Goal: Task Accomplishment & Management: Manage account settings

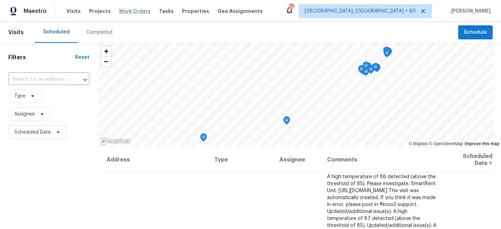
click at [134, 11] on span "Work Orders" at bounding box center [135, 11] width 32 height 7
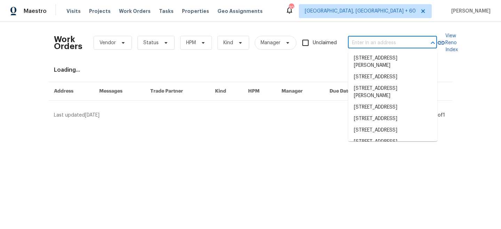
click at [365, 39] on input "text" at bounding box center [383, 43] width 70 height 11
paste input "9 Juniper Trail Ln, Ocala, FL 34480"
type input "9 Juniper Trail Ln, Ocala, FL 34480"
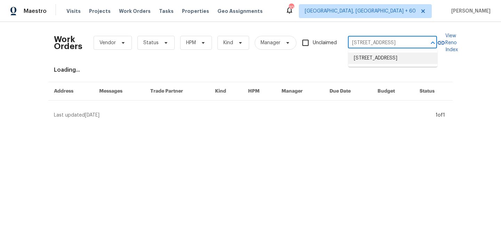
click at [391, 61] on li "9 Juniper Trail Ln, Ocala, FL 34480" at bounding box center [393, 58] width 89 height 11
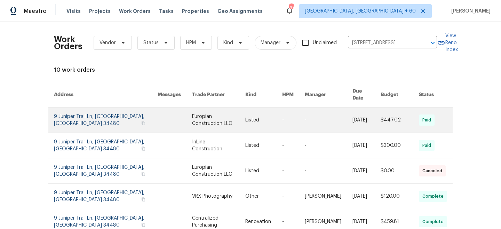
click at [216, 118] on link at bounding box center [218, 120] width 53 height 25
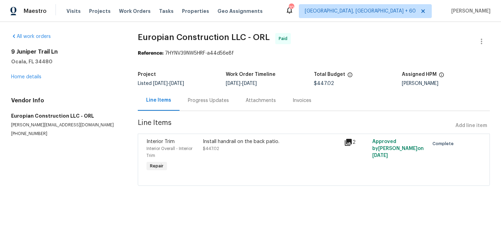
click at [22, 80] on div "All work orders 9 Juniper Trail Ln Ocala, FL 34480 Home details Vendor Info Eur…" at bounding box center [66, 85] width 110 height 104
click at [19, 78] on link "Home details" at bounding box center [26, 77] width 30 height 5
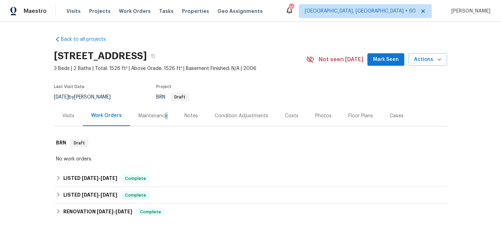
click at [163, 119] on div "Maintenance" at bounding box center [153, 115] width 46 height 21
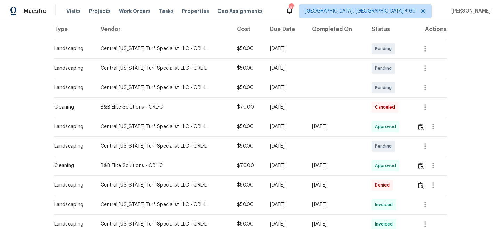
scroll to position [117, 0]
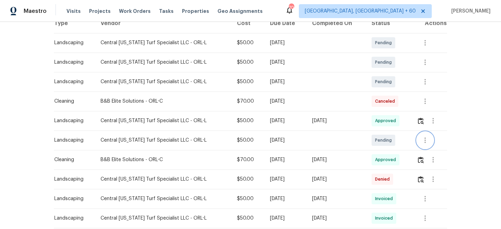
click at [426, 144] on icon "button" at bounding box center [425, 140] width 8 height 8
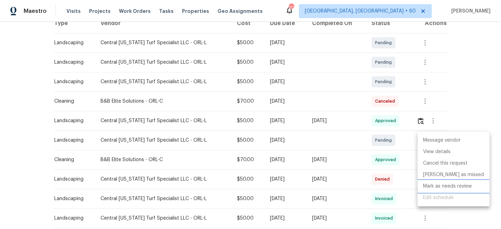
click at [444, 188] on li "Mark as needs review" at bounding box center [454, 186] width 72 height 11
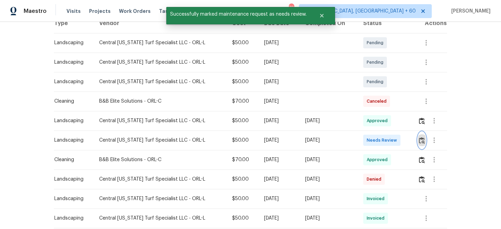
click at [422, 139] on img "button" at bounding box center [422, 140] width 6 height 7
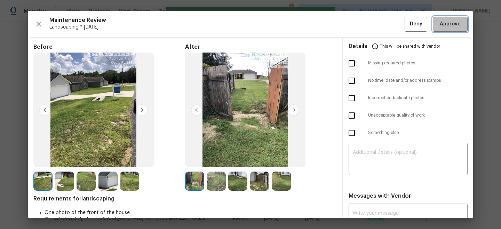
click at [454, 26] on span "Approve" at bounding box center [450, 24] width 21 height 9
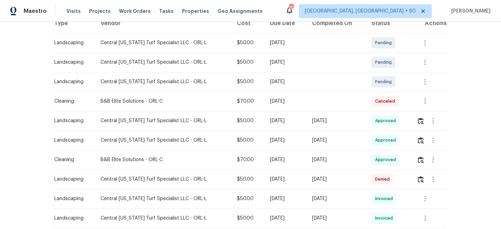
click at [125, 16] on div "Visits Projects Work Orders Tasks Properties Geo Assignments" at bounding box center [169, 11] width 205 height 14
click at [125, 13] on span "Work Orders" at bounding box center [135, 11] width 32 height 7
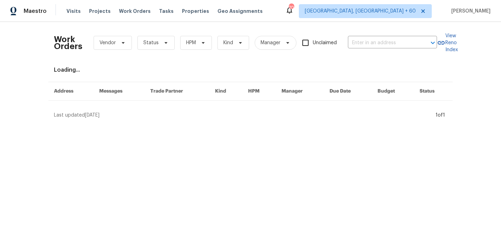
click at [365, 37] on div "Work Orders Vendor Status HPM Kind Manager Unclaimed ​" at bounding box center [245, 43] width 383 height 31
click at [371, 41] on input "text" at bounding box center [383, 43] width 70 height 11
paste input "6848 NW 60th St, Ocala, FL 34482"
type input "6848 NW 60th St, Ocala, FL 34482"
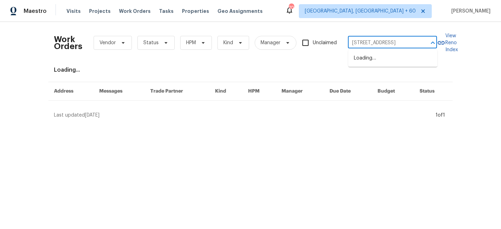
scroll to position [0, 14]
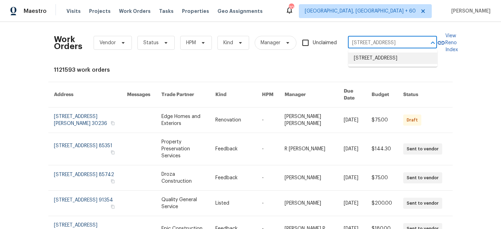
click at [377, 62] on li "6848 NW 60th St, Ocala, FL 34482" at bounding box center [393, 58] width 89 height 11
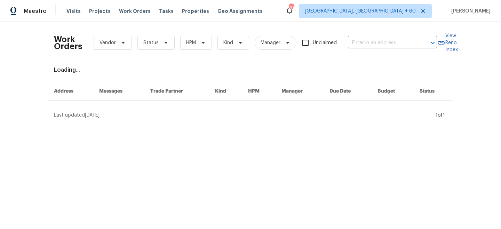
type input "6848 NW 60th St, Ocala, FL 34482"
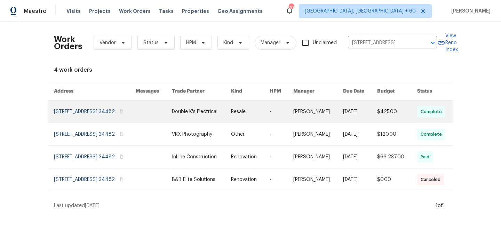
click at [225, 115] on link at bounding box center [201, 112] width 59 height 22
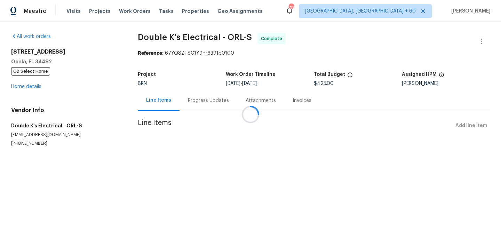
click at [27, 75] on span "OD Select Home" at bounding box center [30, 71] width 39 height 8
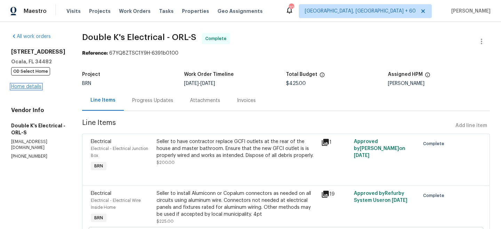
click at [27, 87] on link "Home details" at bounding box center [26, 86] width 30 height 5
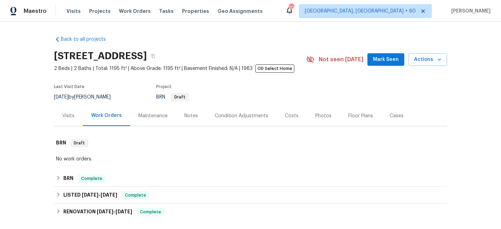
click at [152, 112] on div "Maintenance" at bounding box center [153, 115] width 29 height 7
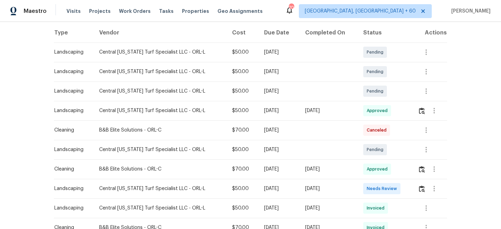
scroll to position [112, 0]
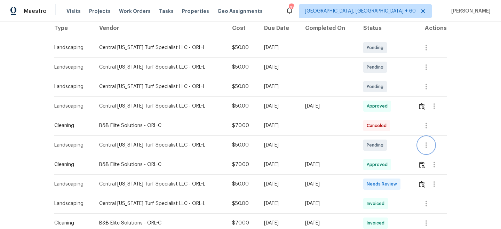
click at [427, 148] on icon "button" at bounding box center [426, 145] width 1 height 6
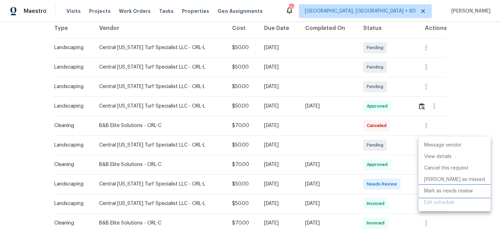
click at [445, 194] on li "Mark as needs review" at bounding box center [455, 191] width 72 height 11
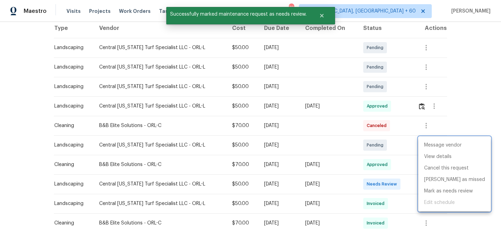
click at [471, 87] on div at bounding box center [250, 114] width 501 height 229
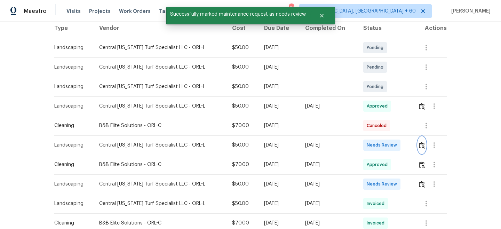
click at [426, 141] on button "button" at bounding box center [422, 145] width 8 height 17
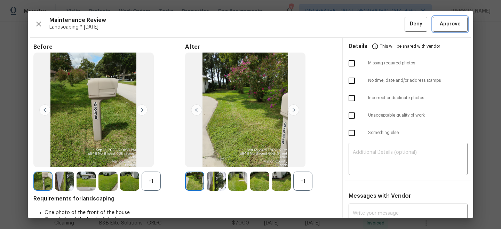
click at [451, 23] on span "Approve" at bounding box center [450, 24] width 21 height 9
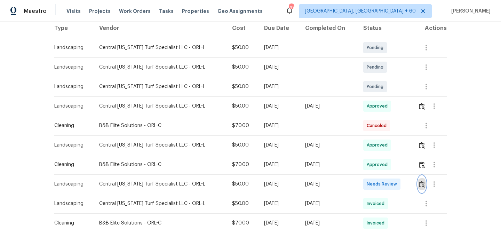
click at [422, 182] on img "button" at bounding box center [422, 184] width 6 height 7
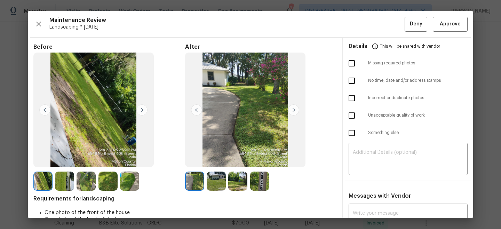
click at [144, 108] on img at bounding box center [141, 109] width 11 height 11
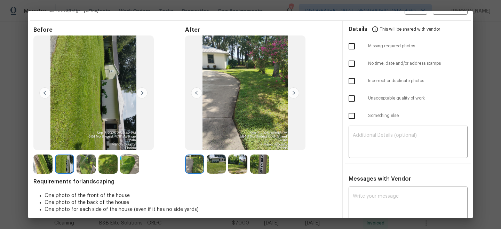
scroll to position [9, 0]
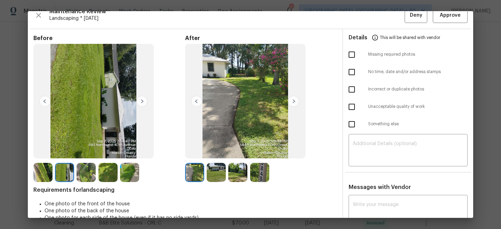
click at [296, 103] on img at bounding box center [293, 101] width 11 height 11
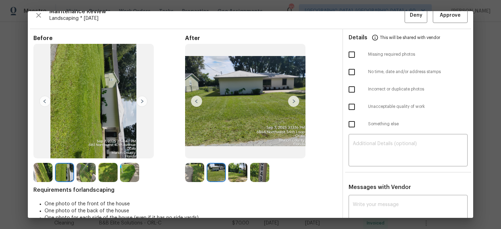
click at [296, 102] on img at bounding box center [293, 101] width 11 height 11
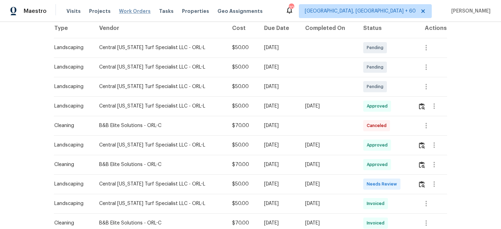
click at [119, 10] on span "Work Orders" at bounding box center [135, 11] width 32 height 7
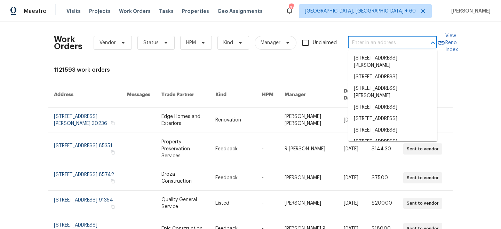
click at [375, 40] on input "text" at bounding box center [383, 43] width 70 height 11
paste input "5349 NE 24th St, Ocala, FL 34470"
type input "5349 NE 24th St, Ocala, FL 34470"
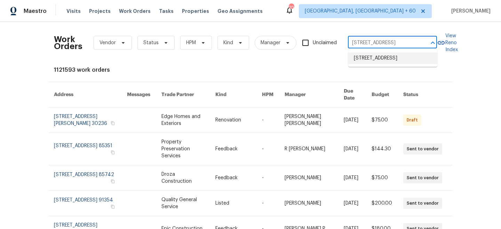
click at [385, 59] on li "5349 NE 24th St, Ocala, FL 34470" at bounding box center [393, 58] width 89 height 11
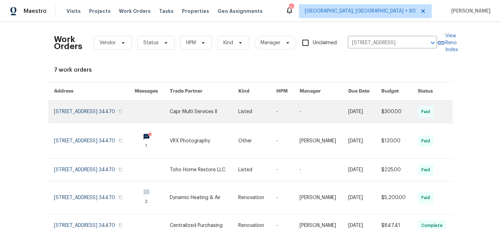
click at [222, 113] on link at bounding box center [204, 112] width 69 height 22
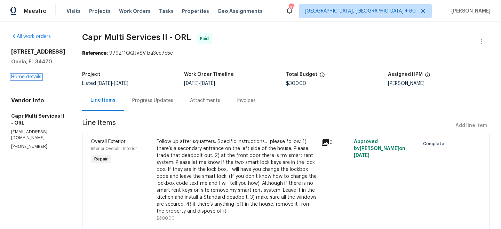
click at [28, 79] on link "Home details" at bounding box center [26, 77] width 30 height 5
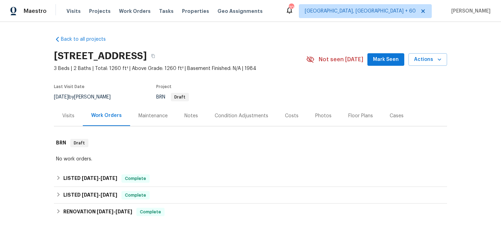
click at [147, 123] on div "Maintenance" at bounding box center [153, 115] width 46 height 21
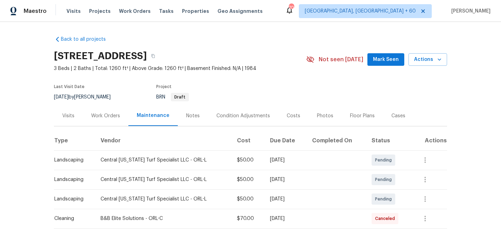
scroll to position [86, 0]
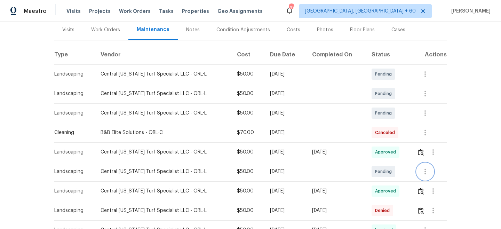
click at [429, 176] on button "button" at bounding box center [425, 171] width 17 height 17
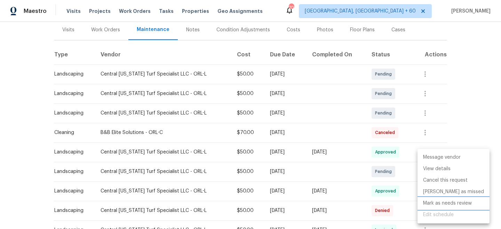
click at [449, 204] on li "Mark as needs review" at bounding box center [454, 203] width 72 height 11
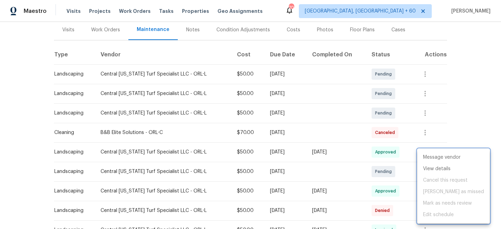
click at [469, 111] on div at bounding box center [250, 114] width 501 height 229
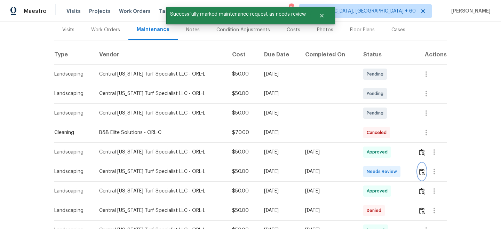
click at [419, 171] on button "button" at bounding box center [422, 171] width 8 height 17
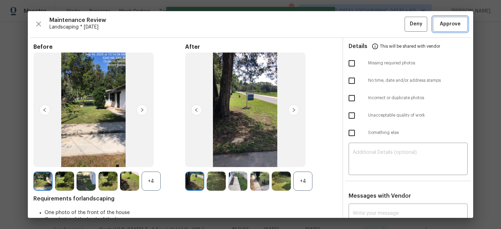
click at [441, 25] on span "Approve" at bounding box center [450, 24] width 21 height 9
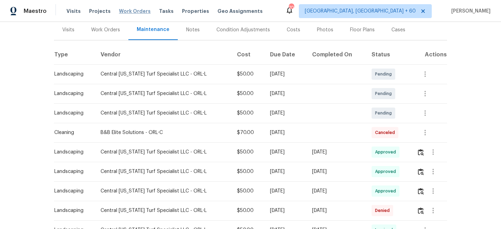
click at [119, 8] on span "Work Orders" at bounding box center [135, 11] width 32 height 7
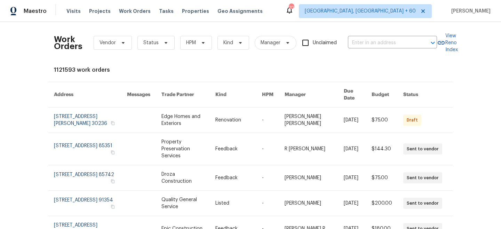
click at [389, 33] on div "Work Orders Vendor Status HPM Kind Manager Unclaimed ​" at bounding box center [245, 43] width 383 height 31
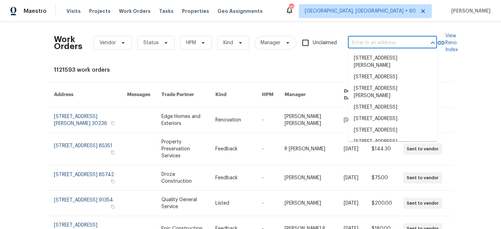
click at [389, 42] on input "text" at bounding box center [383, 43] width 70 height 11
paste input "160 Hickory Course Radl, Ocala, FL 34472"
type input "160 Hickory Course Radl, Ocala, FL 34472"
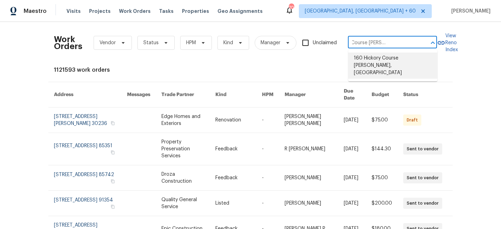
click at [389, 61] on li "160 Hickory Course Radl, Ocala, FL 34472" at bounding box center [393, 66] width 89 height 26
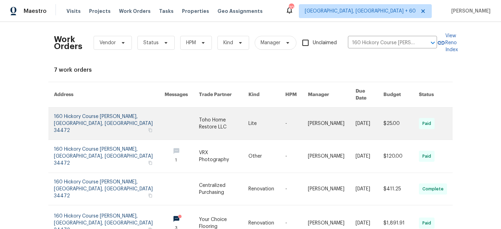
click at [243, 117] on td "Lite" at bounding box center [261, 124] width 37 height 32
click at [199, 111] on link at bounding box center [223, 124] width 49 height 32
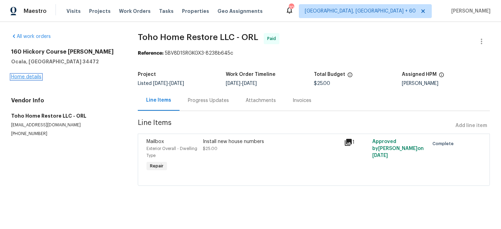
click at [28, 76] on link "Home details" at bounding box center [26, 77] width 30 height 5
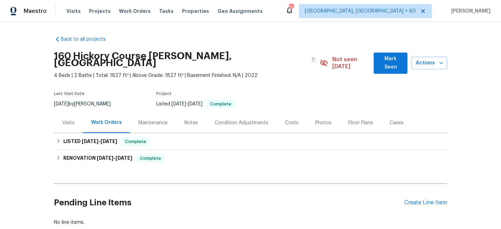
click at [158, 119] on div "Maintenance" at bounding box center [153, 122] width 29 height 7
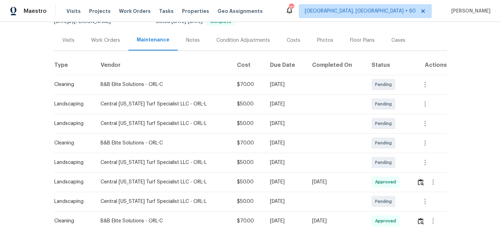
scroll to position [83, 0]
click at [422, 199] on button "button" at bounding box center [425, 201] width 17 height 17
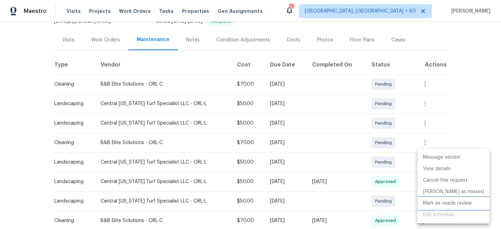
click at [447, 203] on li "Mark as needs review" at bounding box center [454, 203] width 72 height 11
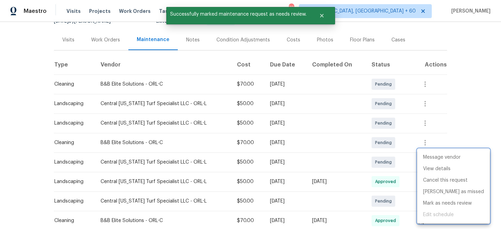
click at [468, 112] on div at bounding box center [250, 114] width 501 height 229
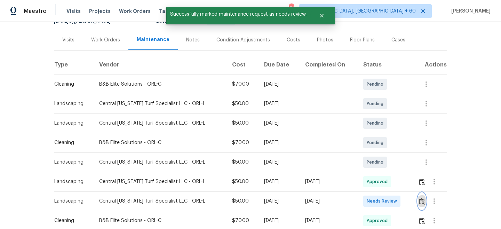
click at [422, 198] on img "button" at bounding box center [422, 201] width 6 height 7
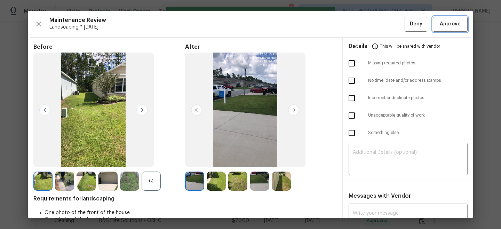
click at [453, 28] on span "Approve" at bounding box center [450, 24] width 21 height 9
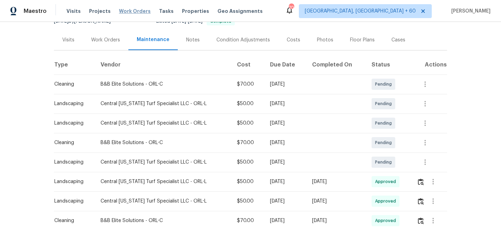
click at [126, 9] on span "Work Orders" at bounding box center [135, 11] width 32 height 7
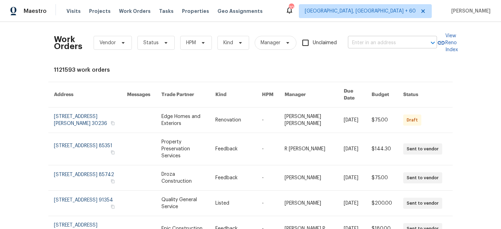
click at [366, 43] on input "text" at bounding box center [383, 43] width 70 height 11
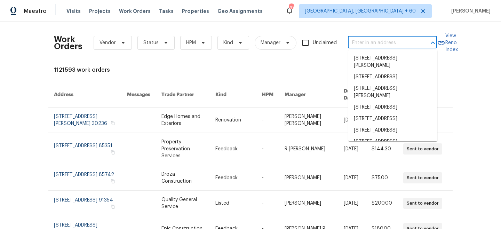
paste input "9 Spring Loop Cir, Ocala, FL 34472"
type input "9 Spring Loop Cir, Ocala, FL 34472"
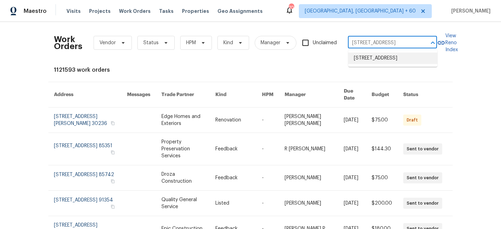
click at [385, 57] on li "9 Spring Loop Cir, Ocala, FL 34472" at bounding box center [393, 58] width 89 height 11
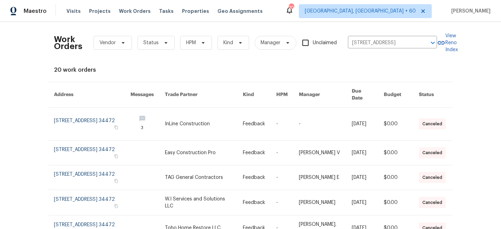
click at [258, 113] on link at bounding box center [259, 124] width 33 height 33
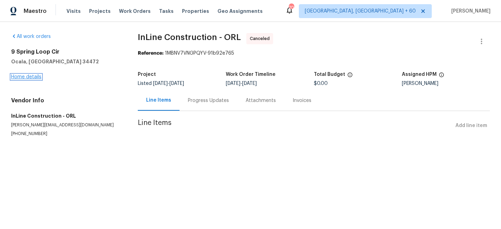
click at [26, 79] on link "Home details" at bounding box center [26, 77] width 30 height 5
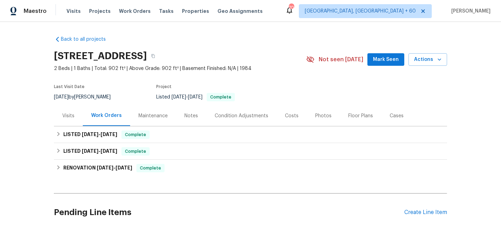
click at [169, 116] on div "Maintenance" at bounding box center [153, 115] width 46 height 21
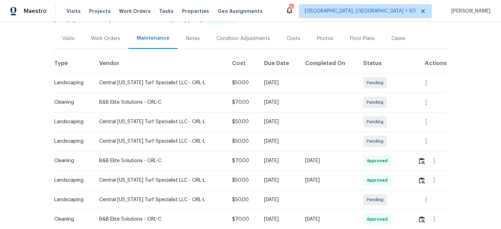
scroll to position [77, 0]
click at [427, 201] on icon "button" at bounding box center [426, 200] width 8 height 8
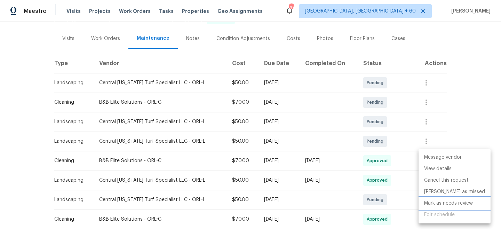
click at [451, 206] on li "Mark as needs review" at bounding box center [455, 203] width 72 height 11
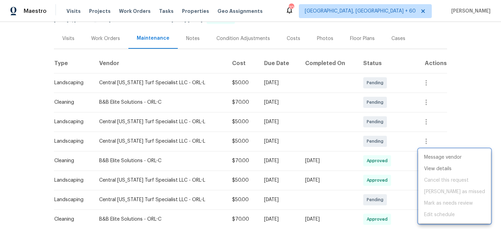
click at [476, 97] on div at bounding box center [250, 114] width 501 height 229
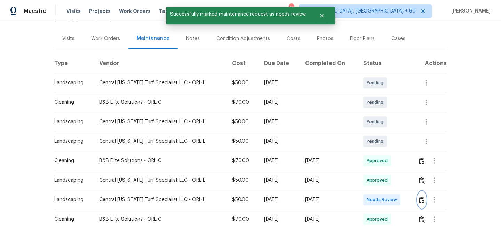
click at [422, 199] on img "button" at bounding box center [422, 200] width 6 height 7
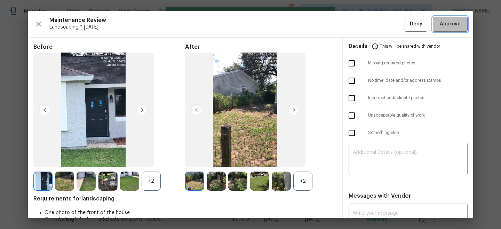
click at [453, 25] on span "Approve" at bounding box center [450, 24] width 21 height 9
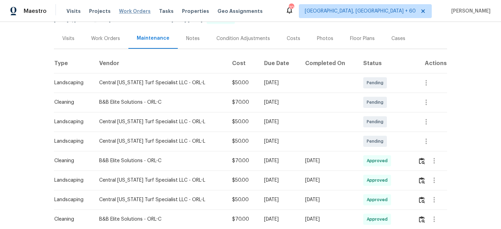
click at [131, 10] on span "Work Orders" at bounding box center [135, 11] width 32 height 7
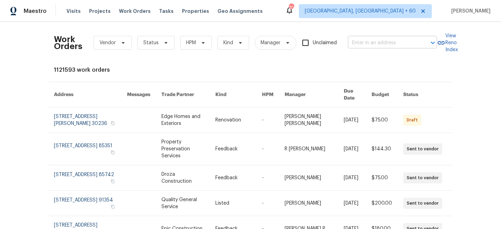
click at [393, 44] on input "text" at bounding box center [383, 43] width 70 height 11
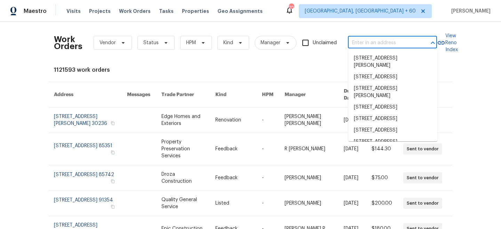
paste input "4209 SW 33rd St, Ocala, FL 34474"
type input "4209 SW 33rd St, Ocala, FL 34474"
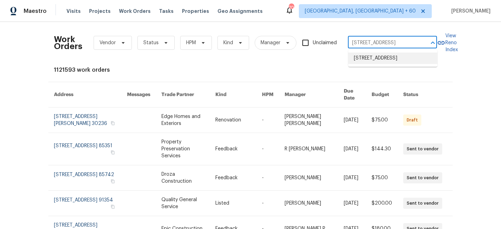
click at [378, 58] on li "4209 SW 33rd St, Ocala, FL 34474" at bounding box center [393, 58] width 89 height 11
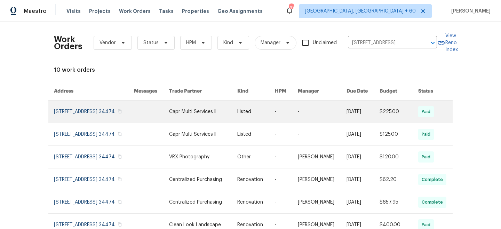
click at [237, 111] on link at bounding box center [203, 112] width 68 height 22
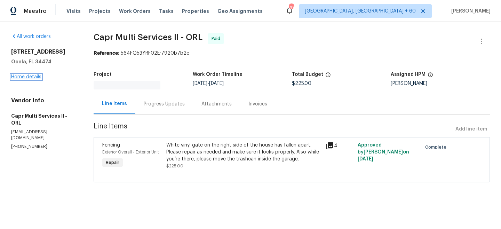
click at [32, 78] on link "Home details" at bounding box center [26, 77] width 30 height 5
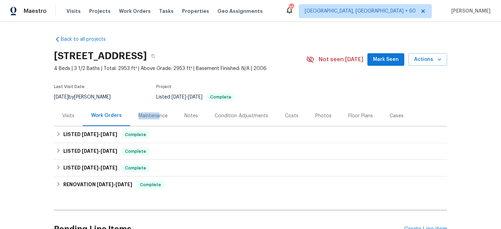
click at [158, 112] on div "Maintenance" at bounding box center [153, 115] width 29 height 7
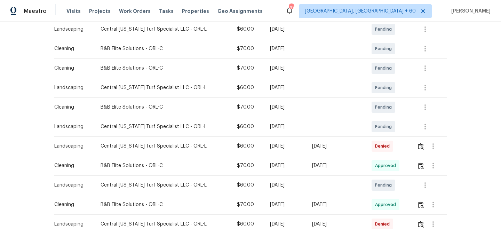
scroll to position [131, 0]
click at [428, 186] on icon "button" at bounding box center [425, 185] width 8 height 8
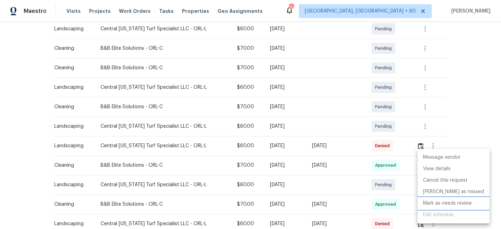
click at [446, 204] on li "Mark as needs review" at bounding box center [454, 203] width 72 height 11
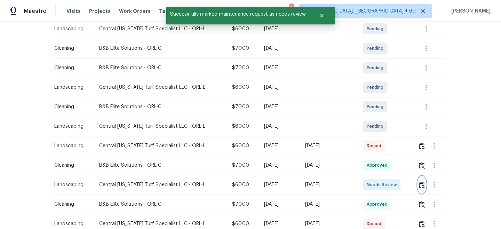
click at [422, 183] on img "button" at bounding box center [422, 185] width 6 height 7
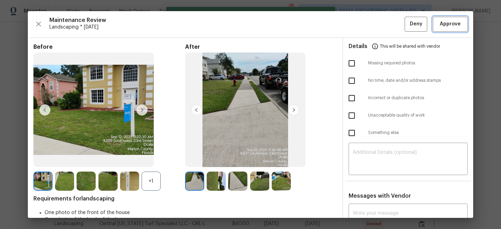
click at [446, 24] on span "Approve" at bounding box center [450, 24] width 21 height 9
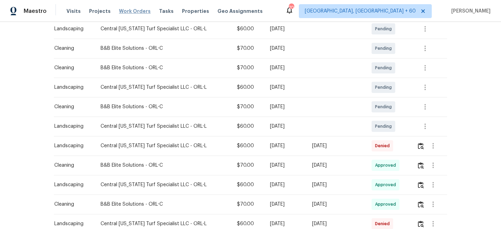
click at [123, 14] on span "Work Orders" at bounding box center [135, 11] width 32 height 7
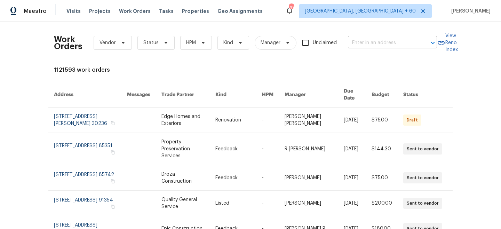
click at [393, 47] on input "text" at bounding box center [383, 43] width 70 height 11
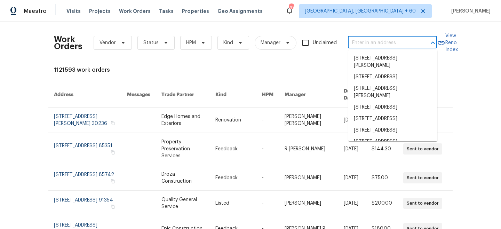
paste input "120 Marion Oaks Mnr, Ocala, FL 34473"
type input "120 Marion Oaks Mnr, Ocala, FL 34473"
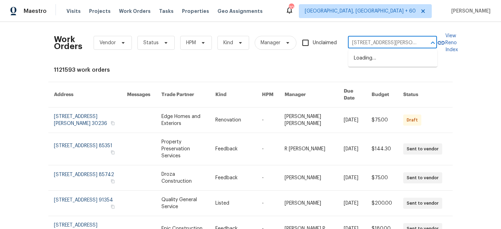
scroll to position [0, 21]
click at [377, 62] on li "120 Marion Oaks Mnr, Ocala, FL 34473" at bounding box center [393, 62] width 89 height 19
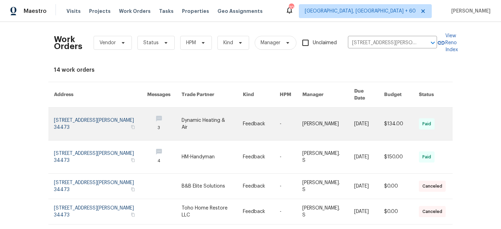
click at [244, 108] on td "Feedback" at bounding box center [255, 124] width 37 height 33
click at [205, 124] on link at bounding box center [212, 124] width 61 height 33
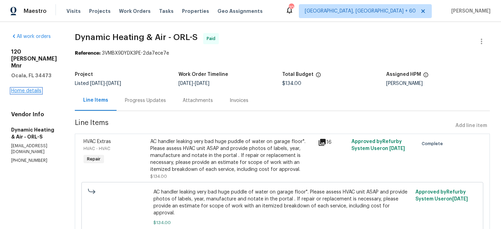
click at [27, 88] on link "Home details" at bounding box center [26, 90] width 30 height 5
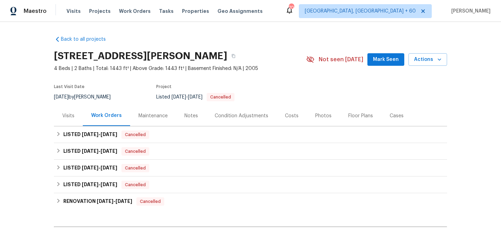
click at [153, 123] on div "Maintenance" at bounding box center [153, 115] width 46 height 21
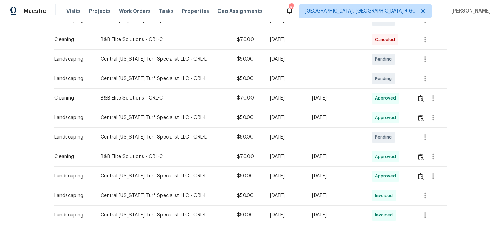
scroll to position [145, 0]
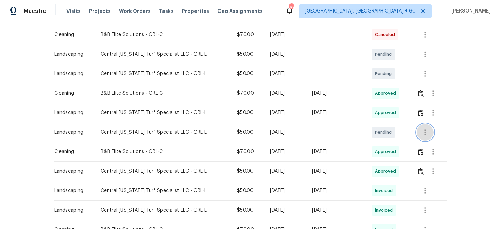
click at [429, 131] on icon "button" at bounding box center [425, 132] width 8 height 8
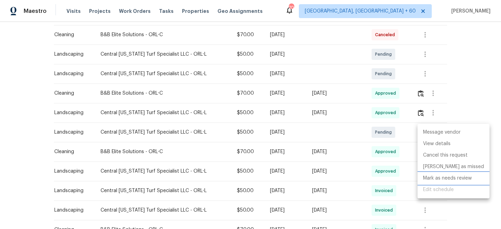
click at [453, 177] on li "Mark as needs review" at bounding box center [454, 178] width 72 height 11
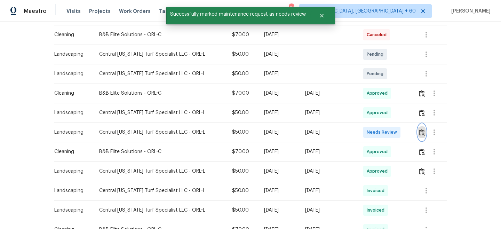
click at [420, 133] on img "button" at bounding box center [422, 132] width 6 height 7
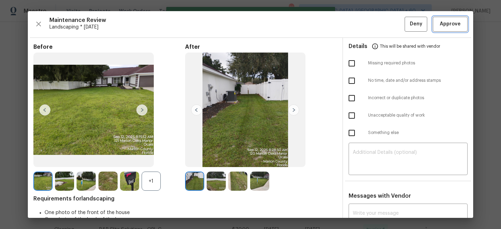
click at [449, 28] on button "Approve" at bounding box center [450, 24] width 35 height 15
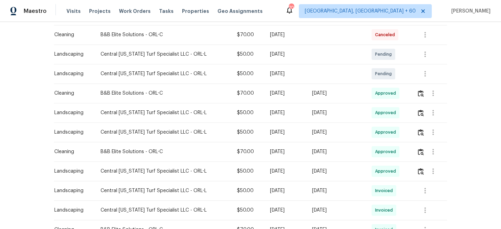
click at [132, 16] on div "Visits Projects Work Orders Tasks Properties Geo Assignments" at bounding box center [169, 11] width 205 height 14
click at [132, 10] on span "Work Orders" at bounding box center [135, 11] width 32 height 7
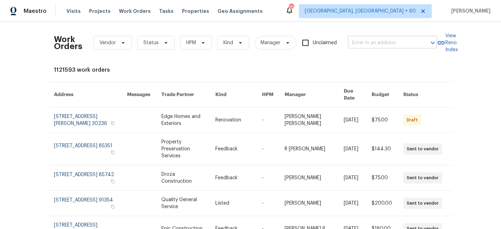
click at [369, 43] on input "text" at bounding box center [383, 43] width 70 height 11
paste input "4649 Belle Grv, Leesburg, FL 34748"
type input "4649 Belle Grv, Leesburg, FL 34748"
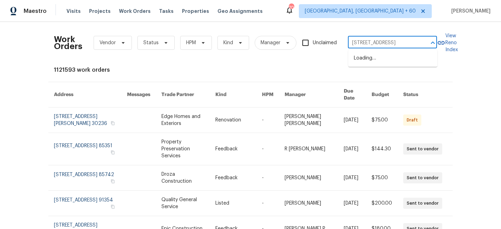
scroll to position [0, 15]
click at [382, 61] on li "4649 Belle Grv, Leesburg, FL 34748" at bounding box center [393, 58] width 89 height 11
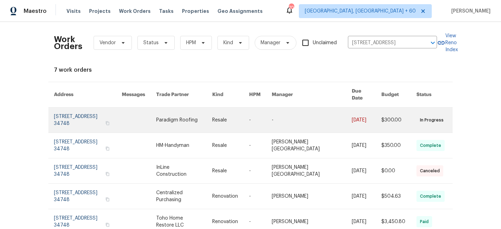
click at [206, 116] on link at bounding box center [184, 120] width 56 height 25
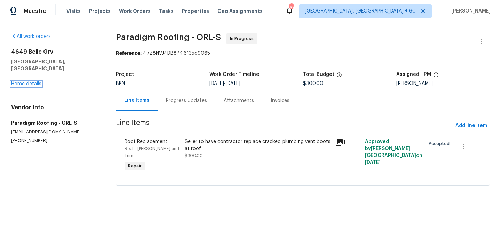
click at [25, 81] on link "Home details" at bounding box center [26, 83] width 30 height 5
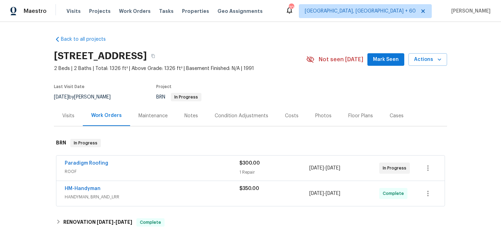
click at [152, 117] on div "Maintenance" at bounding box center [153, 115] width 29 height 7
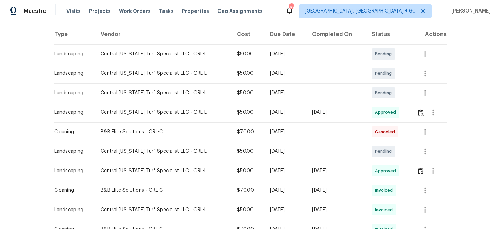
scroll to position [107, 0]
click at [423, 151] on icon "button" at bounding box center [425, 151] width 8 height 8
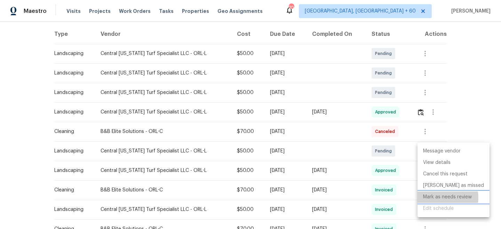
click at [442, 198] on li "Mark as needs review" at bounding box center [454, 196] width 72 height 11
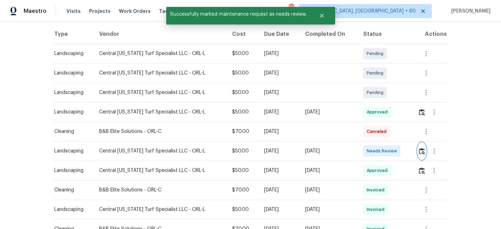
click at [420, 149] on img "button" at bounding box center [422, 151] width 6 height 7
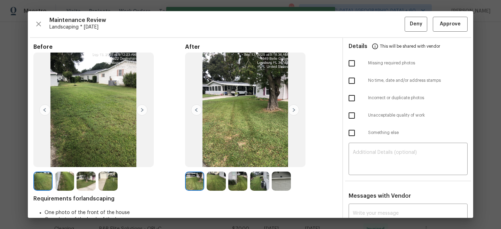
click at [443, 32] on div "Maintenance Review Landscaping * Mon, Sep 08 Deny Approve Before After Requirem…" at bounding box center [251, 114] width 446 height 207
click at [443, 30] on button "Approve" at bounding box center [450, 24] width 35 height 15
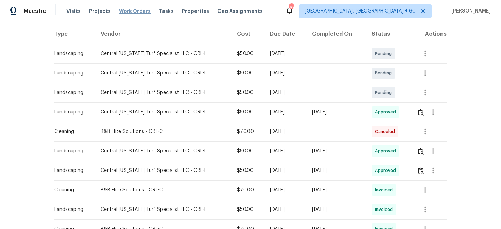
click at [126, 10] on span "Work Orders" at bounding box center [135, 11] width 32 height 7
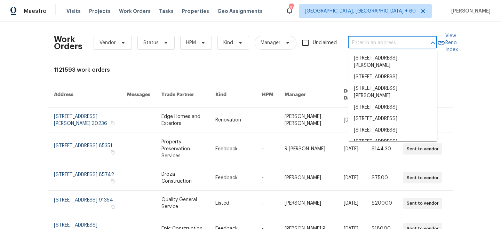
click at [367, 42] on input "text" at bounding box center [383, 43] width 70 height 11
paste input "4801 Summerbridge Cir, Leesburg, FL 34748"
type input "4801 Summerbridge Cir, Leesburg, FL 34748"
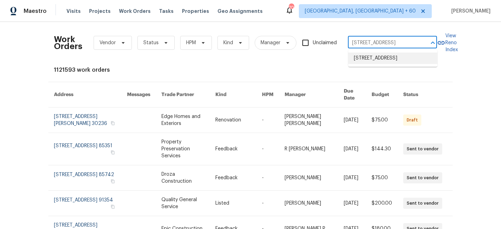
click at [378, 60] on li "4801 Summerbridge Cir, Leesburg, FL 34748" at bounding box center [393, 58] width 89 height 11
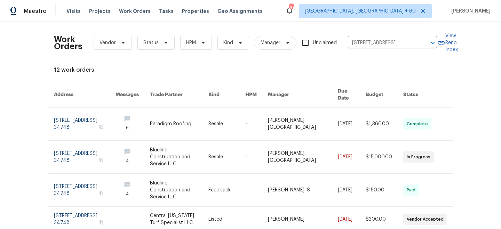
click at [209, 111] on link at bounding box center [179, 124] width 58 height 33
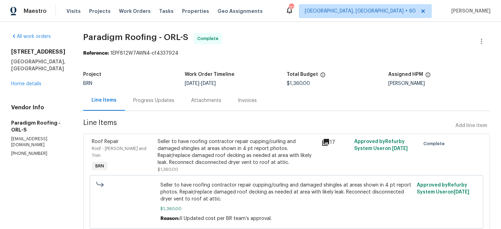
click at [26, 77] on div "4801 Summerbridge Cir Leesburg, FL 34748 Home details" at bounding box center [38, 67] width 55 height 39
click at [27, 81] on div "4801 Summerbridge Cir Leesburg, FL 34748 Home details" at bounding box center [38, 67] width 55 height 39
click at [27, 85] on link "Home details" at bounding box center [26, 83] width 30 height 5
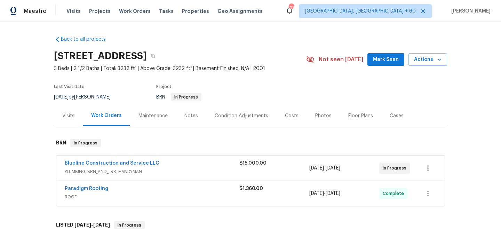
click at [157, 114] on div "Maintenance" at bounding box center [153, 115] width 29 height 7
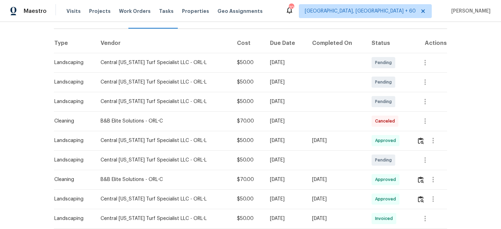
scroll to position [98, 0]
click at [427, 159] on icon "button" at bounding box center [425, 159] width 8 height 8
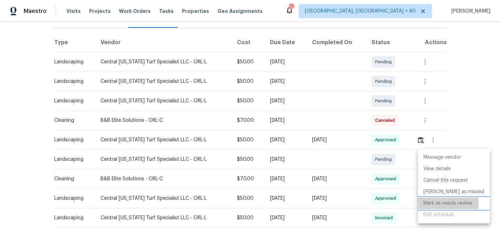
click at [443, 204] on li "Mark as needs review" at bounding box center [454, 203] width 72 height 11
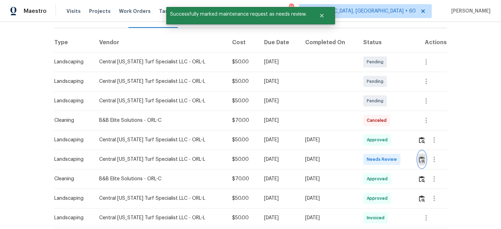
click at [420, 159] on img "button" at bounding box center [422, 159] width 6 height 7
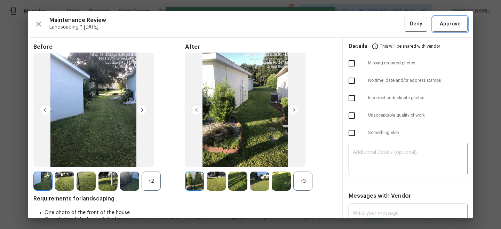
click at [450, 28] on span "Approve" at bounding box center [450, 24] width 21 height 9
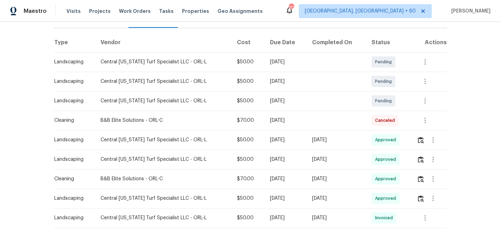
click at [138, 10] on span "Work Orders" at bounding box center [135, 11] width 32 height 7
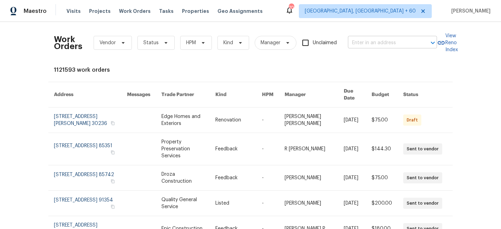
click at [369, 40] on input "text" at bounding box center [383, 43] width 70 height 11
paste input "11045 Lake Eustis Dr, Leesburg, FL 34788"
type input "11045 Lake Eustis Dr, Leesburg, FL 34788"
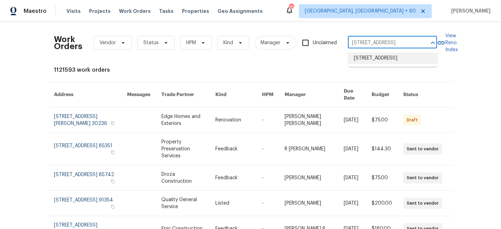
click at [378, 58] on li "11045 Lake Eustis Dr, Leesburg, FL 34788" at bounding box center [393, 58] width 89 height 11
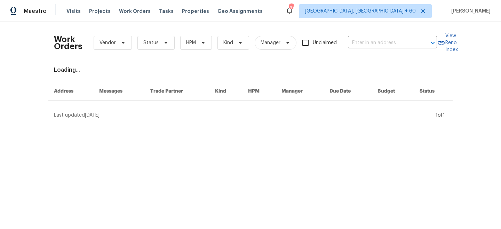
type input "11045 Lake Eustis Dr, Leesburg, FL 34788"
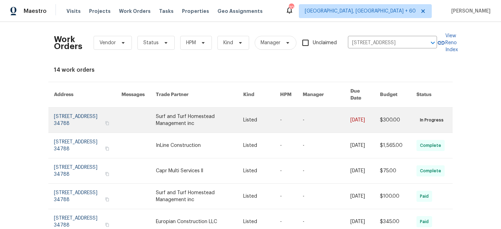
click at [226, 114] on link at bounding box center [199, 120] width 87 height 25
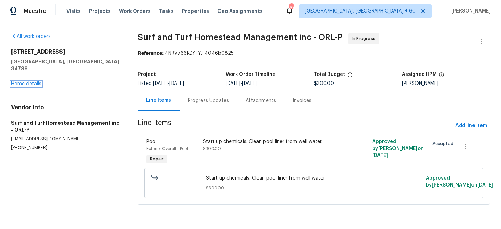
click at [29, 81] on link "Home details" at bounding box center [26, 83] width 30 height 5
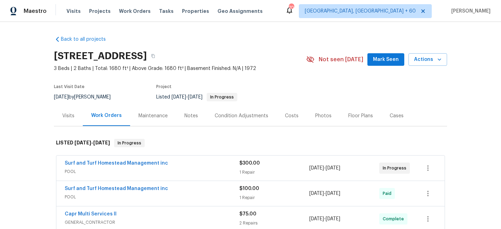
click at [151, 111] on div "Maintenance" at bounding box center [153, 115] width 46 height 21
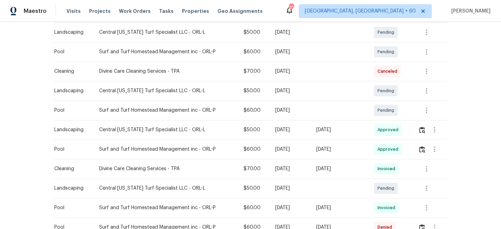
scroll to position [171, 0]
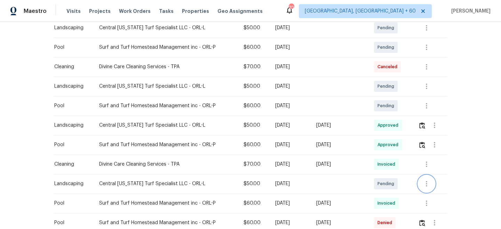
click at [424, 184] on icon "button" at bounding box center [427, 184] width 8 height 8
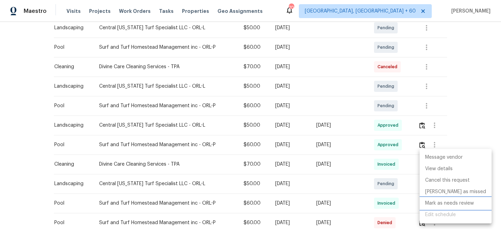
click at [441, 202] on li "Mark as needs review" at bounding box center [456, 203] width 72 height 11
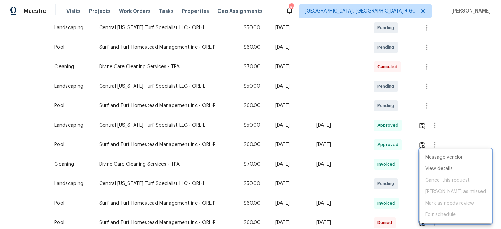
click at [462, 91] on div at bounding box center [250, 114] width 501 height 229
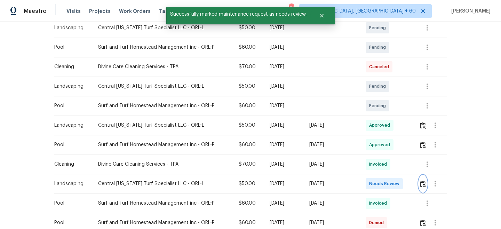
click at [424, 183] on img "button" at bounding box center [423, 184] width 6 height 7
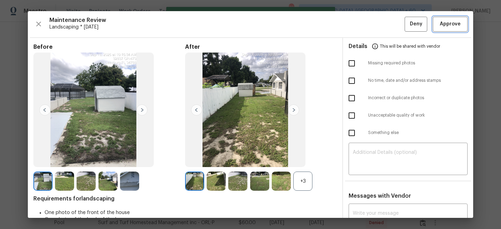
click at [445, 28] on button "Approve" at bounding box center [450, 24] width 35 height 15
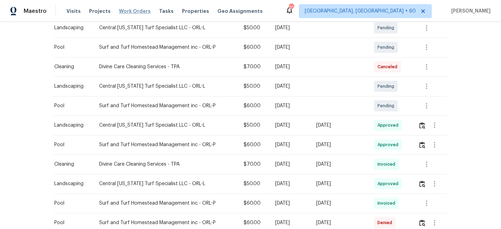
click at [120, 11] on span "Work Orders" at bounding box center [135, 11] width 32 height 7
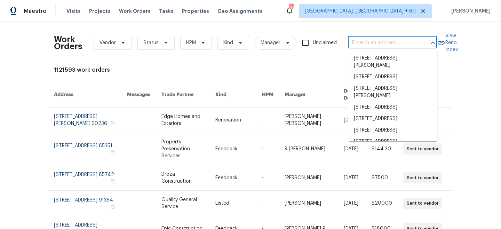
click at [372, 41] on input "text" at bounding box center [383, 43] width 70 height 11
paste input "6300 NW 13th Ave, Ocala, FL 34475"
type input "6300 NW 13th Ave, Ocala, FL 34475"
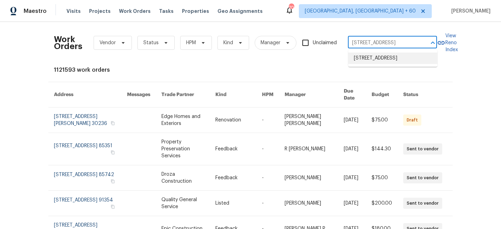
click at [381, 62] on li "6300 NW 13th Ave, Ocala, FL 34475" at bounding box center [393, 58] width 89 height 11
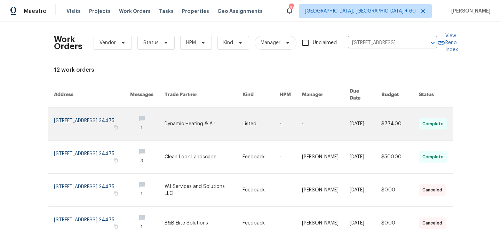
click at [234, 115] on link at bounding box center [204, 124] width 78 height 33
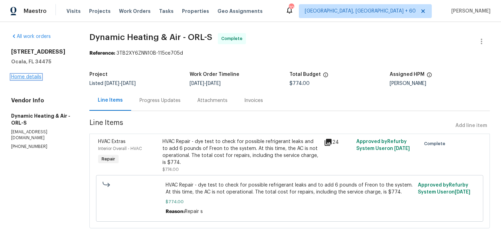
click at [28, 76] on link "Home details" at bounding box center [26, 77] width 30 height 5
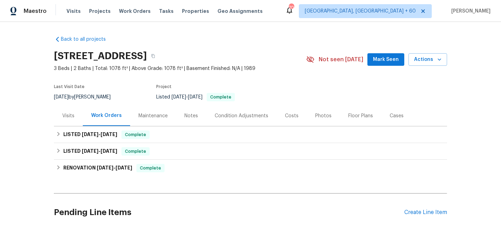
click at [165, 117] on div "Maintenance" at bounding box center [153, 115] width 29 height 7
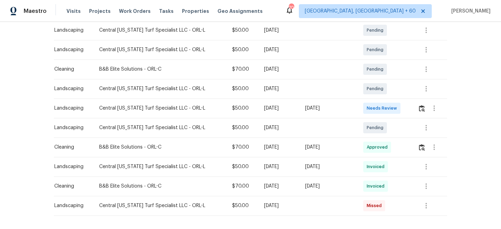
scroll to position [153, 0]
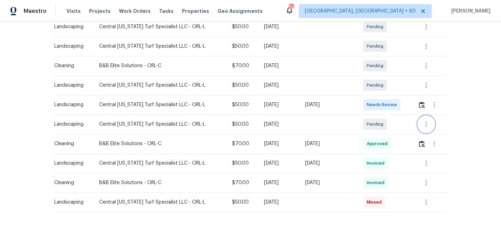
click at [425, 128] on button "button" at bounding box center [426, 124] width 17 height 17
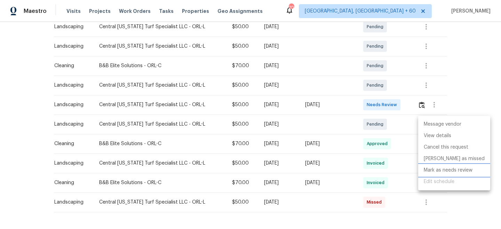
click at [448, 169] on li "Mark as needs review" at bounding box center [455, 170] width 72 height 11
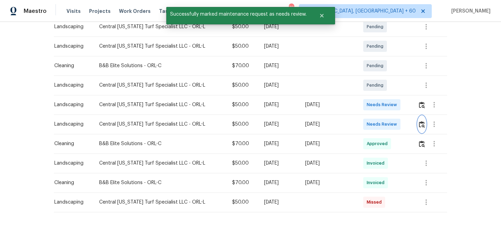
click at [425, 125] on img "button" at bounding box center [422, 124] width 6 height 7
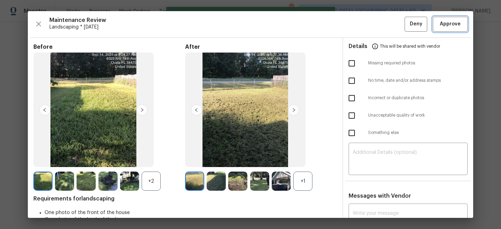
click at [448, 26] on span "Approve" at bounding box center [450, 24] width 21 height 9
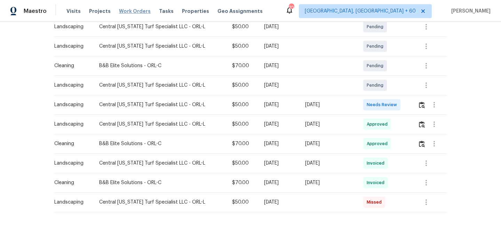
click at [128, 10] on span "Work Orders" at bounding box center [135, 11] width 32 height 7
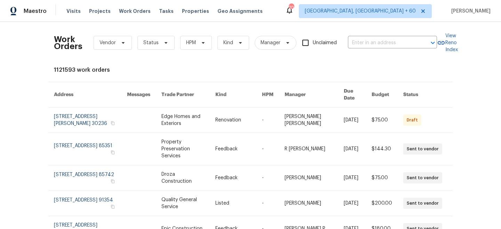
click at [371, 50] on div "Work Orders Vendor Status HPM Kind Manager Unclaimed ​" at bounding box center [245, 43] width 383 height 31
click at [370, 47] on input "text" at bounding box center [383, 43] width 70 height 11
paste input "7655 SW 80th Pl, Ocala, FL 34476"
type input "7655 SW 80th Pl, Ocala, FL 34476"
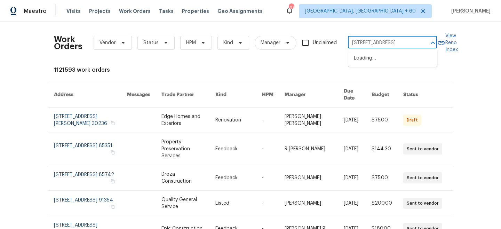
scroll to position [0, 11]
click at [402, 53] on li "7655 SW 80th Pl, Ocala, FL 34476" at bounding box center [393, 58] width 89 height 11
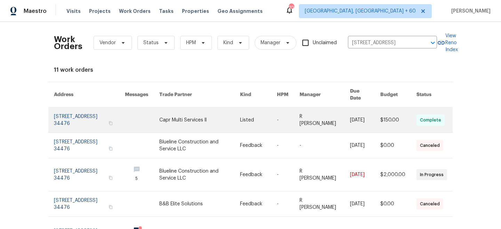
click at [273, 116] on link at bounding box center [258, 120] width 37 height 25
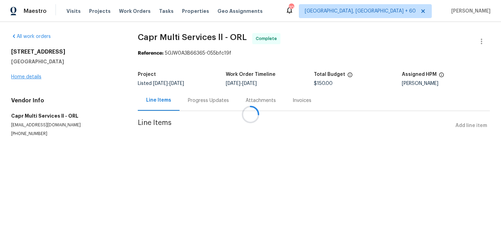
click at [28, 77] on div at bounding box center [250, 114] width 501 height 229
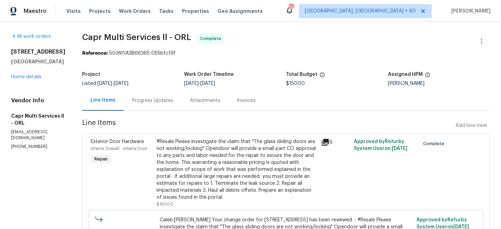
click at [22, 80] on div "7655 SW 80th Pl Ocala, FL 34476 Home details" at bounding box center [38, 64] width 54 height 32
click at [21, 79] on link "Home details" at bounding box center [26, 77] width 30 height 5
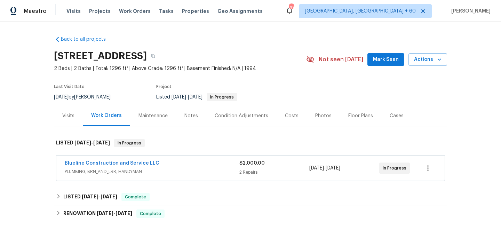
click at [148, 119] on div "Maintenance" at bounding box center [153, 115] width 29 height 7
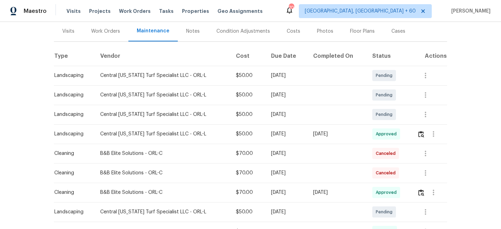
scroll to position [128, 0]
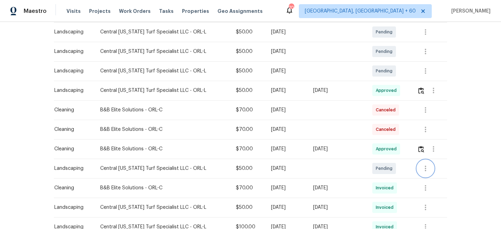
click at [424, 172] on icon "button" at bounding box center [426, 168] width 8 height 8
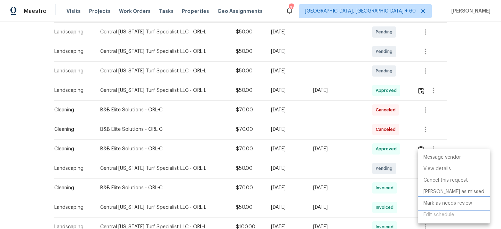
click at [445, 203] on li "Mark as needs review" at bounding box center [454, 203] width 72 height 11
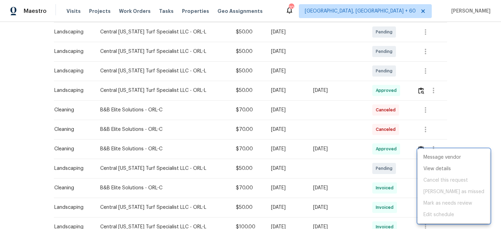
click at [454, 114] on div at bounding box center [250, 114] width 501 height 229
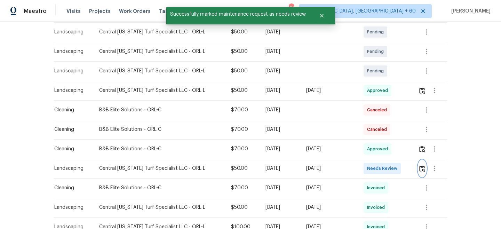
click at [422, 169] on img "button" at bounding box center [423, 168] width 6 height 7
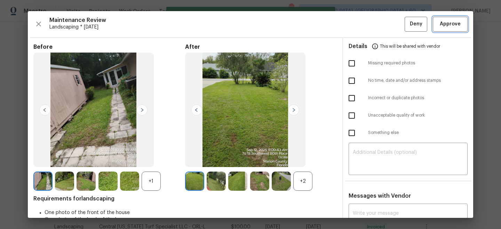
click at [448, 23] on span "Approve" at bounding box center [450, 24] width 21 height 9
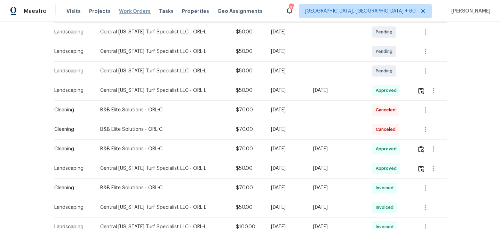
click at [127, 14] on span "Work Orders" at bounding box center [135, 11] width 32 height 7
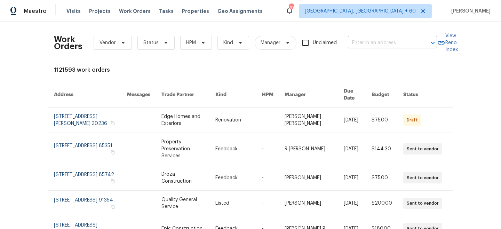
click at [394, 45] on input "text" at bounding box center [383, 43] width 70 height 11
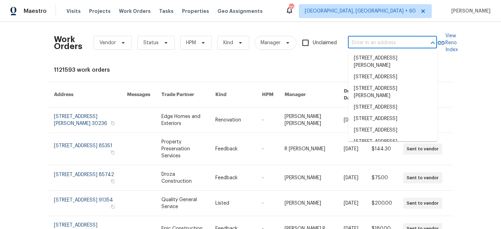
paste input "9565 SE 174th Loop, Summerfield, FL 34491"
type input "9565 SE 174th Loop, Summerfield, FL 34491"
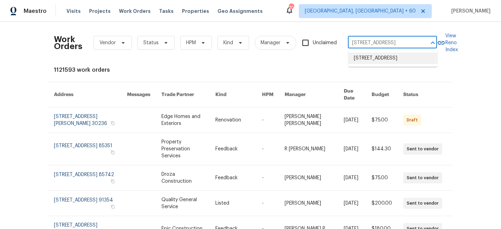
click at [386, 57] on li "9565 SE 174th Loop, Summerfield, FL 34491" at bounding box center [393, 58] width 89 height 11
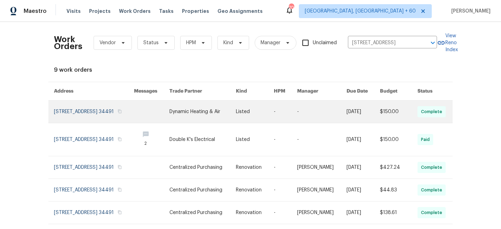
click at [226, 110] on link at bounding box center [203, 112] width 66 height 22
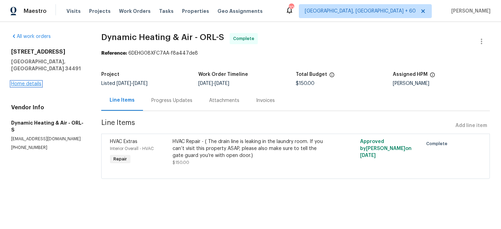
drag, startPoint x: 67, startPoint y: 87, endPoint x: 31, endPoint y: 78, distance: 36.8
click at [31, 81] on link "Home details" at bounding box center [26, 83] width 30 height 5
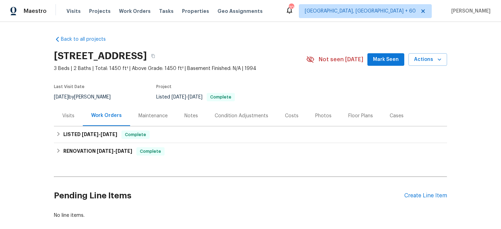
click at [156, 123] on div "Maintenance" at bounding box center [153, 115] width 46 height 21
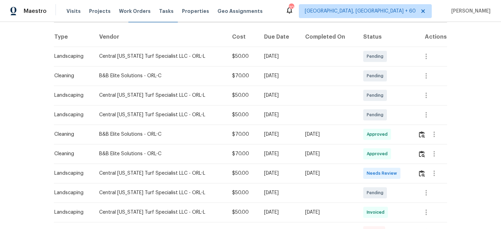
scroll to position [106, 0]
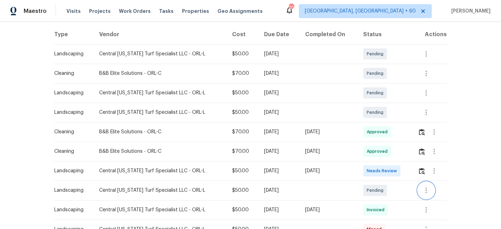
click at [427, 188] on icon "button" at bounding box center [426, 191] width 1 height 6
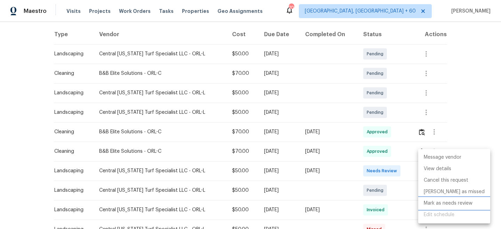
click at [447, 203] on li "Mark as needs review" at bounding box center [455, 203] width 72 height 11
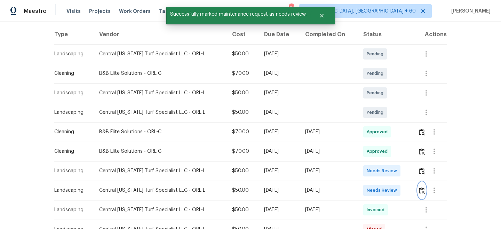
click at [422, 189] on img "button" at bounding box center [422, 190] width 6 height 7
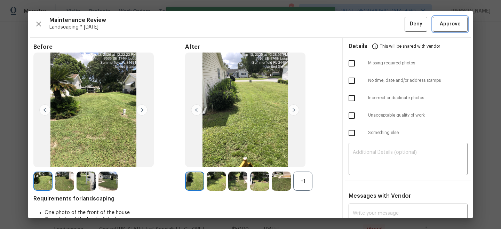
click at [448, 25] on span "Approve" at bounding box center [450, 24] width 21 height 9
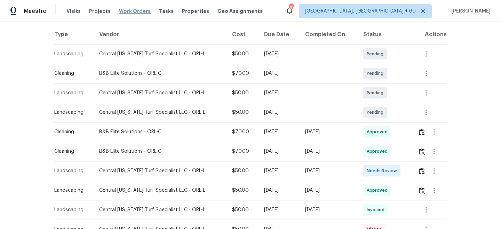
click at [133, 12] on span "Work Orders" at bounding box center [135, 11] width 32 height 7
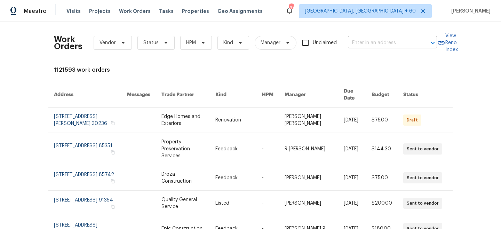
click at [373, 45] on input "text" at bounding box center [383, 43] width 70 height 11
paste input "2708 La Posada Dr, The Villages, FL 32162"
type input "2708 La Posada Dr, The Villages, FL 32162"
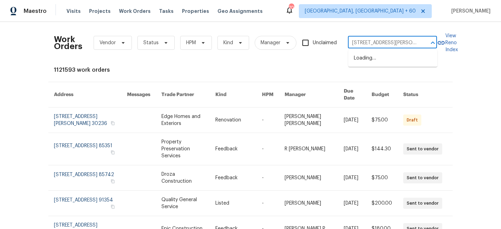
scroll to position [0, 29]
click at [377, 61] on li "2708 La Posada Dr, The Villages, FL 32162" at bounding box center [393, 62] width 89 height 19
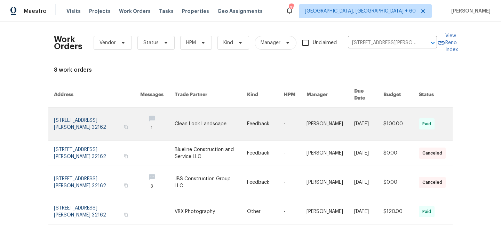
click at [223, 113] on link at bounding box center [211, 124] width 72 height 33
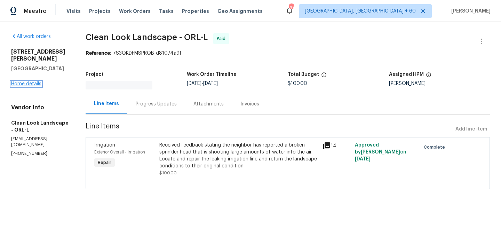
click at [31, 81] on link "Home details" at bounding box center [26, 83] width 30 height 5
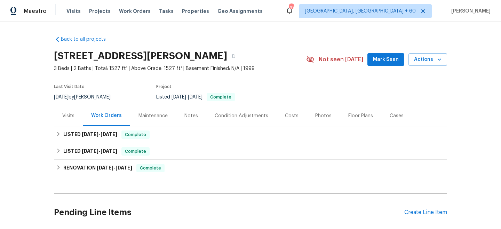
click at [157, 123] on div "Maintenance" at bounding box center [153, 115] width 46 height 21
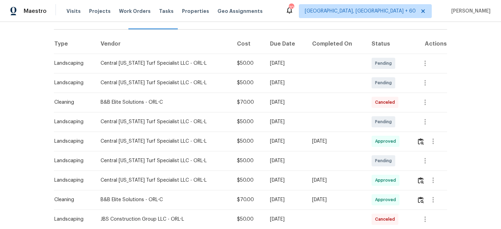
scroll to position [97, 0]
click at [428, 160] on icon "button" at bounding box center [425, 160] width 8 height 8
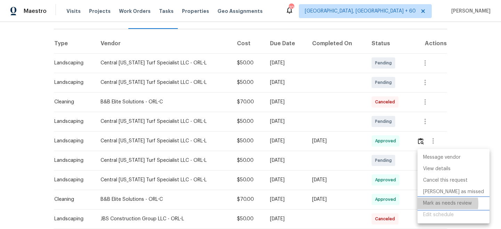
click at [445, 204] on li "Mark as needs review" at bounding box center [454, 203] width 72 height 11
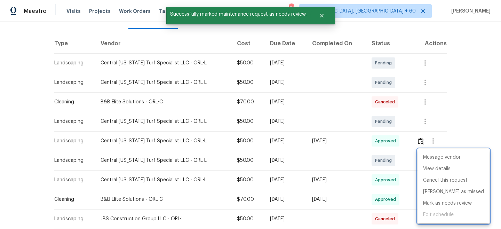
click at [467, 93] on div at bounding box center [250, 114] width 501 height 229
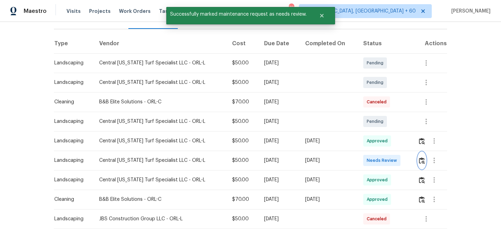
click at [422, 160] on img "button" at bounding box center [422, 160] width 6 height 7
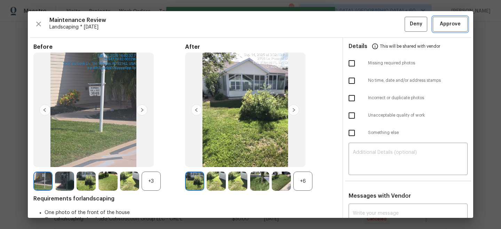
click at [451, 24] on span "Approve" at bounding box center [450, 24] width 21 height 9
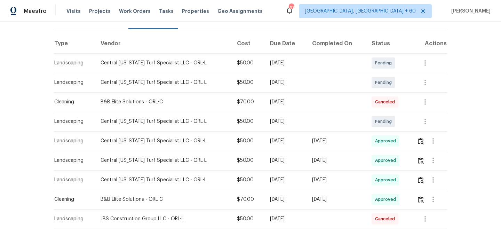
click at [130, 8] on span "Work Orders" at bounding box center [135, 11] width 32 height 7
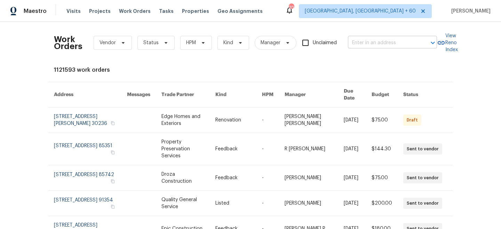
click at [370, 44] on input "text" at bounding box center [383, 43] width 70 height 11
paste input "7 Dogwood Trl, Ocala, FL 34472"
type input "7 Dogwood Trl, Ocala, FL 34472"
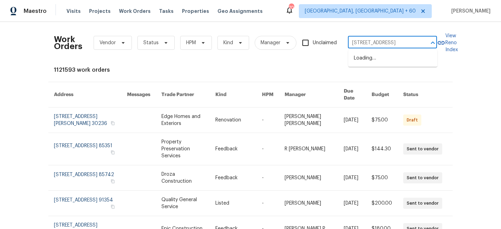
scroll to position [0, 7]
click at [378, 58] on li "7 Dogwood Trl, Ocala, FL 34472" at bounding box center [393, 58] width 89 height 11
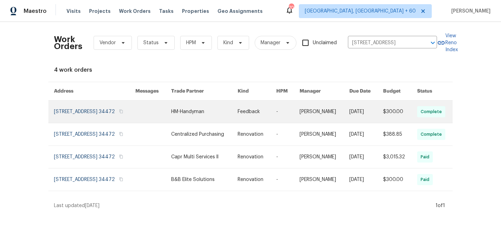
click at [209, 116] on link at bounding box center [204, 112] width 67 height 22
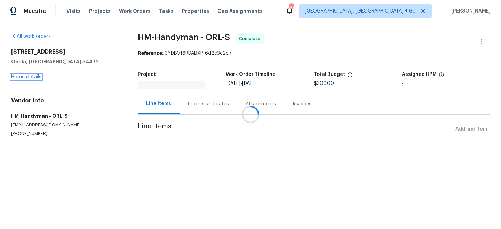
click at [26, 77] on link "Home details" at bounding box center [26, 77] width 30 height 5
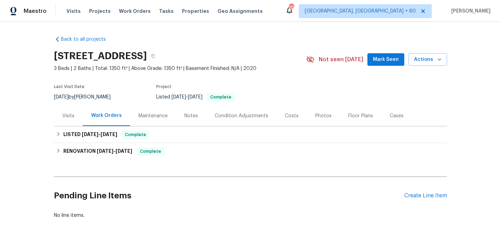
click at [151, 116] on div "Maintenance" at bounding box center [153, 115] width 29 height 7
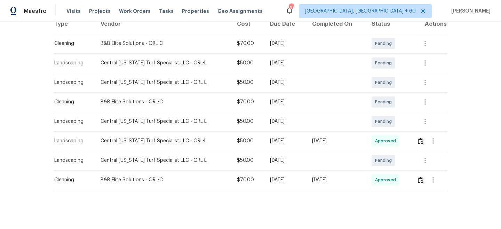
scroll to position [117, 0]
click at [424, 162] on icon "button" at bounding box center [425, 160] width 8 height 8
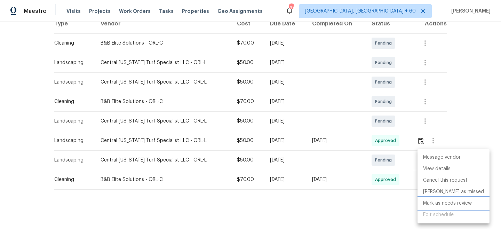
click at [447, 206] on li "Mark as needs review" at bounding box center [454, 203] width 72 height 11
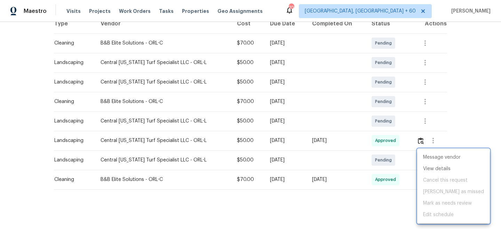
click at [466, 100] on div at bounding box center [250, 114] width 501 height 229
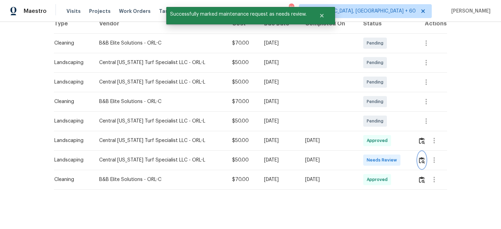
click at [423, 158] on img "button" at bounding box center [422, 160] width 6 height 7
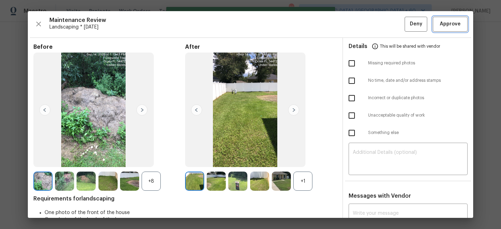
click at [453, 24] on span "Approve" at bounding box center [450, 24] width 21 height 9
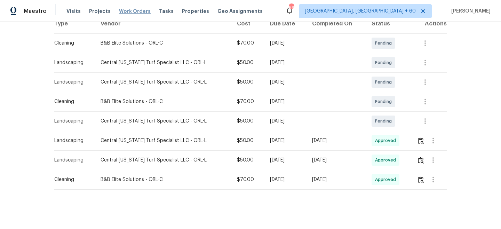
click at [134, 11] on span "Work Orders" at bounding box center [135, 11] width 32 height 7
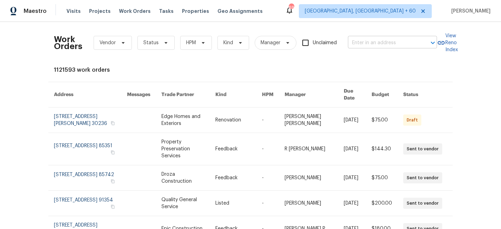
click at [398, 47] on input "text" at bounding box center [383, 43] width 70 height 11
paste input "5142 Sedgefield Dr, Lancaster, SC 29720"
type input "5142 Sedgefield Dr, Lancaster, SC 29720"
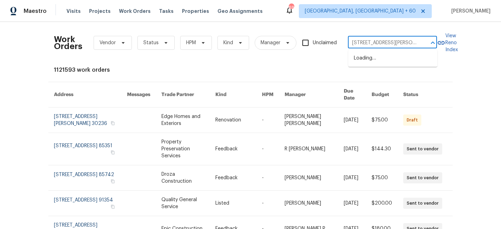
scroll to position [0, 26]
click at [390, 63] on li "5142 Sedgefield Dr, Lancaster, SC 29720" at bounding box center [393, 62] width 89 height 19
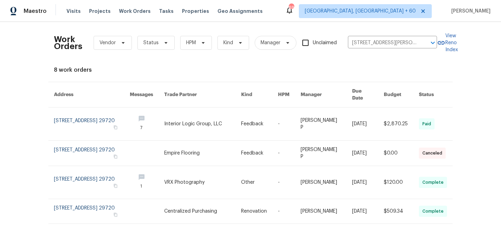
click at [233, 114] on link at bounding box center [202, 124] width 77 height 33
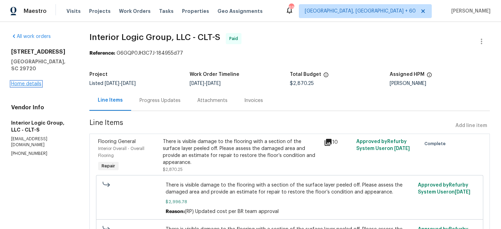
click at [27, 81] on link "Home details" at bounding box center [26, 83] width 30 height 5
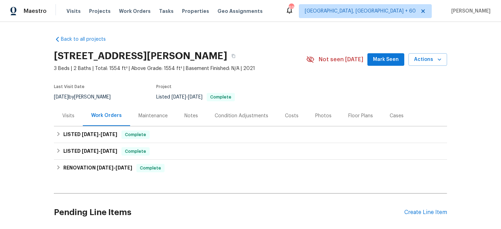
click at [159, 114] on div "Maintenance" at bounding box center [153, 115] width 29 height 7
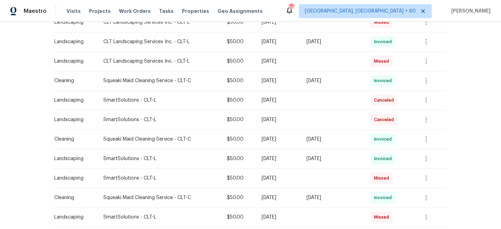
scroll to position [80, 0]
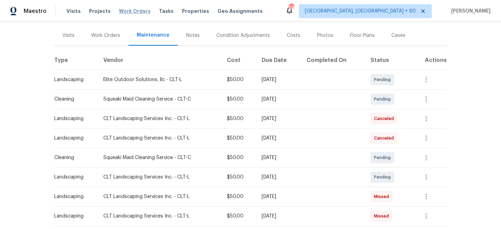
click at [129, 9] on span "Work Orders" at bounding box center [135, 11] width 32 height 7
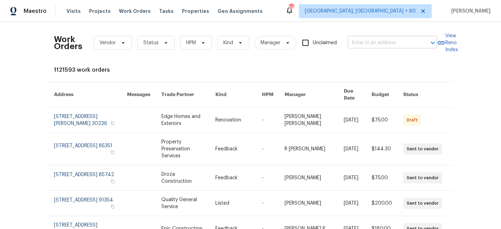
click at [360, 45] on input "text" at bounding box center [383, 43] width 70 height 11
paste input "504 American Legion Rd, Greer, SC 29651"
type input "504 American Legion Rd, Greer, SC 29651"
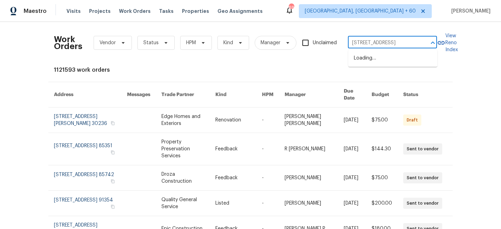
scroll to position [0, 30]
click at [384, 61] on li "504 American Legion Rd, Greer, SC 29651" at bounding box center [393, 58] width 89 height 11
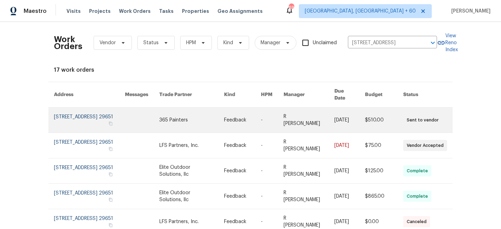
click at [186, 113] on link at bounding box center [191, 120] width 65 height 25
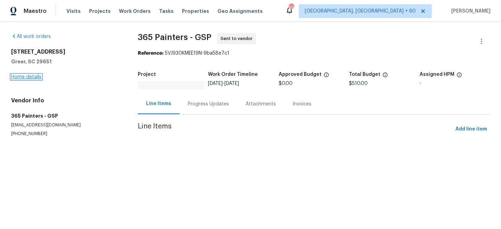
click at [25, 76] on link "Home details" at bounding box center [26, 77] width 30 height 5
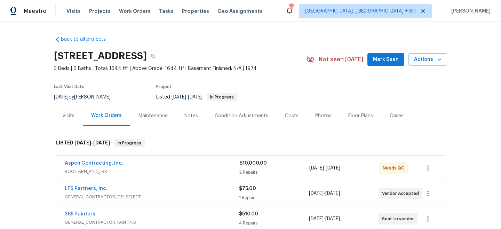
click at [151, 113] on div "Maintenance" at bounding box center [153, 115] width 29 height 7
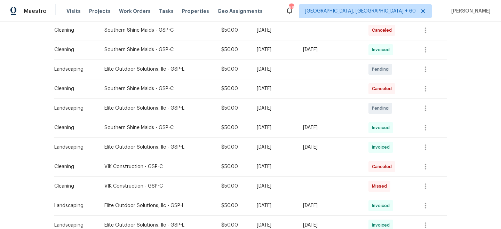
scroll to position [189, 0]
click at [425, 106] on icon "button" at bounding box center [426, 108] width 8 height 8
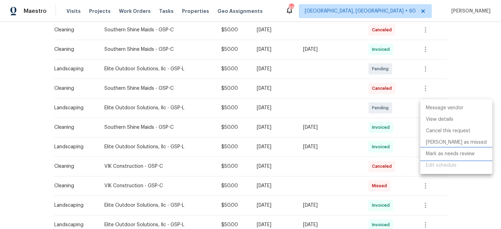
click at [440, 157] on li "Mark as needs review" at bounding box center [457, 153] width 72 height 11
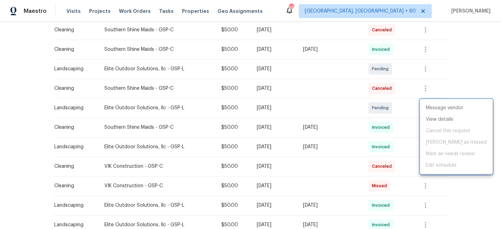
click at [459, 55] on div at bounding box center [250, 114] width 501 height 229
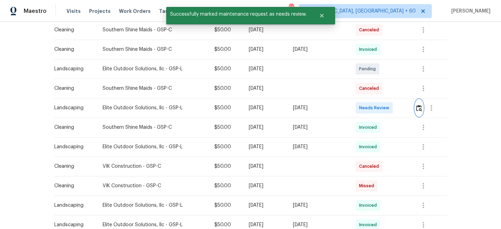
click at [422, 109] on img "button" at bounding box center [419, 108] width 6 height 7
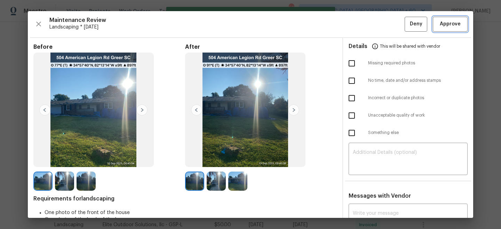
click at [452, 22] on span "Approve" at bounding box center [450, 24] width 21 height 9
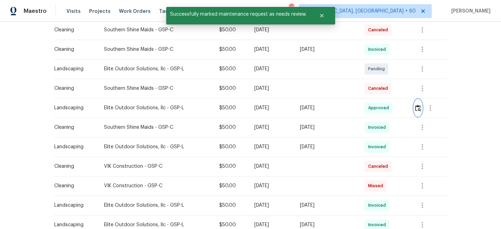
click at [419, 107] on img "button" at bounding box center [418, 108] width 6 height 7
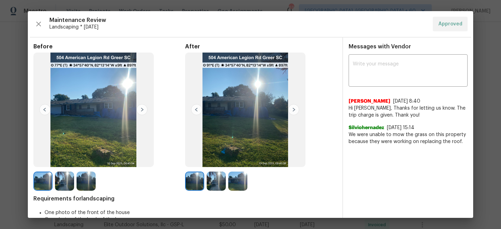
click at [65, 181] on img at bounding box center [64, 181] width 19 height 19
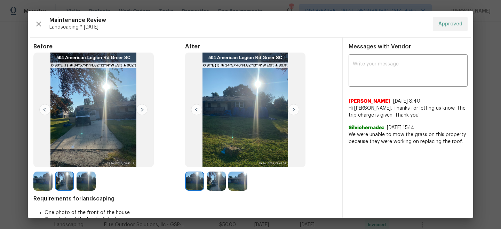
click at [80, 180] on img at bounding box center [86, 181] width 19 height 19
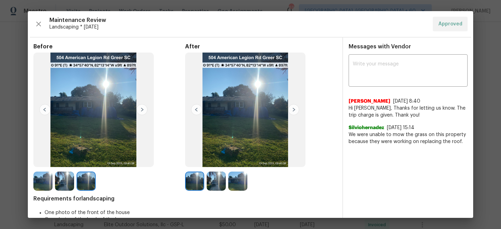
click at [211, 183] on img at bounding box center [216, 181] width 19 height 19
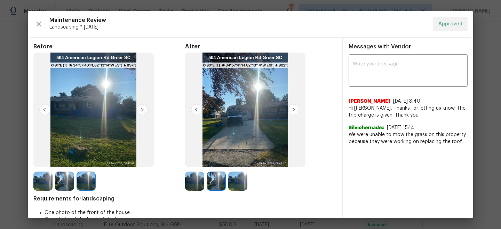
click at [70, 181] on img at bounding box center [64, 181] width 19 height 19
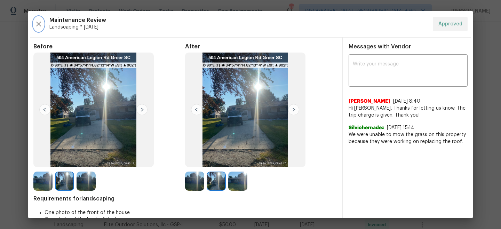
click at [40, 22] on icon "button" at bounding box center [38, 24] width 8 height 8
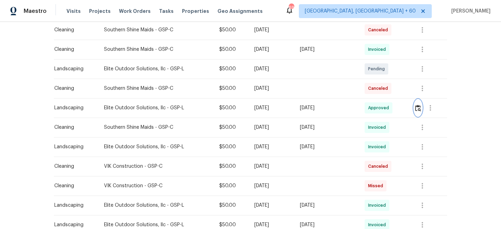
click at [417, 107] on img "button" at bounding box center [418, 108] width 6 height 7
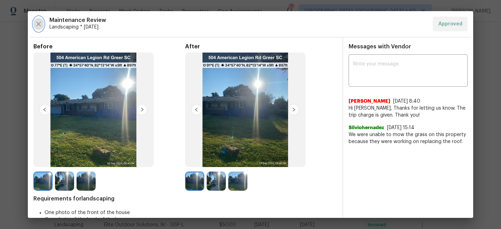
click at [40, 26] on icon "button" at bounding box center [38, 24] width 8 height 8
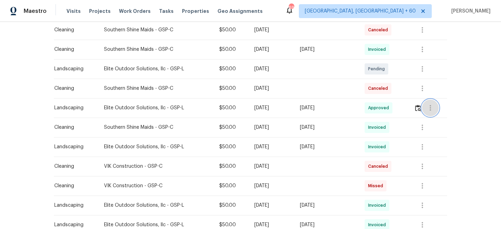
click at [431, 108] on icon "button" at bounding box center [430, 108] width 1 height 6
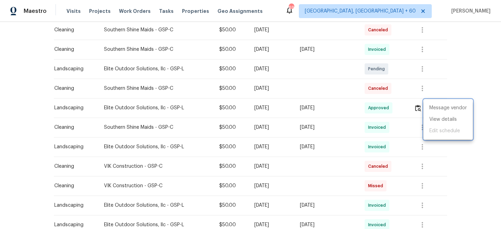
click at [417, 108] on div at bounding box center [250, 114] width 501 height 229
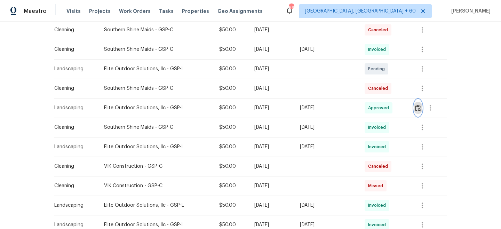
click at [417, 108] on img "button" at bounding box center [418, 108] width 6 height 7
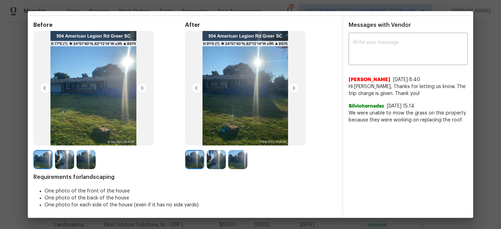
scroll to position [0, 0]
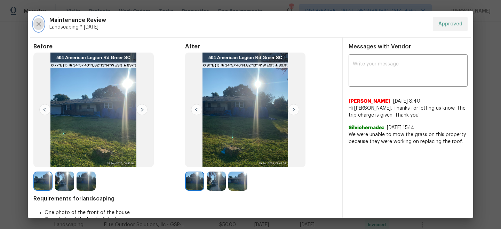
click at [36, 24] on icon "button" at bounding box center [38, 24] width 8 height 8
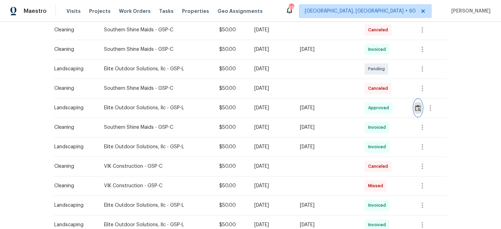
click at [418, 110] on img "button" at bounding box center [418, 108] width 6 height 7
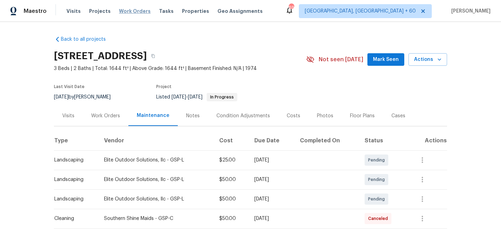
click at [129, 10] on span "Work Orders" at bounding box center [135, 11] width 32 height 7
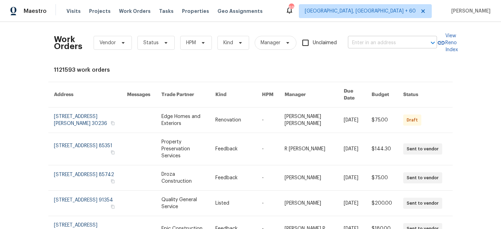
click at [382, 44] on input "text" at bounding box center [383, 43] width 70 height 11
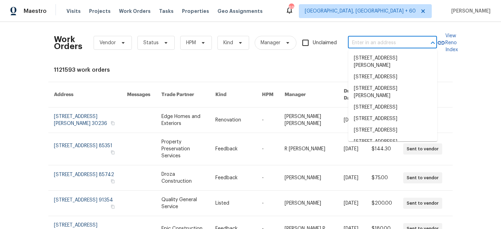
paste input "3855 Crest Cove Cir, Dallas, TX 75244"
type input "3855 Crest Cove Cir, Dallas, TX 75244"
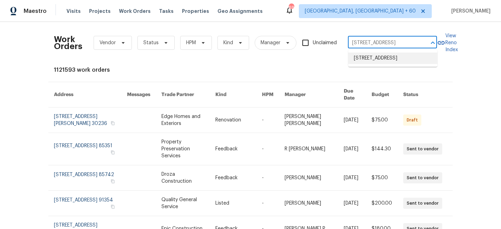
click at [383, 62] on li "3855 Crest Cove Cir, Dallas, TX 75244" at bounding box center [393, 58] width 89 height 11
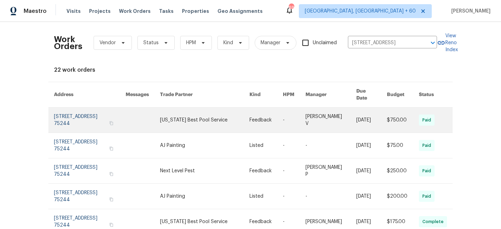
click at [234, 113] on link at bounding box center [205, 120] width 90 height 25
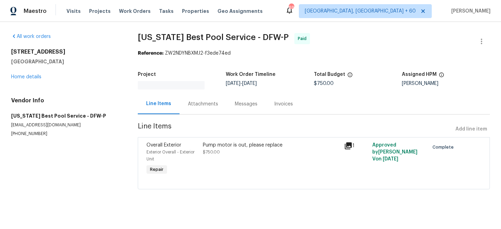
click at [33, 81] on div "All work orders 3855 Crest Cove Cir Dallas, TX 75244 Home details Vendor Info T…" at bounding box center [66, 85] width 110 height 104
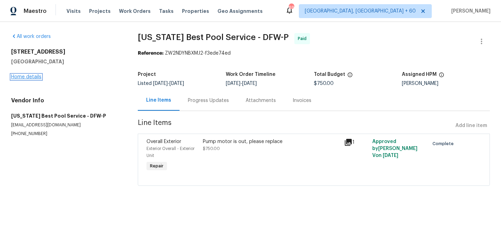
click at [27, 79] on link "Home details" at bounding box center [26, 77] width 30 height 5
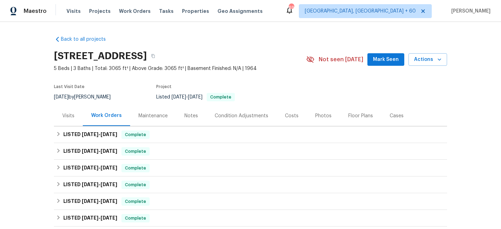
click at [158, 118] on div "Maintenance" at bounding box center [153, 115] width 29 height 7
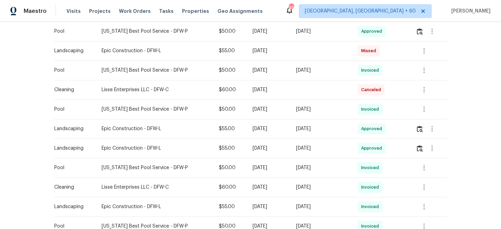
scroll to position [344, 0]
click at [130, 9] on span "Work Orders" at bounding box center [135, 11] width 32 height 7
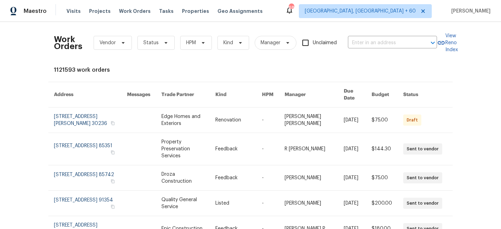
click at [371, 49] on div "Work Orders Vendor Status HPM Kind Manager Unclaimed ​" at bounding box center [245, 43] width 383 height 31
click at [371, 47] on input "text" at bounding box center [383, 43] width 70 height 11
paste input "1815 Hollow Creek Ct, Garland, TX 75040"
type input "1815 Hollow Creek Ct, Garland, TX 75040"
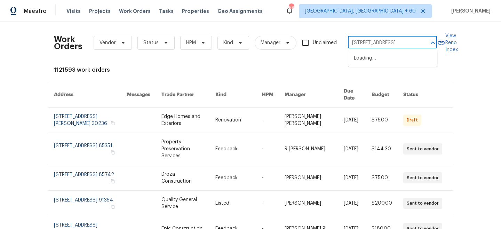
scroll to position [0, 28]
click at [371, 62] on li "1815 Hollow Creek Ct, Garland, TX 75040" at bounding box center [393, 58] width 89 height 11
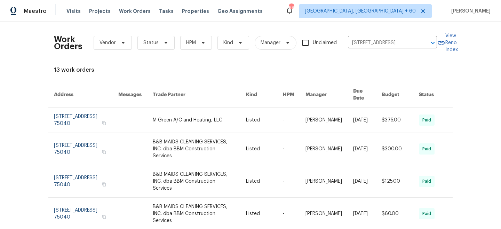
click at [178, 125] on link at bounding box center [200, 120] width 94 height 25
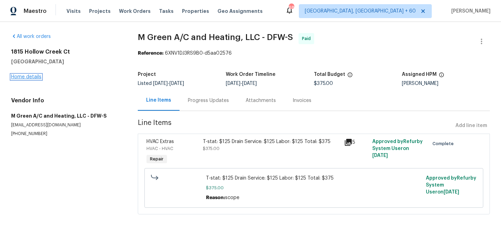
click at [21, 77] on link "Home details" at bounding box center [26, 77] width 30 height 5
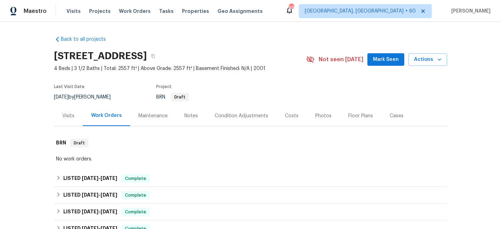
click at [145, 112] on div "Maintenance" at bounding box center [153, 115] width 29 height 7
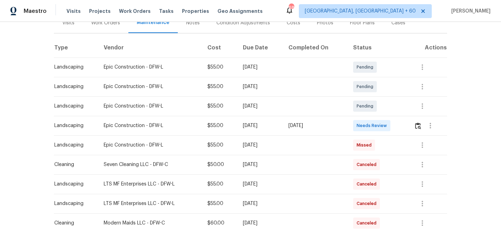
scroll to position [84, 0]
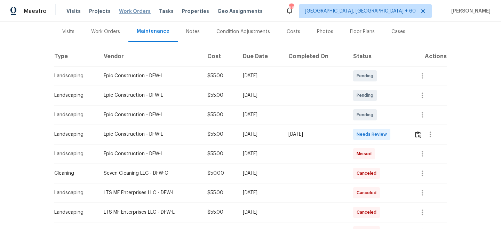
click at [125, 9] on span "Work Orders" at bounding box center [135, 11] width 32 height 7
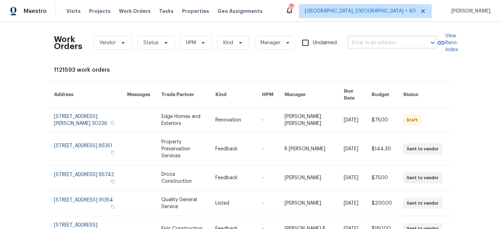
click at [370, 46] on input "text" at bounding box center [383, 43] width 70 height 11
paste input "76 Old Fort Trl, Saint Johns, FL 32259"
type input "76 Old Fort Trl, Saint Johns, FL 32259"
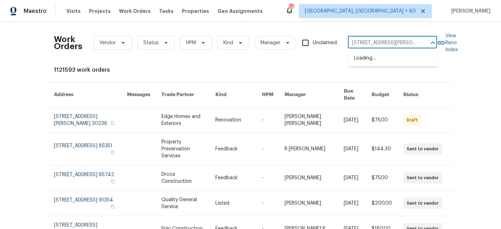
scroll to position [0, 19]
click at [388, 63] on li "76 Old Fort Trl, Saint Johns, FL 32259" at bounding box center [393, 62] width 89 height 19
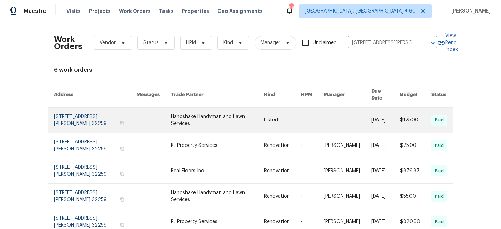
click at [211, 108] on link at bounding box center [218, 120] width 94 height 25
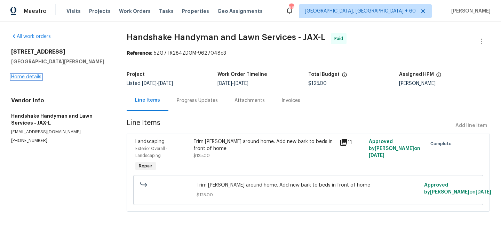
click at [23, 76] on link "Home details" at bounding box center [26, 77] width 30 height 5
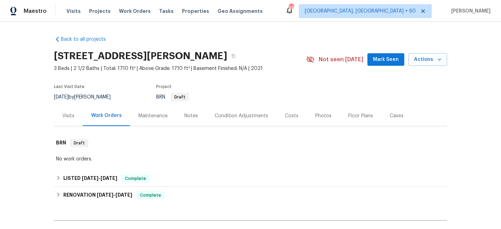
click at [149, 114] on div "Maintenance" at bounding box center [153, 115] width 29 height 7
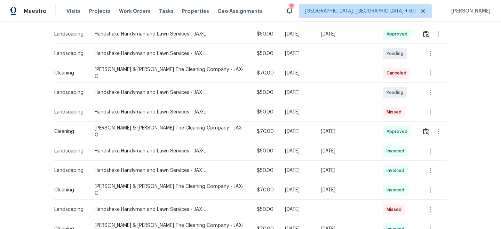
scroll to position [191, 0]
click at [426, 93] on button "button" at bounding box center [430, 92] width 17 height 17
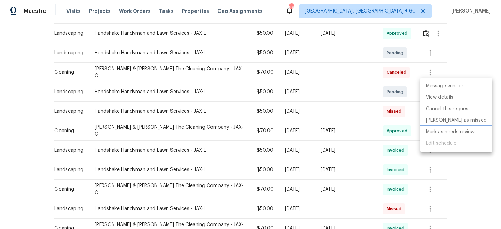
click at [451, 133] on li "Mark as needs review" at bounding box center [457, 131] width 72 height 11
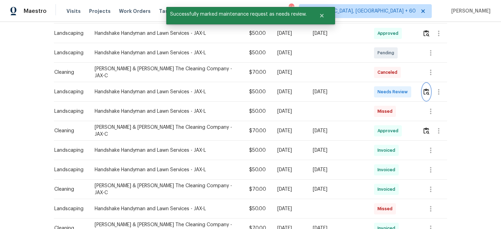
click at [424, 88] on img "button" at bounding box center [427, 91] width 6 height 7
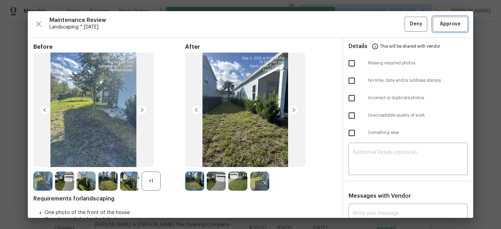
click at [444, 29] on button "Approve" at bounding box center [450, 24] width 35 height 15
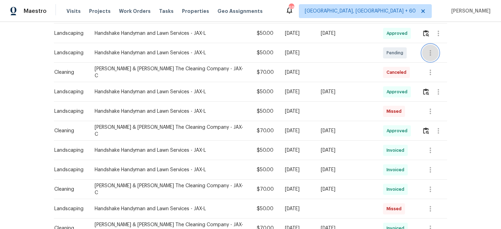
click at [430, 50] on icon "button" at bounding box center [430, 53] width 1 height 6
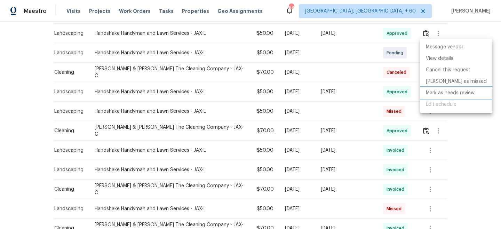
click at [453, 94] on li "Mark as needs review" at bounding box center [457, 92] width 72 height 11
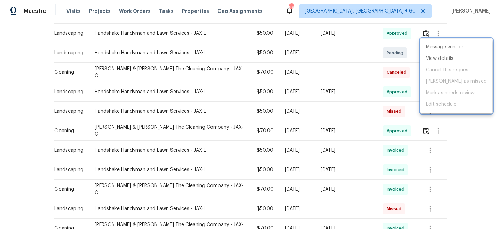
click at [482, 29] on div at bounding box center [250, 114] width 501 height 229
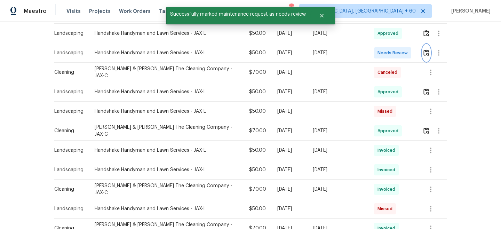
click at [426, 49] on img "button" at bounding box center [427, 52] width 6 height 7
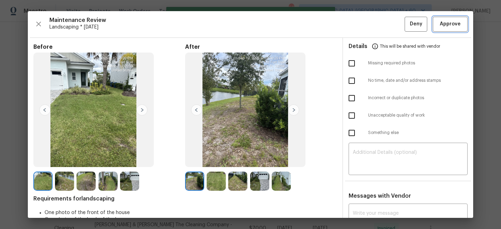
click at [454, 24] on span "Approve" at bounding box center [450, 24] width 21 height 9
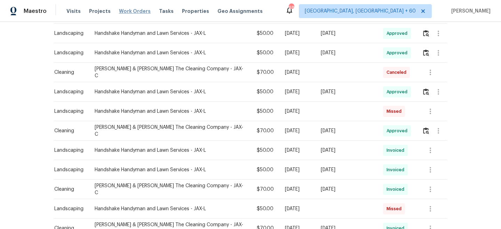
click at [123, 13] on span "Work Orders" at bounding box center [135, 11] width 32 height 7
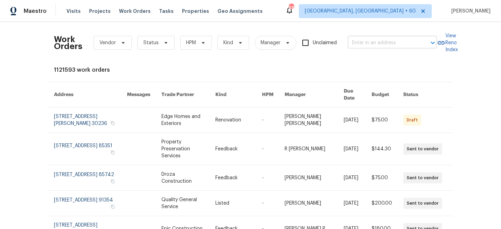
click at [381, 46] on input "text" at bounding box center [383, 43] width 70 height 11
paste input "34 Fremont Ave, Saint Augustine, FL 32095"
type input "34 Fremont Ave, Saint Augustine, FL 32095"
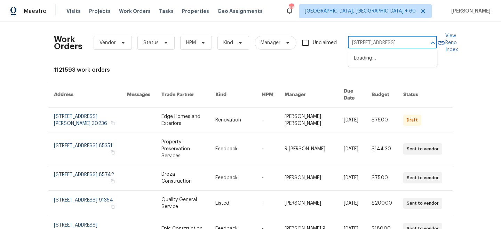
scroll to position [0, 33]
click at [384, 60] on li "34 Fremont Ave, Saint Augustine, FL 32095" at bounding box center [393, 58] width 89 height 11
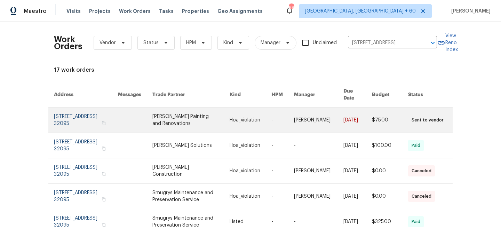
click at [196, 117] on link at bounding box center [191, 120] width 77 height 25
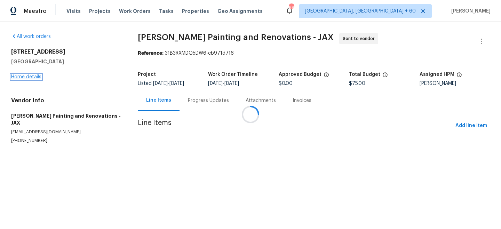
click at [22, 76] on link "Home details" at bounding box center [26, 77] width 30 height 5
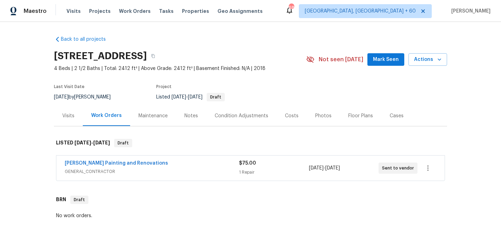
click at [154, 109] on div "Maintenance" at bounding box center [153, 115] width 46 height 21
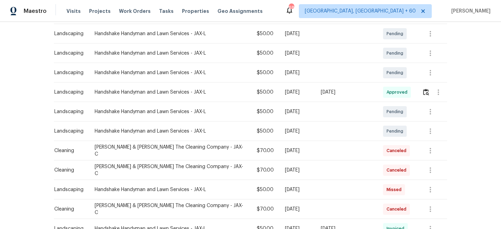
scroll to position [134, 0]
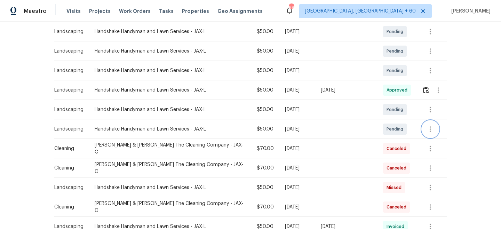
click at [427, 125] on icon "button" at bounding box center [431, 129] width 8 height 8
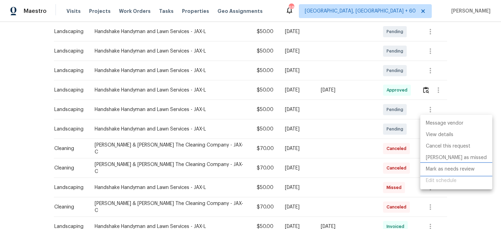
click at [448, 173] on li "Mark as needs review" at bounding box center [457, 169] width 72 height 11
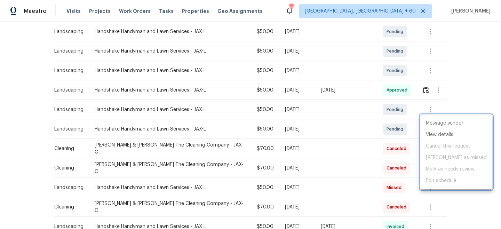
click at [459, 77] on div at bounding box center [250, 114] width 501 height 229
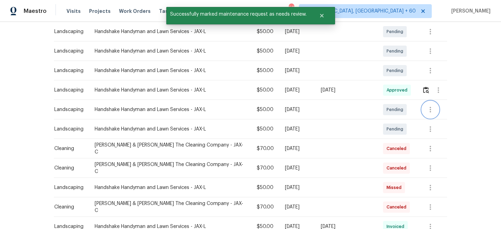
click at [431, 105] on icon "button" at bounding box center [431, 109] width 8 height 8
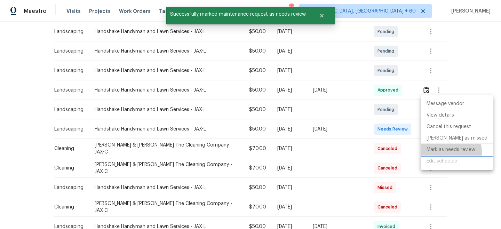
click at [440, 152] on li "Mark as needs review" at bounding box center [457, 149] width 72 height 11
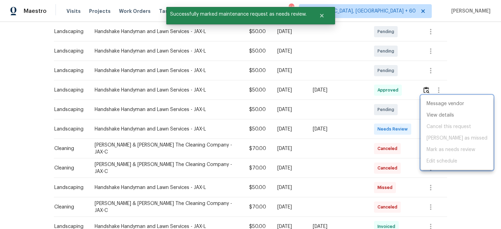
click at [469, 55] on div at bounding box center [250, 114] width 501 height 229
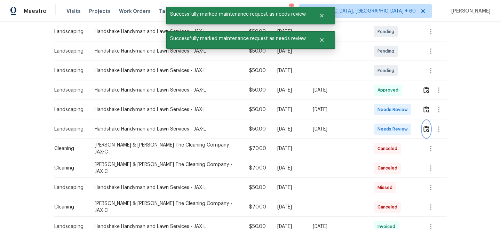
click at [425, 126] on img "button" at bounding box center [427, 129] width 6 height 7
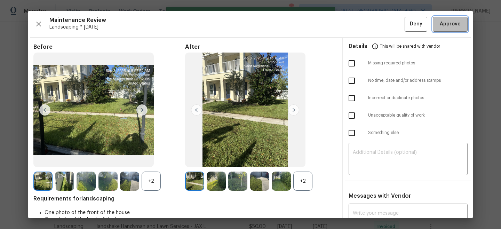
click at [461, 23] on span "Approve" at bounding box center [451, 24] width 24 height 9
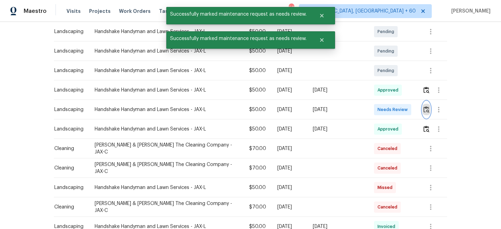
click at [423, 103] on button "button" at bounding box center [427, 109] width 8 height 17
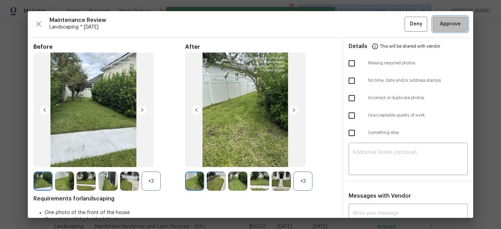
click at [452, 26] on span "Approve" at bounding box center [450, 24] width 21 height 9
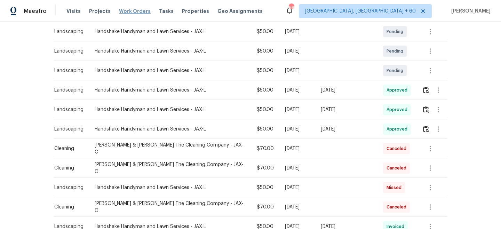
click at [129, 8] on span "Work Orders" at bounding box center [135, 11] width 32 height 7
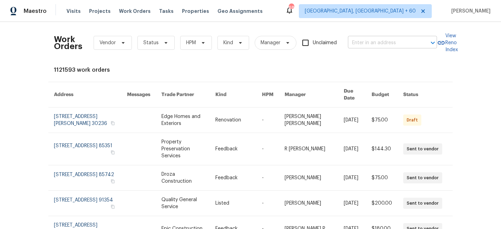
click at [375, 40] on input "text" at bounding box center [383, 43] width 70 height 11
paste input "350 Latrobe Ave, Saint Augustine, FL 32095"
type input "350 Latrobe Ave, Saint Augustine, FL 32095"
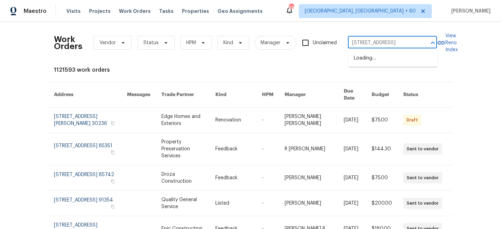
scroll to position [0, 34]
click at [381, 63] on li "350 Latrobe Ave, Saint Augustine, FL 32095" at bounding box center [393, 58] width 89 height 11
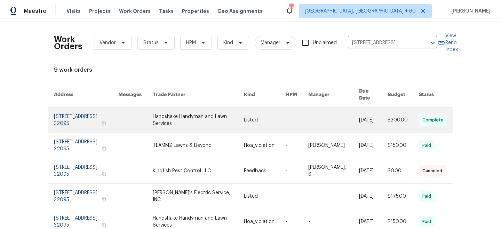
click at [186, 125] on link at bounding box center [198, 120] width 91 height 25
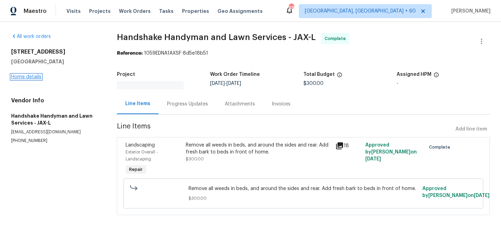
click at [30, 76] on link "Home details" at bounding box center [26, 77] width 30 height 5
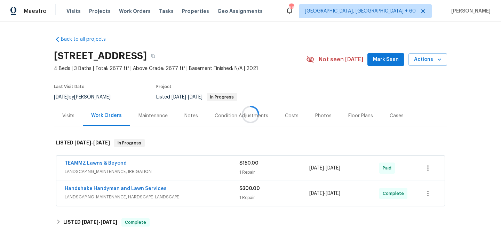
click at [135, 107] on div "Maintenance" at bounding box center [153, 115] width 46 height 21
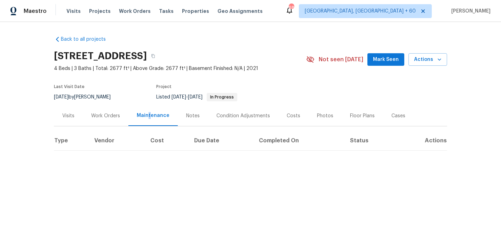
click at [148, 113] on div "Maintenance" at bounding box center [153, 115] width 33 height 7
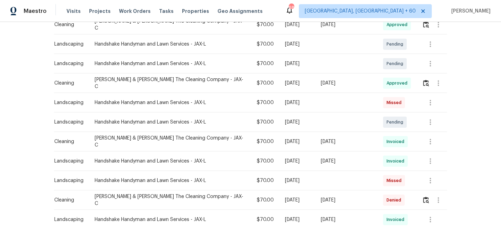
scroll to position [226, 0]
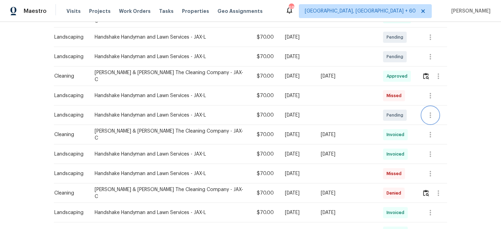
click at [427, 111] on icon "button" at bounding box center [431, 115] width 8 height 8
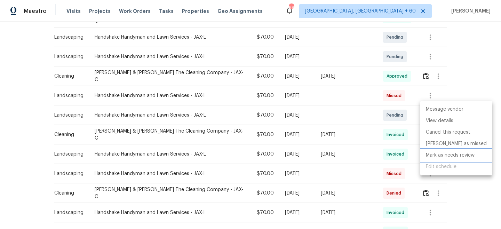
click at [449, 156] on li "Mark as needs review" at bounding box center [457, 155] width 72 height 11
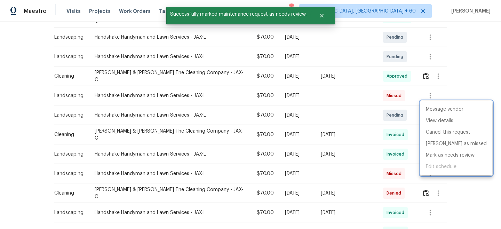
click at [467, 57] on div at bounding box center [250, 114] width 501 height 229
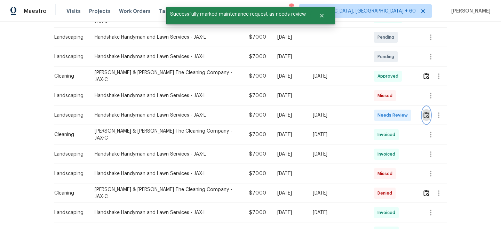
click at [423, 107] on button "button" at bounding box center [427, 115] width 8 height 17
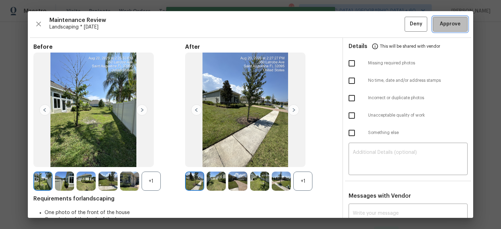
click at [451, 23] on span "Approve" at bounding box center [450, 24] width 21 height 9
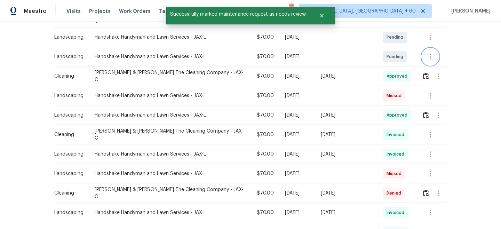
click at [430, 54] on icon "button" at bounding box center [430, 57] width 1 height 6
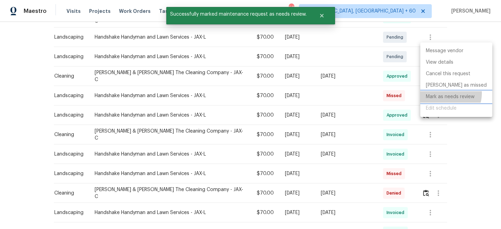
click at [446, 93] on li "Mark as needs review" at bounding box center [457, 96] width 72 height 11
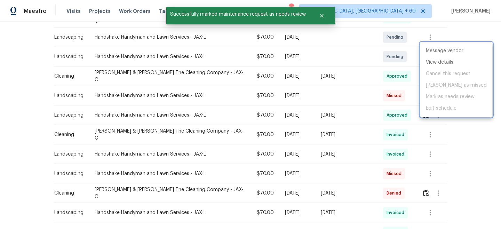
click at [468, 26] on div at bounding box center [250, 114] width 501 height 229
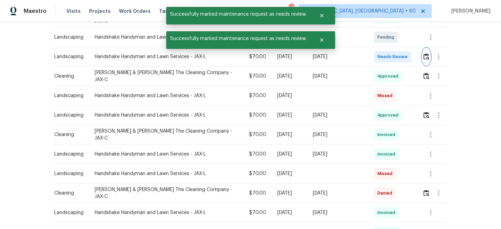
click at [424, 53] on img "button" at bounding box center [427, 56] width 6 height 7
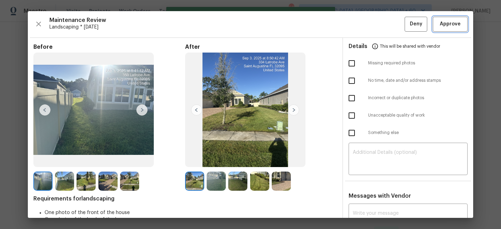
click at [444, 25] on span "Approve" at bounding box center [450, 24] width 21 height 9
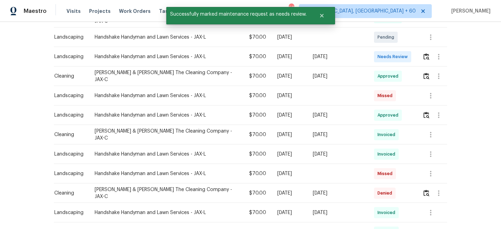
click at [482, 62] on div "Back to all projects 350 Latrobe Ave, Saint Augustine, FL 32095 4 Beds | 3 Bath…" at bounding box center [250, 125] width 501 height 207
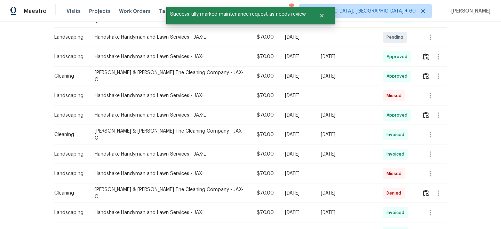
scroll to position [184, 0]
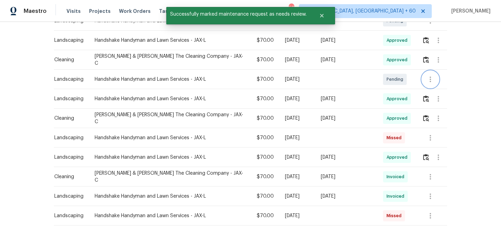
click at [427, 75] on icon "button" at bounding box center [431, 79] width 8 height 8
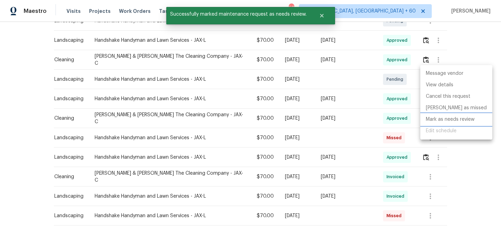
click at [449, 118] on li "Mark as needs review" at bounding box center [457, 119] width 72 height 11
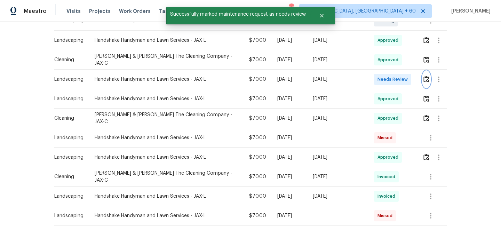
click at [425, 71] on button "button" at bounding box center [427, 79] width 8 height 17
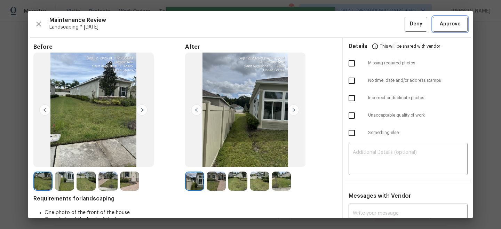
click at [446, 26] on span "Approve" at bounding box center [450, 24] width 21 height 9
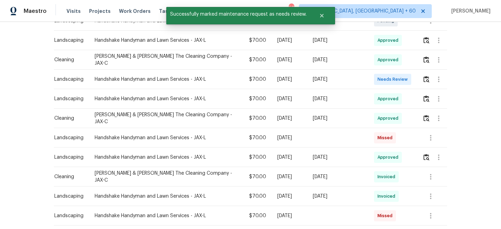
click at [488, 72] on div "Back to all projects 350 Latrobe Ave, Saint Augustine, FL 32095 4 Beds | 3 Bath…" at bounding box center [250, 125] width 501 height 207
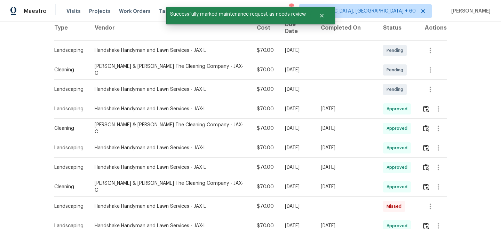
scroll to position [115, 0]
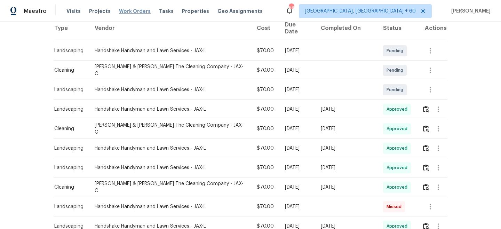
click at [136, 11] on span "Work Orders" at bounding box center [135, 11] width 32 height 7
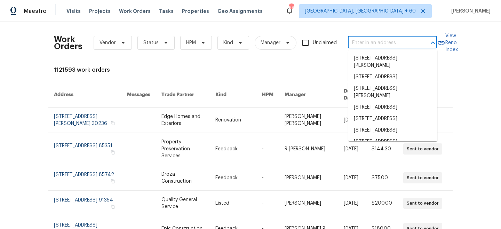
click at [362, 45] on input "text" at bounding box center [383, 43] width 70 height 11
paste input "129 St Croix Island Dr, Saint Augustine, FL 32092"
type input "129 St Croix Island Dr, Saint Augustine, FL 32092"
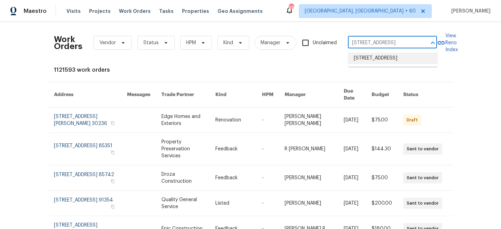
click at [384, 64] on li "129 St Croix Island Dr, Saint Augustine, FL 32092" at bounding box center [393, 58] width 89 height 11
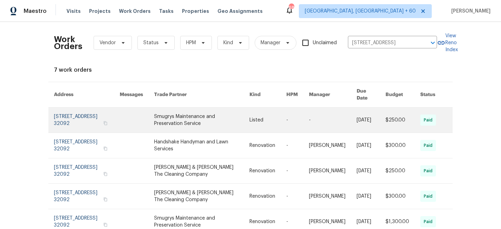
click at [227, 118] on link at bounding box center [201, 120] width 95 height 25
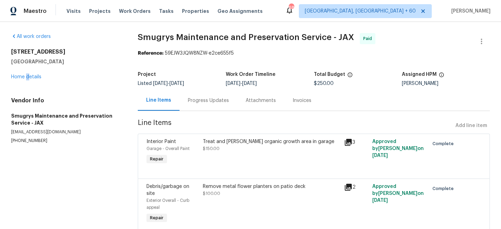
click at [28, 80] on div "129 St Croix Island Dr Saint Augustine, FL 32092 Home details" at bounding box center [66, 64] width 110 height 32
click at [26, 78] on link "Home details" at bounding box center [26, 77] width 30 height 5
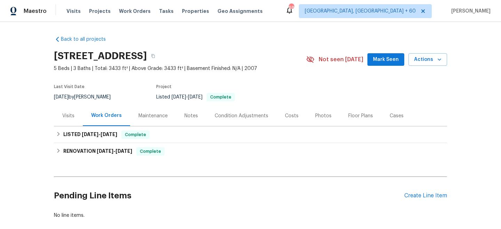
click at [152, 118] on div "Maintenance" at bounding box center [153, 115] width 29 height 7
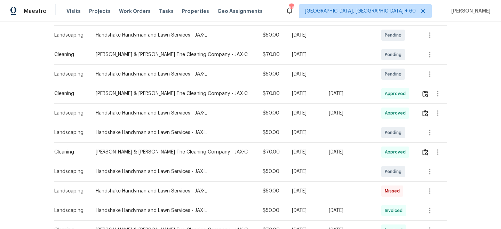
scroll to position [148, 0]
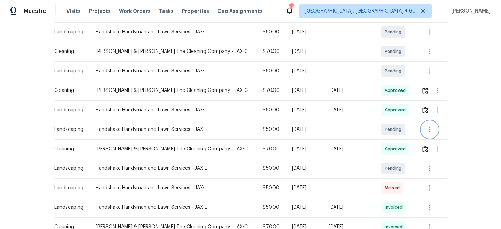
click at [426, 137] on button "button" at bounding box center [430, 129] width 17 height 17
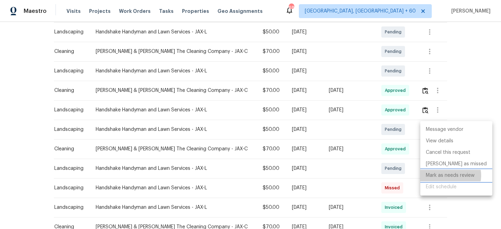
click at [449, 176] on li "Mark as needs review" at bounding box center [457, 175] width 72 height 11
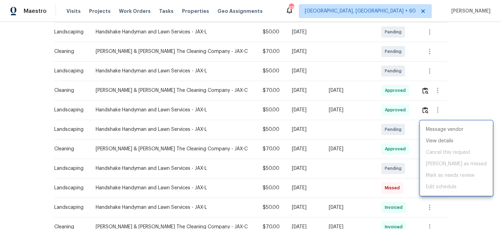
click at [472, 88] on div at bounding box center [250, 114] width 501 height 229
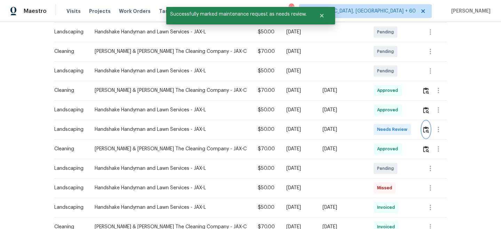
click at [427, 130] on img "button" at bounding box center [426, 129] width 6 height 7
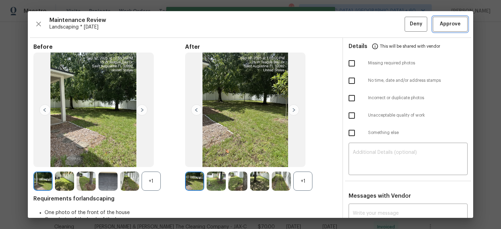
click at [448, 26] on span "Approve" at bounding box center [450, 24] width 21 height 9
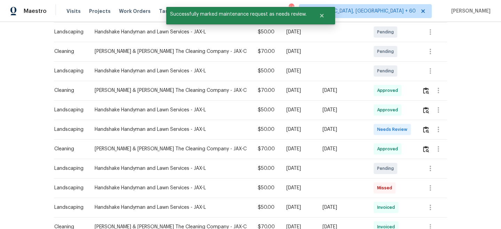
click at [465, 150] on div "Back to all projects 129 St Croix Island Dr, Saint Augustine, FL 32092 5 Beds |…" at bounding box center [250, 125] width 501 height 207
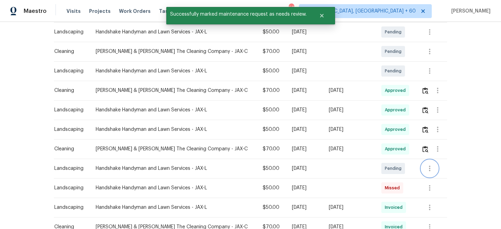
click at [427, 166] on icon "button" at bounding box center [430, 168] width 8 height 8
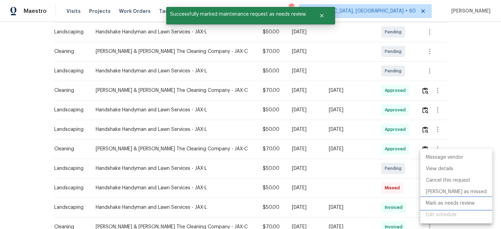
click at [448, 201] on li "Mark as needs review" at bounding box center [457, 203] width 72 height 11
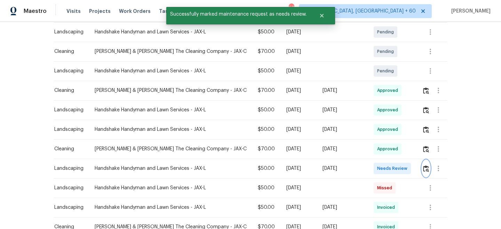
click at [427, 165] on img "button" at bounding box center [426, 168] width 6 height 7
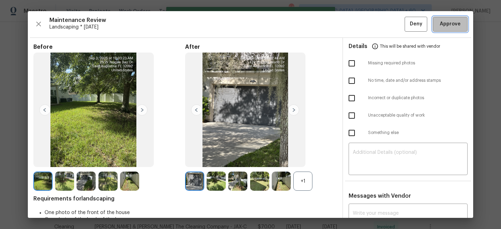
click at [451, 24] on span "Approve" at bounding box center [450, 24] width 21 height 9
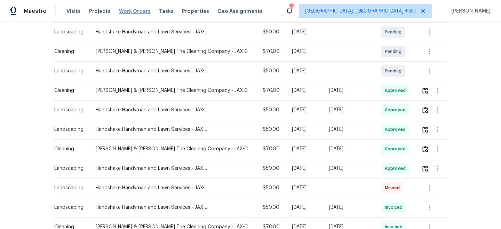
click at [136, 11] on span "Work Orders" at bounding box center [135, 11] width 32 height 7
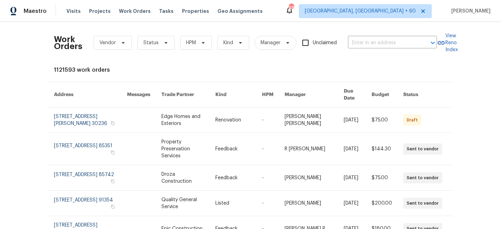
click at [397, 50] on div "Work Orders Vendor Status HPM Kind Manager Unclaimed ​" at bounding box center [245, 43] width 383 height 31
click at [389, 45] on input "text" at bounding box center [383, 43] width 70 height 11
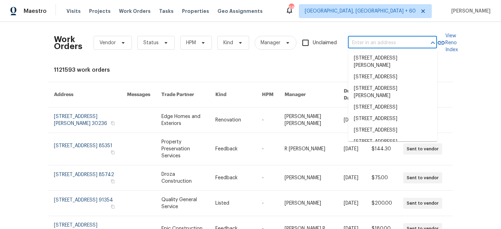
paste input "13820 N Honey Creek Dr, Camby, IN 46113"
type input "13820 N Honey Creek Dr, Camby, IN 46113"
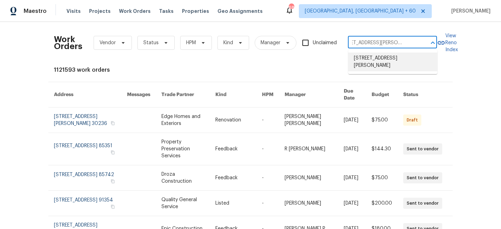
click at [386, 60] on li "13820 N Honey Creek Dr, Camby, IN 46113" at bounding box center [393, 62] width 89 height 19
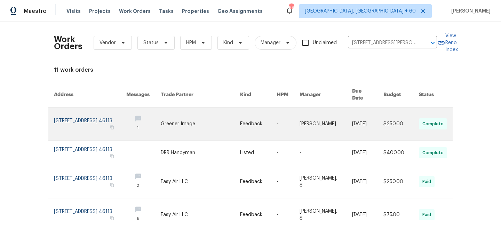
click at [154, 120] on link at bounding box center [143, 124] width 34 height 33
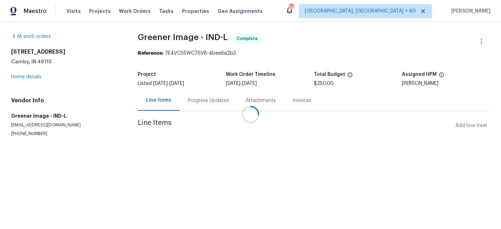
click at [15, 79] on div "13820 N Honey Creek Dr Camby, IN 46113 Home details" at bounding box center [66, 64] width 110 height 32
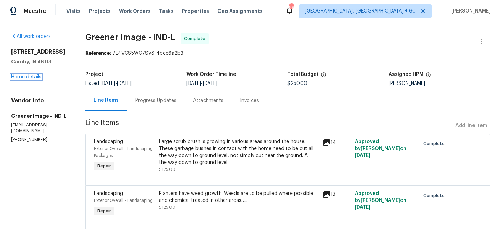
click at [22, 79] on link "Home details" at bounding box center [26, 77] width 30 height 5
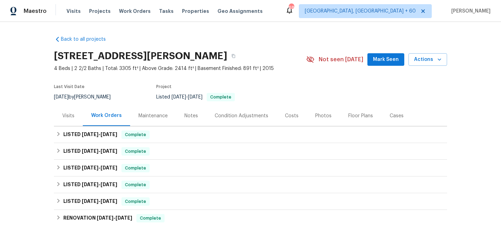
click at [157, 116] on div "Maintenance" at bounding box center [153, 115] width 29 height 7
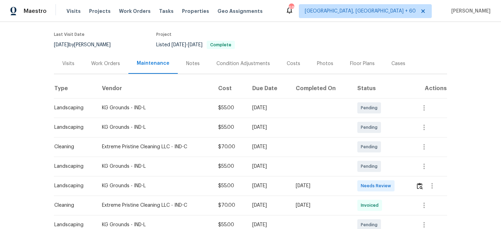
scroll to position [104, 0]
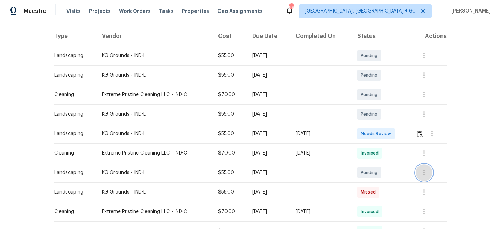
click at [424, 171] on icon "button" at bounding box center [424, 173] width 8 height 8
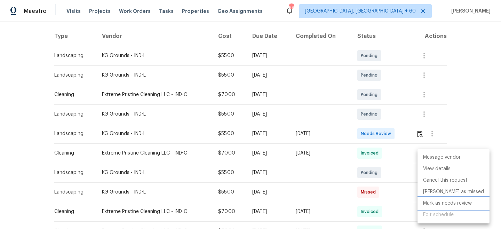
click at [443, 207] on li "Mark as needs review" at bounding box center [454, 203] width 72 height 11
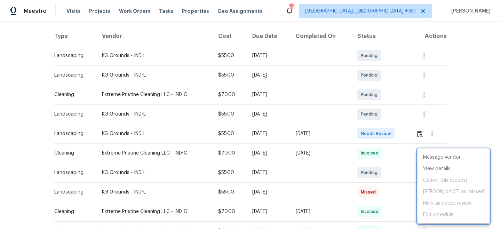
click at [473, 111] on div at bounding box center [250, 114] width 501 height 229
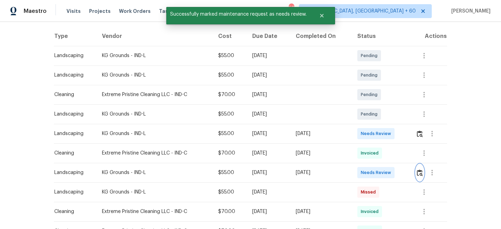
click at [420, 173] on img "button" at bounding box center [420, 173] width 6 height 7
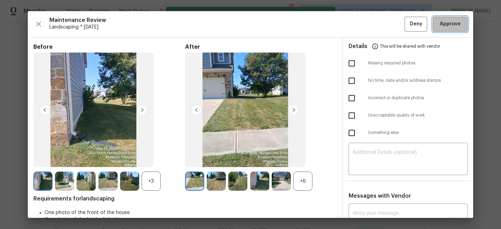
click at [455, 28] on span "Approve" at bounding box center [450, 24] width 21 height 9
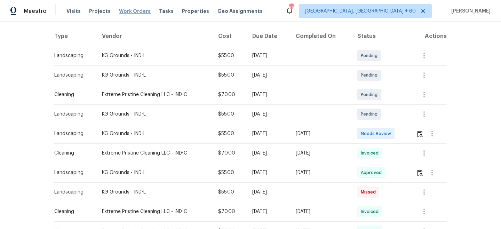
click at [122, 13] on span "Work Orders" at bounding box center [135, 11] width 32 height 7
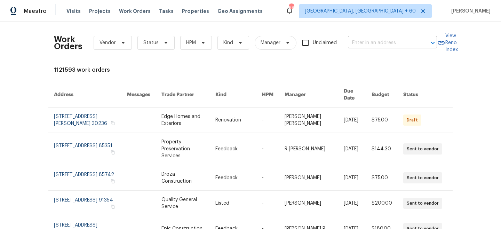
click at [373, 44] on input "text" at bounding box center [383, 43] width 70 height 11
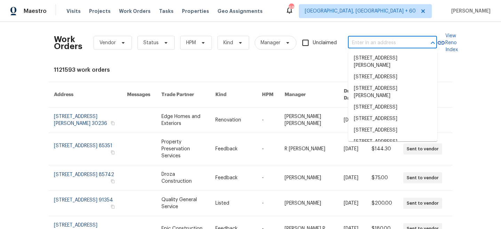
paste input "5453 Finbrooke Dr, Princeton, TX 75407"
type input "5453 Finbrooke Dr, Princeton, TX 75407"
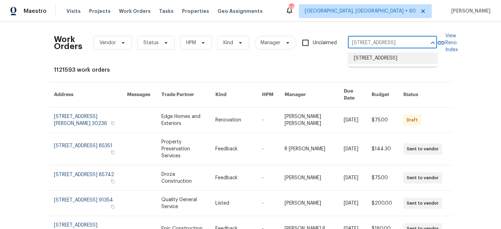
click at [374, 63] on li "5453 Finbrooke Dr, Princeton, TX 75407" at bounding box center [393, 58] width 89 height 11
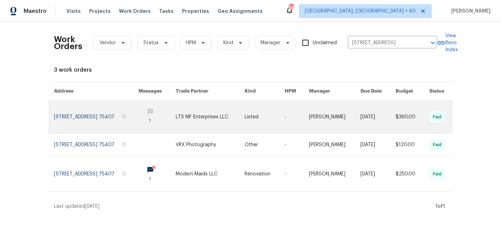
click at [225, 117] on link at bounding box center [210, 117] width 69 height 33
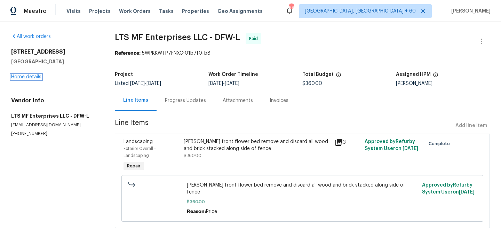
click at [21, 78] on link "Home details" at bounding box center [26, 77] width 30 height 5
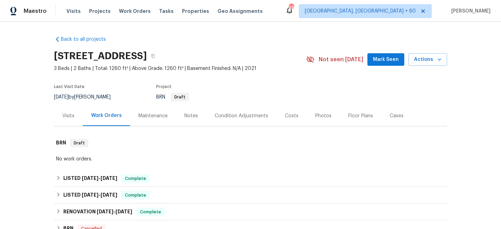
click at [161, 119] on div "Maintenance" at bounding box center [153, 115] width 29 height 7
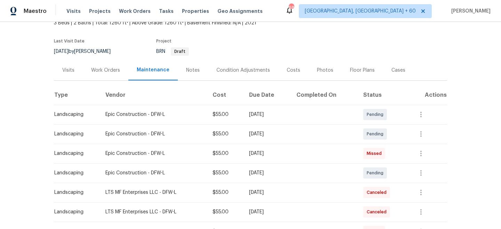
scroll to position [46, 0]
click at [139, 8] on span "Work Orders" at bounding box center [135, 11] width 32 height 7
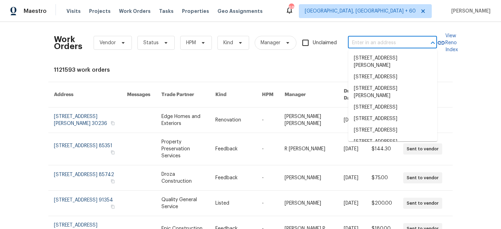
click at [389, 46] on input "text" at bounding box center [383, 43] width 70 height 11
paste input "9021 Monticello Dr, Granbury, TX 76049"
type input "9021 Monticello Dr, Granbury, TX 76049"
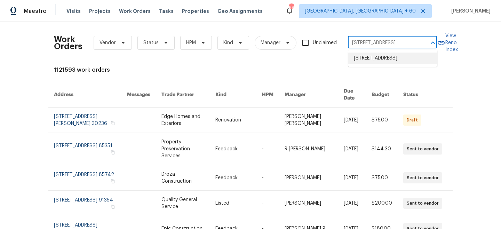
click at [395, 59] on li "9021 Monticello Dr, Granbury, TX 76049" at bounding box center [393, 58] width 89 height 11
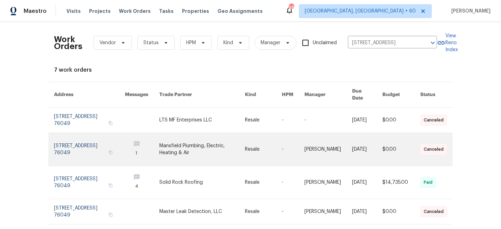
click at [245, 133] on link at bounding box center [263, 149] width 37 height 33
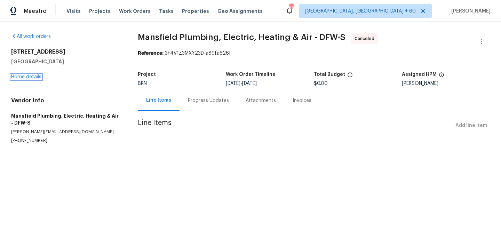
click at [24, 79] on link "Home details" at bounding box center [26, 77] width 30 height 5
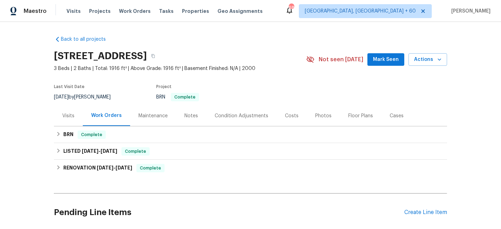
click at [123, 122] on div "Work Orders" at bounding box center [106, 115] width 47 height 21
click at [141, 120] on div "Maintenance" at bounding box center [153, 115] width 46 height 21
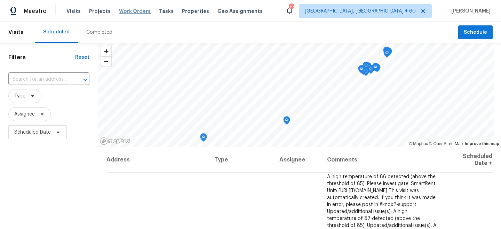
click at [119, 10] on span "Work Orders" at bounding box center [135, 11] width 32 height 7
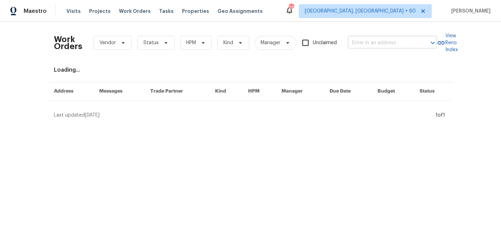
click at [379, 41] on input "text" at bounding box center [383, 43] width 70 height 11
paste input "[STREET_ADDRESS]"
type input "[STREET_ADDRESS]"
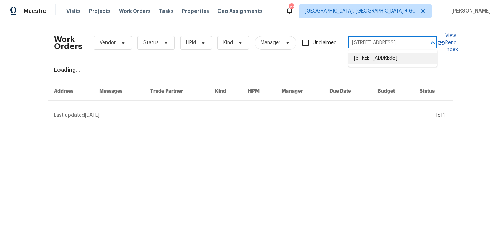
click at [386, 62] on li "[STREET_ADDRESS]" at bounding box center [393, 58] width 89 height 11
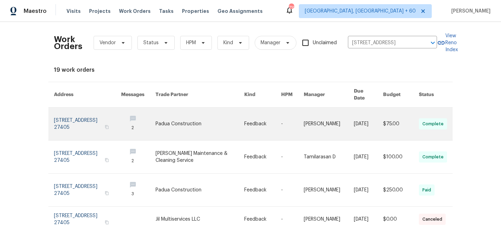
click at [213, 115] on link at bounding box center [200, 124] width 88 height 33
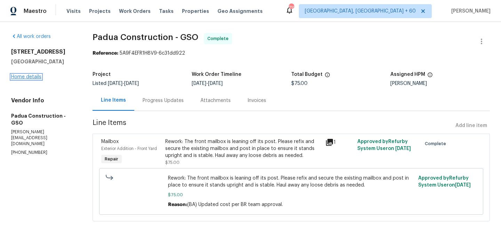
click at [31, 77] on link "Home details" at bounding box center [26, 77] width 30 height 5
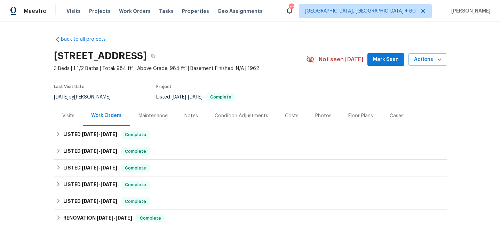
click at [151, 114] on div "Maintenance" at bounding box center [153, 115] width 29 height 7
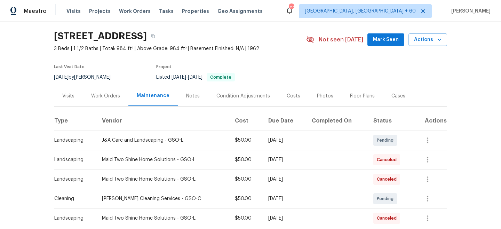
scroll to position [20, 0]
click at [132, 14] on span "Work Orders" at bounding box center [135, 11] width 32 height 7
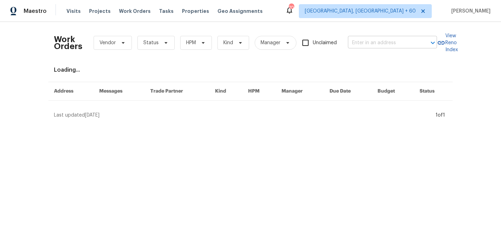
click at [370, 41] on input "text" at bounding box center [383, 43] width 70 height 11
paste input "4122 Donegal Dr, Greensboro, NC 27406"
type input "4122 Donegal Dr, Greensboro, NC 27406"
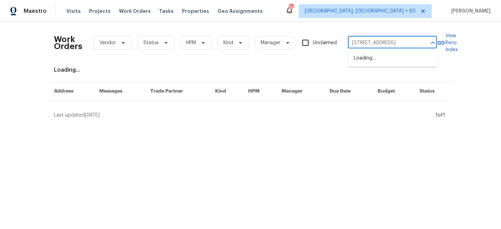
scroll to position [0, 26]
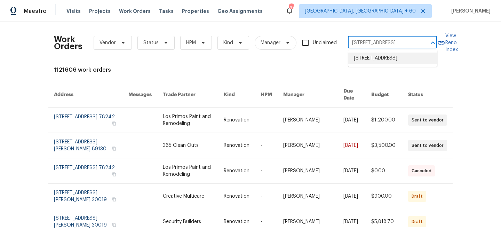
click at [385, 64] on li "4122 Donegal Dr, Greensboro, NC 27406" at bounding box center [393, 58] width 89 height 11
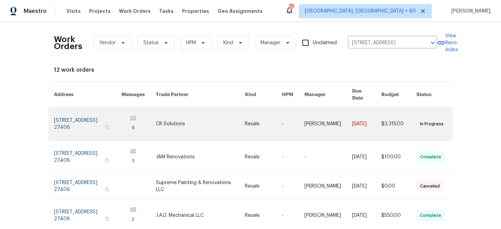
click at [252, 119] on link at bounding box center [263, 124] width 37 height 33
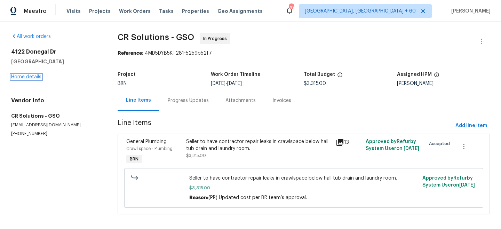
click at [25, 78] on link "Home details" at bounding box center [26, 77] width 30 height 5
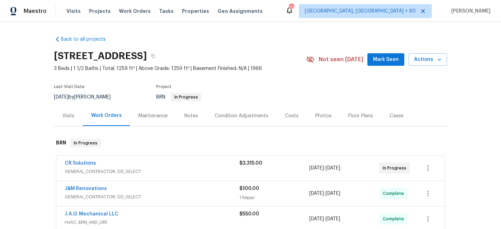
click at [142, 117] on div "Maintenance" at bounding box center [153, 115] width 29 height 7
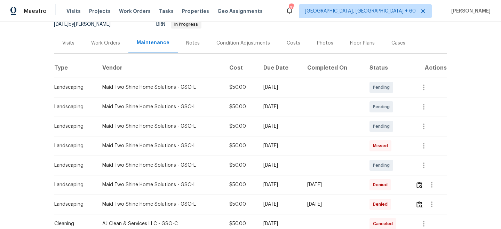
scroll to position [73, 0]
click at [425, 166] on icon "button" at bounding box center [424, 165] width 8 height 8
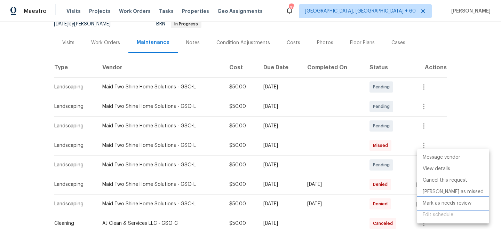
click at [450, 204] on li "Mark as needs review" at bounding box center [453, 203] width 72 height 11
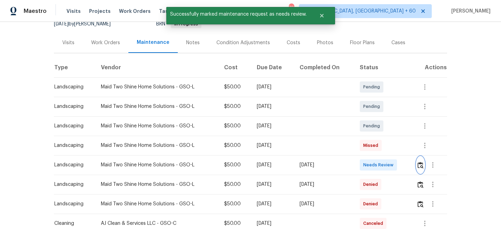
click at [424, 169] on button "button" at bounding box center [421, 165] width 8 height 17
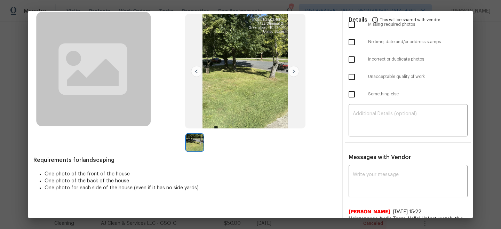
scroll to position [6, 0]
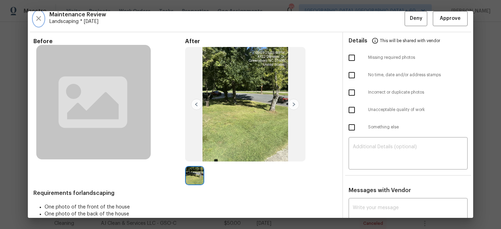
click at [42, 19] on icon "button" at bounding box center [38, 18] width 8 height 8
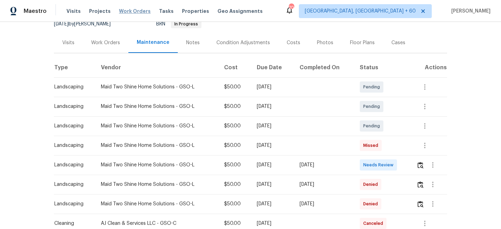
click at [130, 11] on span "Work Orders" at bounding box center [135, 11] width 32 height 7
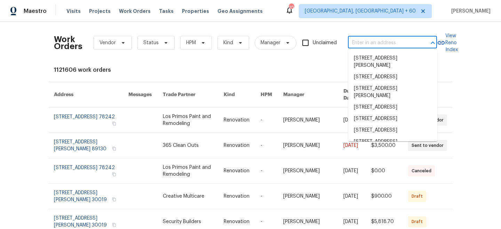
click at [361, 47] on input "text" at bounding box center [383, 43] width 70 height 11
paste input "236 Wandering Ln, Mocksville, NC 27028"
type input "236 Wandering Ln, Mocksville, NC 27028"
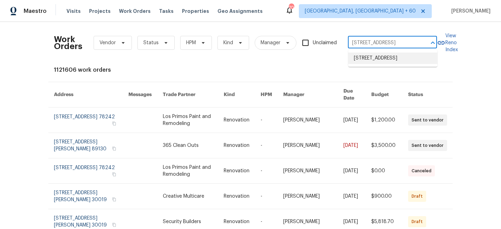
click at [385, 60] on li "236 Wandering Ln, Mocksville, NC 27028" at bounding box center [393, 58] width 89 height 11
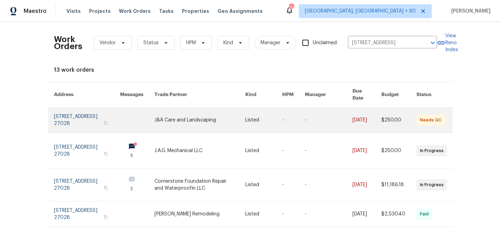
click at [169, 120] on link at bounding box center [200, 120] width 91 height 25
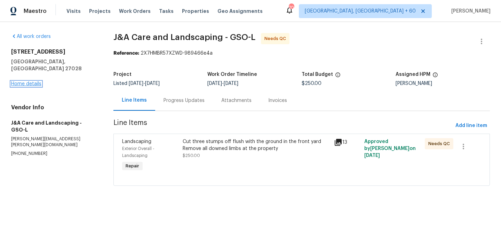
click at [19, 81] on link "Home details" at bounding box center [26, 83] width 30 height 5
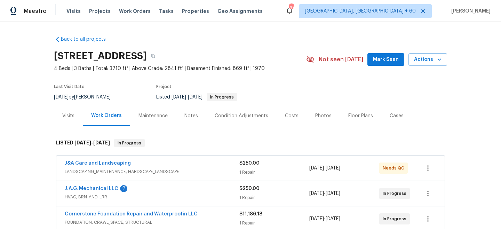
click at [141, 116] on div "Maintenance" at bounding box center [153, 115] width 29 height 7
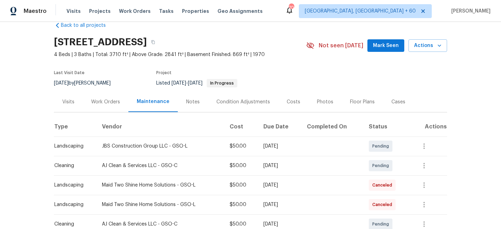
scroll to position [15, 0]
click at [122, 10] on span "Work Orders" at bounding box center [135, 11] width 32 height 7
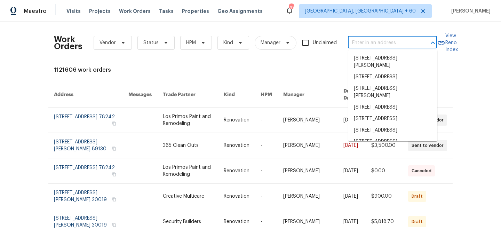
click at [397, 46] on input "text" at bounding box center [383, 43] width 70 height 11
paste input "3900 Temple Ct, South Chesterfield, VA 23834"
type input "3900 Temple Ct, South Chesterfield, VA 23834"
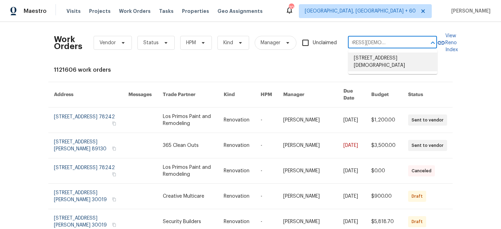
click at [384, 58] on li "3900 Temple Ct, South Chesterfield, VA 23834" at bounding box center [393, 62] width 89 height 19
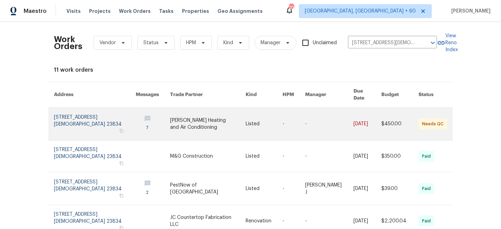
click at [203, 116] on link at bounding box center [208, 124] width 76 height 33
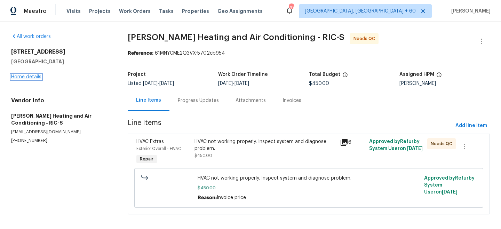
click at [24, 79] on link "Home details" at bounding box center [26, 77] width 30 height 5
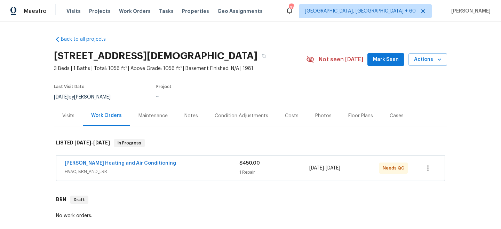
click at [139, 115] on div "Maintenance" at bounding box center [153, 115] width 29 height 7
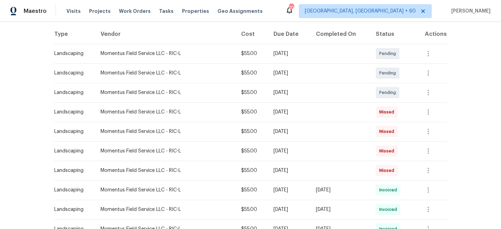
scroll to position [118, 0]
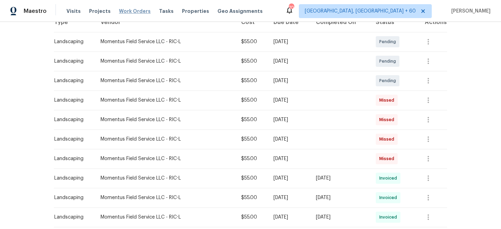
click at [119, 14] on span "Work Orders" at bounding box center [135, 11] width 32 height 7
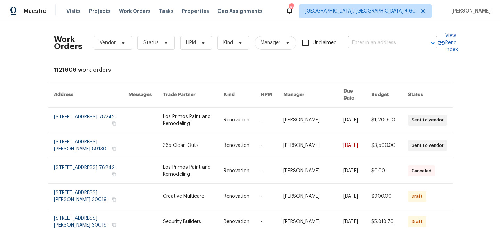
click at [356, 40] on input "text" at bounding box center [383, 43] width 70 height 11
paste input "9948 Red Clover Ave, Orlando, FL 32824"
type input "9948 Red Clover Ave, Orlando, FL 32824"
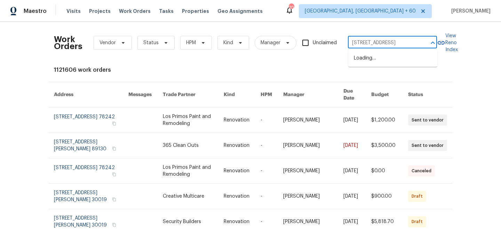
scroll to position [0, 26]
click at [385, 60] on li "9948 Red Clover Ave, Orlando, FL 32824" at bounding box center [393, 58] width 89 height 11
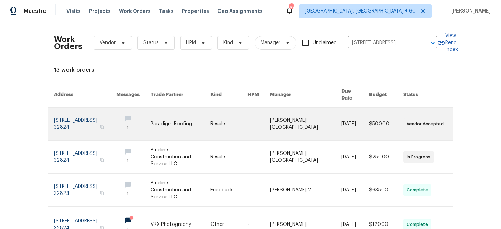
click at [196, 118] on link at bounding box center [181, 124] width 60 height 33
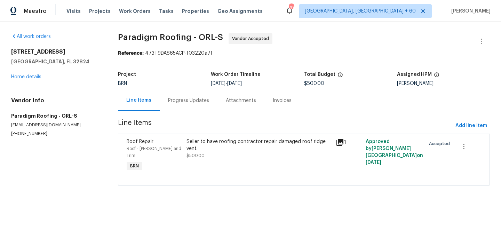
click at [31, 79] on div "9948 Red Clover Ave Orlando, FL 32824 Home details" at bounding box center [56, 64] width 90 height 32
click at [28, 77] on link "Home details" at bounding box center [26, 77] width 30 height 5
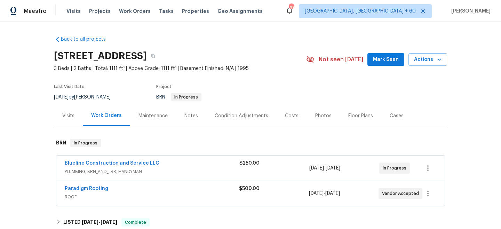
click at [137, 116] on div "Maintenance" at bounding box center [153, 115] width 46 height 21
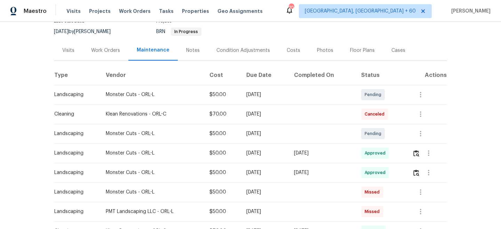
scroll to position [70, 0]
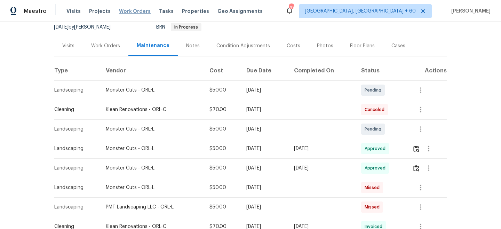
click at [126, 14] on span "Work Orders" at bounding box center [135, 11] width 32 height 7
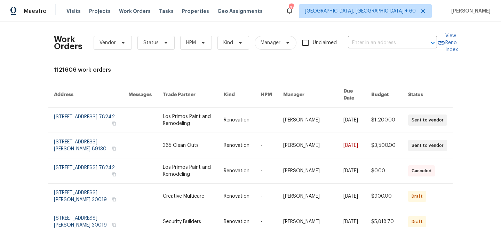
click at [373, 49] on div "Work Orders Vendor Status HPM Kind Manager Unclaimed ​" at bounding box center [245, 43] width 383 height 31
click at [371, 46] on input "text" at bounding box center [383, 43] width 70 height 11
paste input "3056 Sangria St, Kissimmee, FL 34744"
type input "3056 Sangria St, Kissimmee, FL 34744"
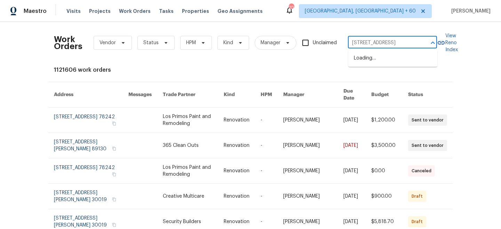
scroll to position [0, 22]
click at [375, 59] on li "3056 Sangria St, Kissimmee, FL 34744" at bounding box center [393, 58] width 89 height 11
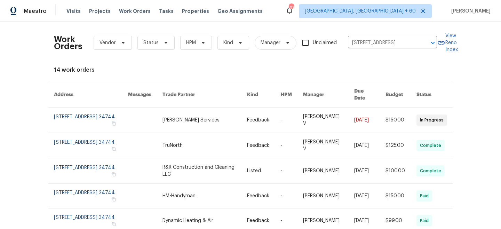
click at [210, 116] on link at bounding box center [205, 120] width 85 height 25
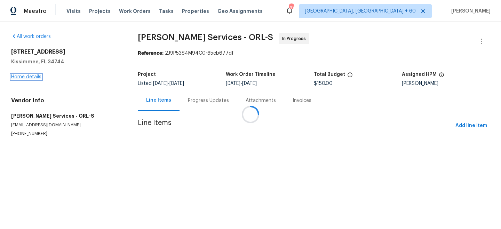
click at [28, 75] on link "Home details" at bounding box center [26, 77] width 30 height 5
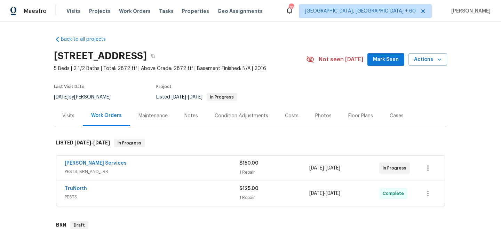
click at [164, 119] on div "Maintenance" at bounding box center [153, 115] width 29 height 7
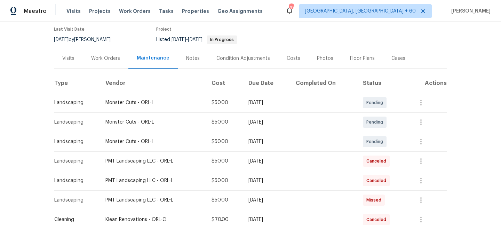
scroll to position [54, 0]
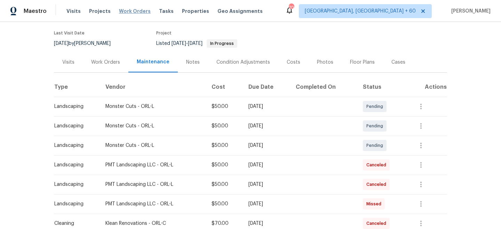
click at [137, 10] on span "Work Orders" at bounding box center [135, 11] width 32 height 7
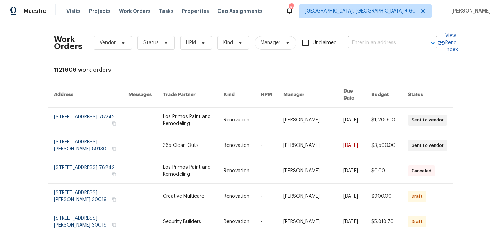
click at [359, 44] on input "text" at bounding box center [383, 43] width 70 height 11
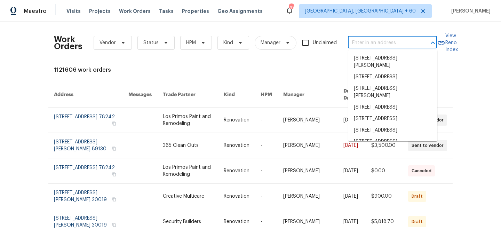
paste input "9948 Red Clover Ave, Orlando, FL 32824"
type input "9948 Red Clover Ave, Orlando, FL 32824"
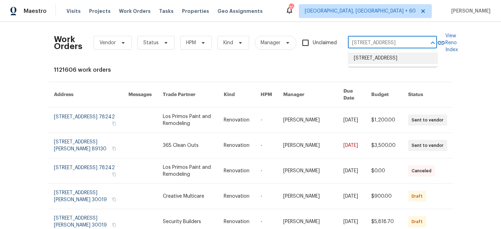
click at [396, 64] on li "9948 Red Clover Ave, Orlando, FL 32824" at bounding box center [393, 58] width 89 height 11
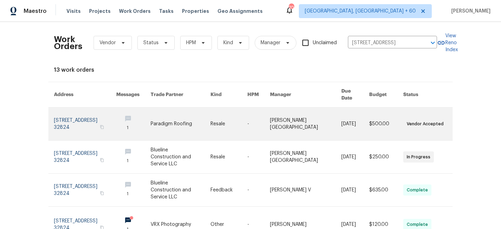
click at [263, 110] on td "-" at bounding box center [253, 124] width 23 height 33
click at [168, 121] on link at bounding box center [181, 124] width 60 height 33
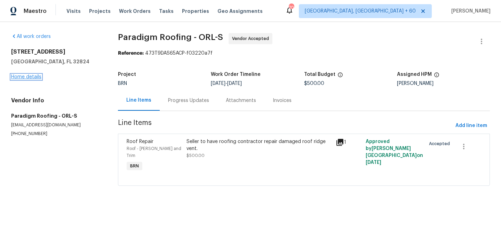
click at [29, 79] on link "Home details" at bounding box center [26, 77] width 30 height 5
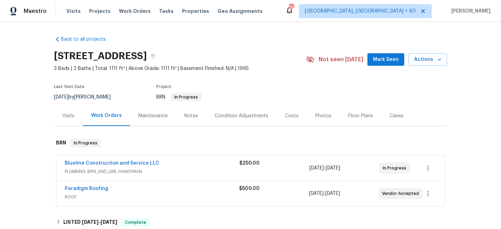
click at [156, 116] on div "Maintenance" at bounding box center [153, 115] width 29 height 7
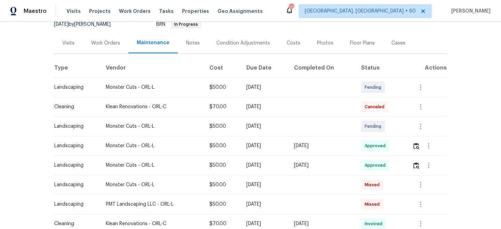
scroll to position [85, 0]
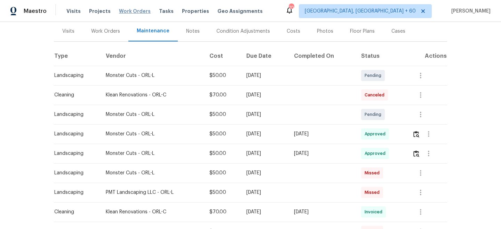
click at [132, 11] on span "Work Orders" at bounding box center [135, 11] width 32 height 7
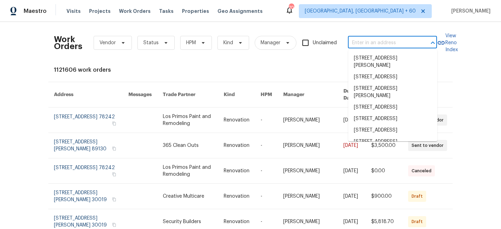
click at [353, 42] on input "text" at bounding box center [383, 43] width 70 height 11
paste input "2656 Eldorado Pl, Snellville, GA 30078"
type input "2656 Eldorado Pl, Snellville, GA 30078"
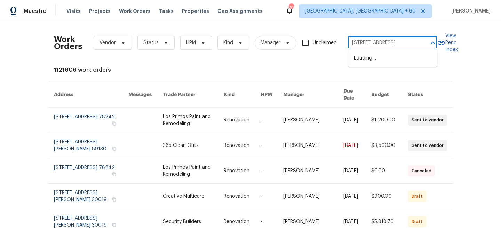
scroll to position [0, 22]
click at [408, 62] on li "2656 Eldorado Pl, Snellville, GA 30078" at bounding box center [393, 58] width 89 height 11
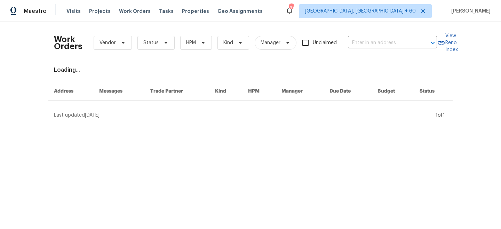
type input "2656 Eldorado Pl, Snellville, GA 30078"
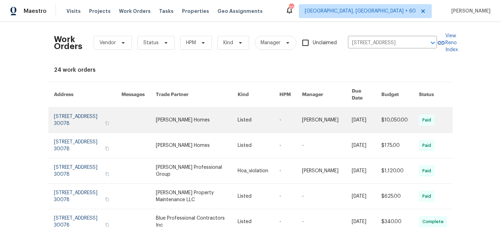
click at [227, 112] on link at bounding box center [197, 120] width 82 height 25
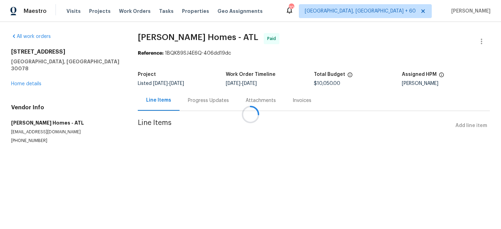
click at [28, 77] on div at bounding box center [250, 114] width 501 height 229
click at [28, 72] on h5 "Snellville, GA 30078" at bounding box center [66, 65] width 110 height 14
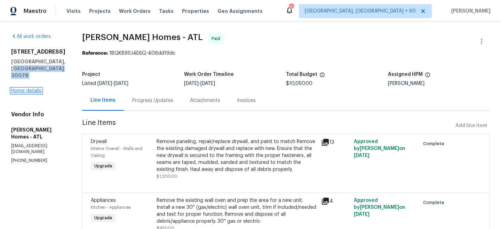
click at [28, 89] on link "Home details" at bounding box center [26, 90] width 30 height 5
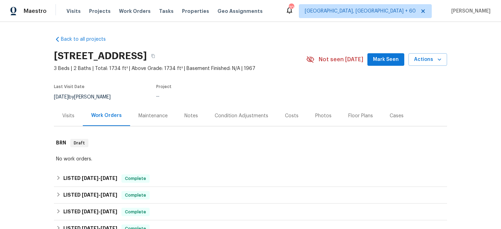
click at [151, 111] on div "Maintenance" at bounding box center [153, 115] width 46 height 21
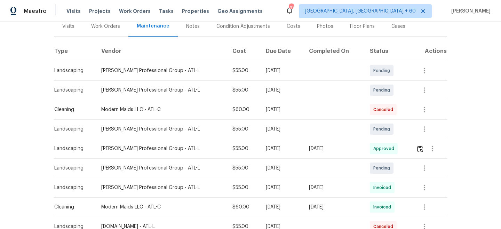
scroll to position [95, 0]
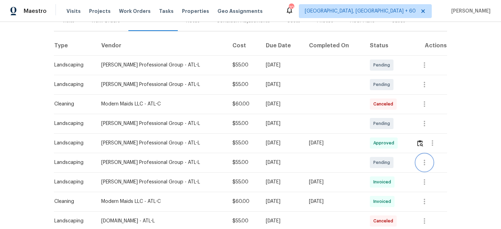
click at [424, 162] on icon "button" at bounding box center [425, 162] width 8 height 8
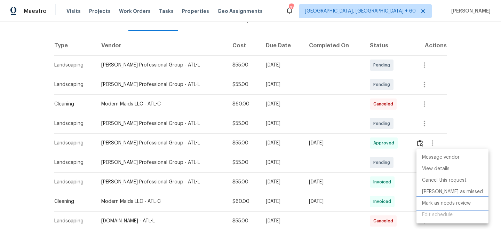
click at [444, 204] on li "Mark as needs review" at bounding box center [453, 203] width 72 height 11
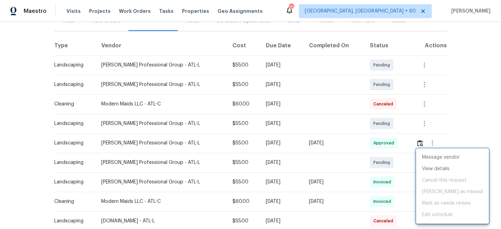
click at [480, 82] on div at bounding box center [250, 114] width 501 height 229
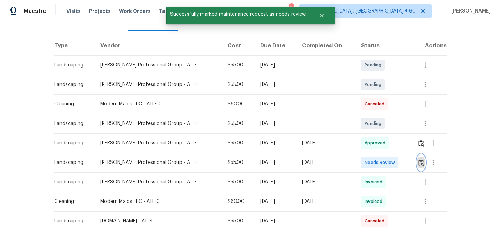
click at [419, 162] on img "button" at bounding box center [422, 162] width 6 height 7
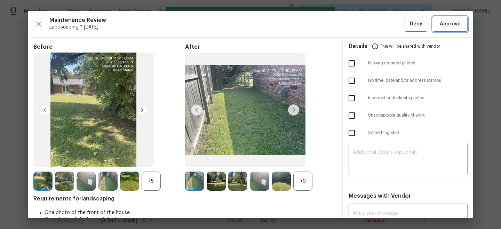
click at [460, 20] on span "Approve" at bounding box center [450, 24] width 21 height 9
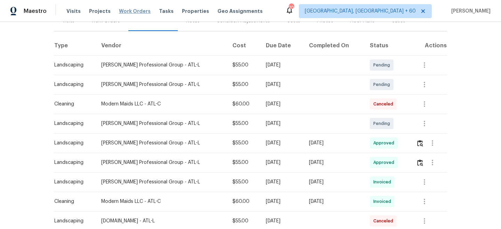
click at [142, 11] on span "Work Orders" at bounding box center [135, 11] width 32 height 7
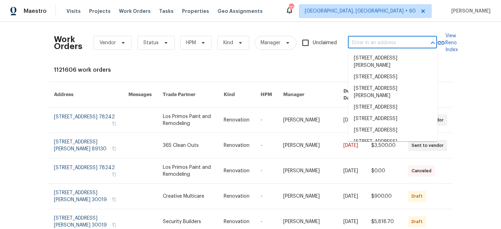
click at [383, 41] on input "text" at bounding box center [383, 43] width 70 height 11
paste input "51 Holt Rd NE, Marietta, GA 30068"
type input "51 Holt Rd NE, Marietta, GA 30068"
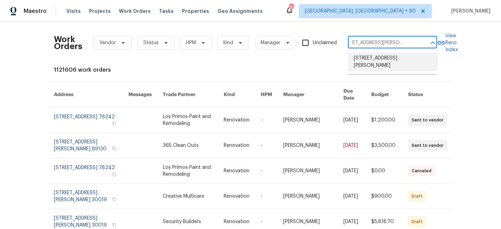
click at [386, 59] on li "51 Holt Rd NE, Marietta, GA 30068" at bounding box center [393, 62] width 89 height 19
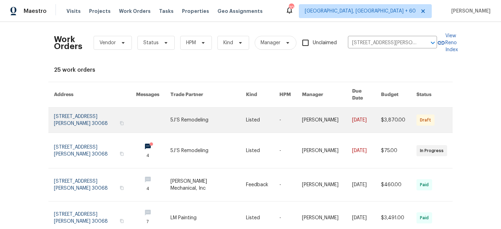
click at [237, 115] on link at bounding box center [209, 120] width 76 height 25
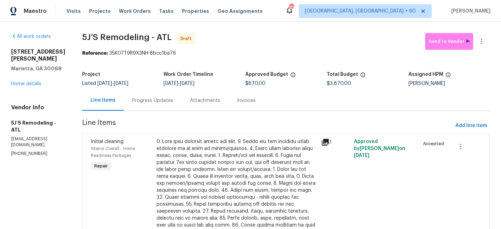
click at [29, 74] on div "51 Holt Rd NE Marietta, GA 30068 Home details" at bounding box center [38, 67] width 54 height 39
click at [29, 81] on link "Home details" at bounding box center [26, 83] width 30 height 5
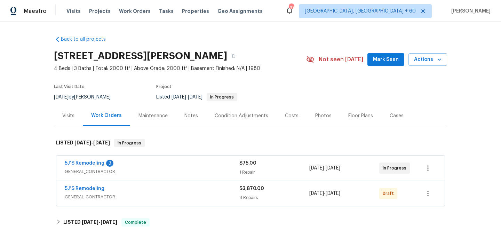
click at [161, 119] on div "Maintenance" at bounding box center [153, 115] width 46 height 21
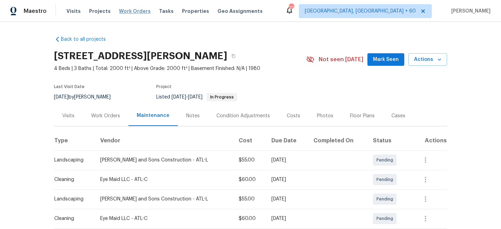
click at [128, 9] on span "Work Orders" at bounding box center [135, 11] width 32 height 7
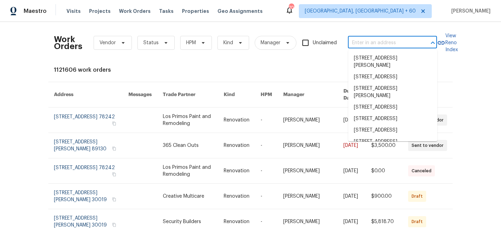
click at [389, 41] on input "text" at bounding box center [383, 43] width 70 height 11
paste input "720 Smithstone Rd SE, Marietta, GA 30067"
type input "720 Smithstone Rd SE, Marietta, GA 30067"
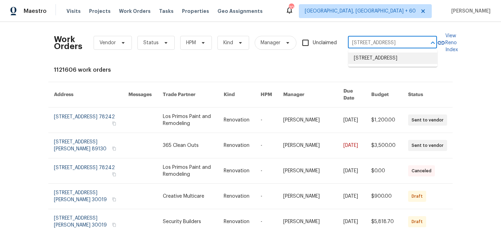
click at [383, 61] on li "720 Smithstone Rd SE, Marietta, GA 30067" at bounding box center [393, 58] width 89 height 11
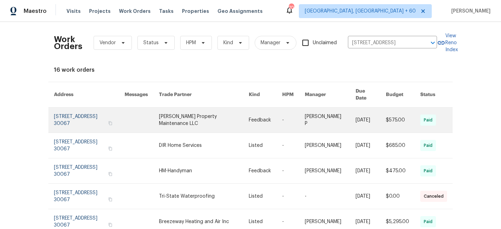
click at [206, 119] on link at bounding box center [204, 120] width 90 height 25
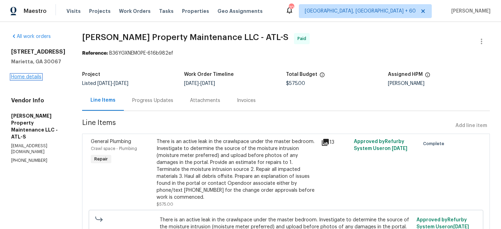
click at [26, 79] on link "Home details" at bounding box center [26, 77] width 30 height 5
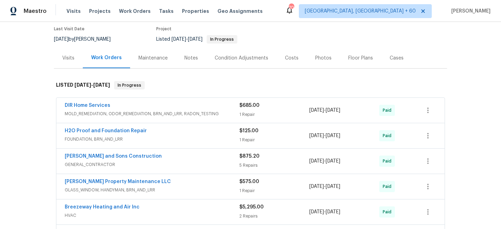
scroll to position [77, 0]
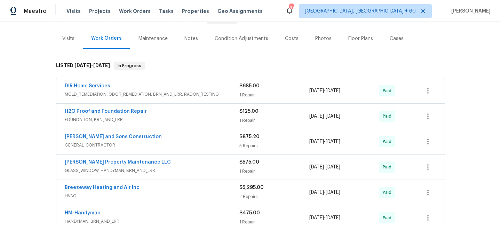
click at [244, 139] on span "$875.20" at bounding box center [250, 136] width 20 height 5
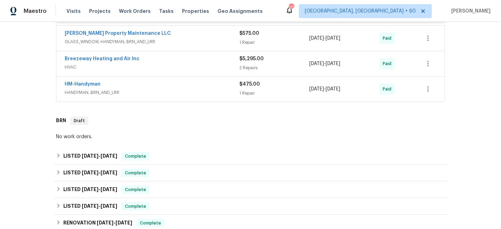
scroll to position [747, 0]
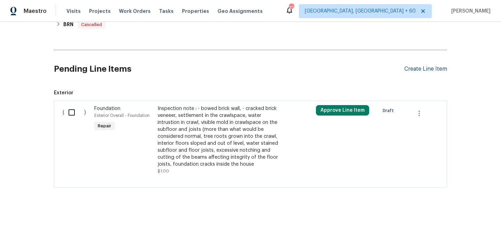
click at [412, 66] on div "Create Line Item" at bounding box center [426, 69] width 43 height 7
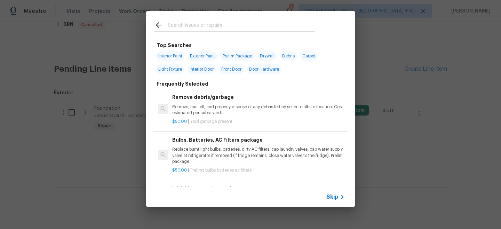
click at [336, 202] on div "Skip" at bounding box center [250, 196] width 209 height 19
click at [333, 198] on span "Skip" at bounding box center [333, 197] width 12 height 7
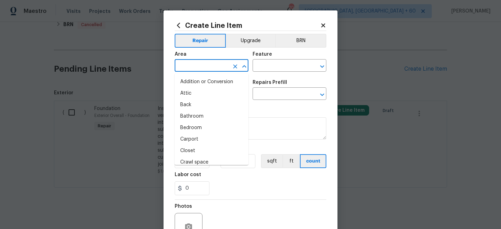
click at [201, 69] on input "text" at bounding box center [202, 66] width 54 height 11
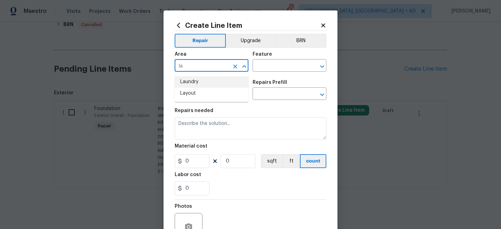
type input "l"
type input "Exterior Overall"
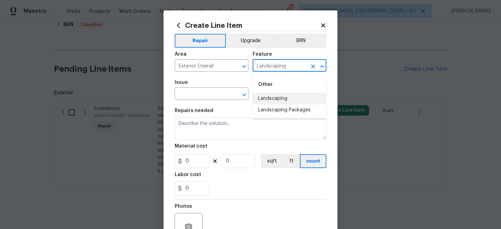
type input "Landscaping"
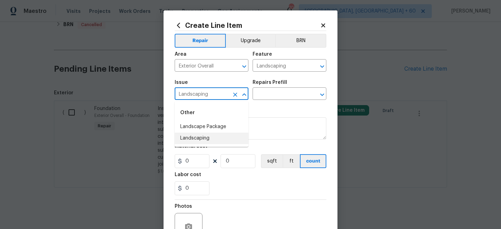
type input "Landscaping"
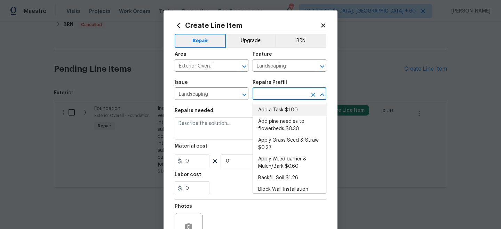
type input "Add a Task $1.00"
type textarea "HPM to detail"
type input "1"
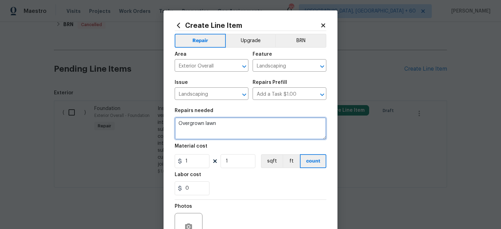
type textarea "Overgrown lawn"
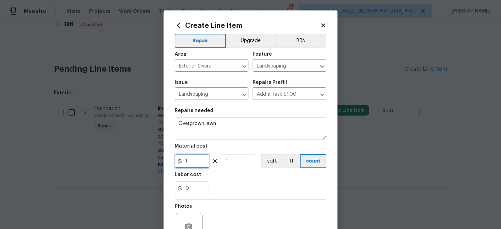
click at [201, 161] on input "1" at bounding box center [192, 161] width 35 height 14
type input "250"
click at [245, 199] on section "Repairs needed Overgrown lawn Material cost 250 1 sqft ft count Labor cost 0" at bounding box center [251, 151] width 152 height 95
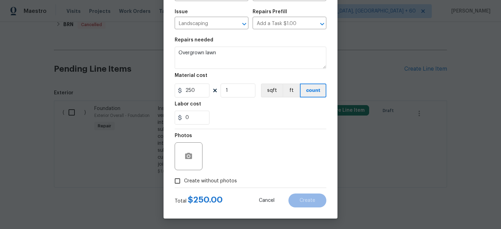
click at [204, 175] on label "Create without photos" at bounding box center [204, 180] width 66 height 13
click at [184, 175] on input "Create without photos" at bounding box center [177, 180] width 13 height 13
checkbox input "true"
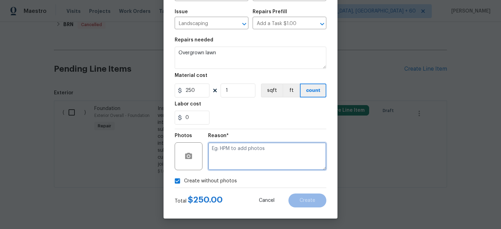
click at [236, 154] on textarea at bounding box center [267, 156] width 118 height 28
type textarea "n/a"
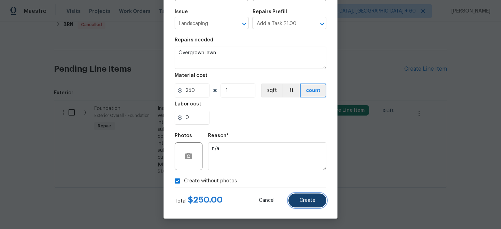
click at [308, 197] on button "Create" at bounding box center [308, 201] width 38 height 14
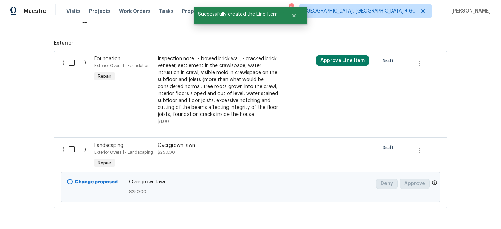
scroll to position [804, 0]
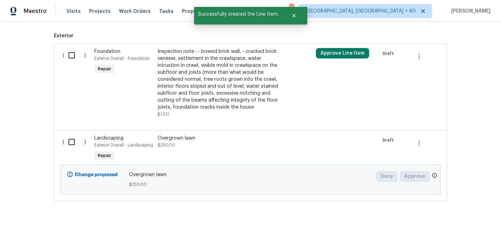
click at [73, 146] on div "( )" at bounding box center [77, 149] width 32 height 32
click at [76, 135] on input "checkbox" at bounding box center [74, 142] width 20 height 15
checkbox input "true"
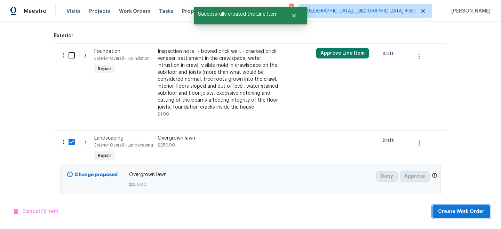
click at [459, 212] on span "Create Work Order" at bounding box center [461, 212] width 46 height 9
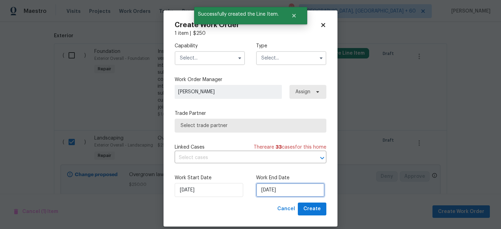
click at [276, 192] on input "[DATE]" at bounding box center [290, 190] width 69 height 14
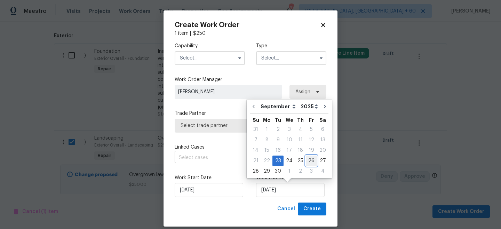
click at [307, 162] on div "26" at bounding box center [311, 161] width 11 height 10
type input "[DATE]"
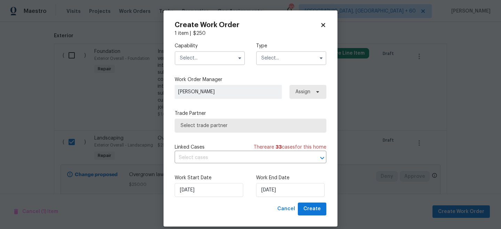
drag, startPoint x: 279, startPoint y: 57, endPoint x: 279, endPoint y: 63, distance: 5.9
click at [279, 57] on input "text" at bounding box center [291, 58] width 70 height 14
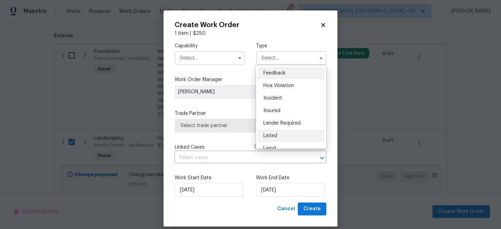
click at [277, 139] on div "Listed" at bounding box center [291, 136] width 67 height 13
type input "Listed"
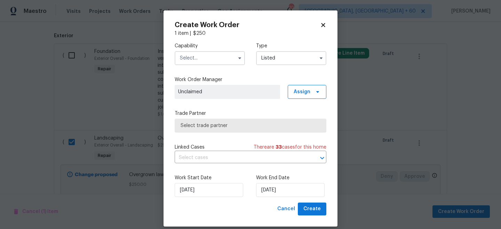
click at [202, 62] on input "text" at bounding box center [210, 58] width 70 height 14
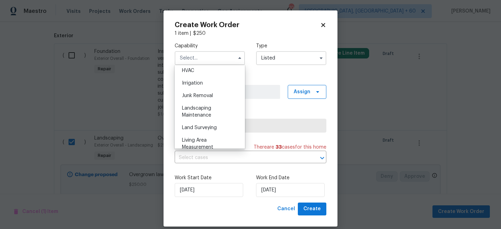
scroll to position [434, 0]
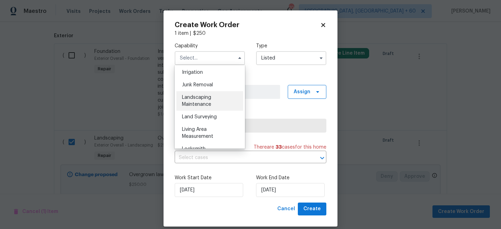
click at [207, 103] on span "Landscaping Maintenance" at bounding box center [196, 101] width 29 height 12
type input "Landscaping Maintenance"
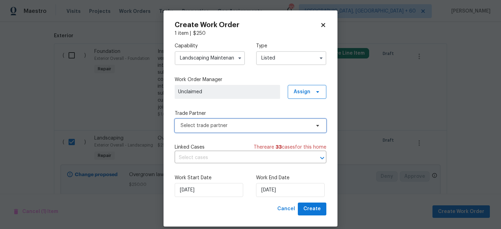
click at [218, 123] on span "Select trade partner" at bounding box center [246, 125] width 130 height 7
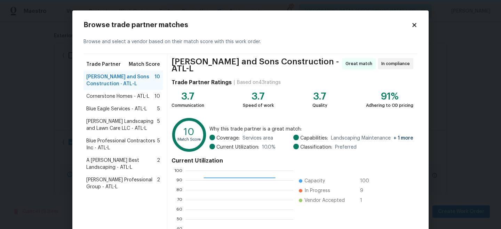
scroll to position [78, 0]
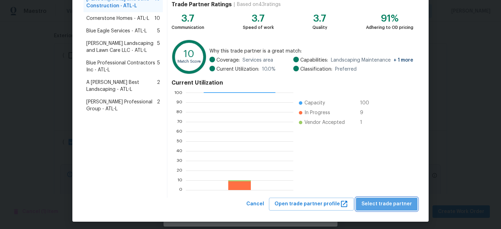
click at [393, 200] on span "Select trade partner" at bounding box center [387, 204] width 50 height 9
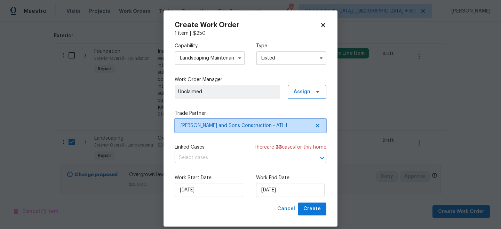
scroll to position [0, 0]
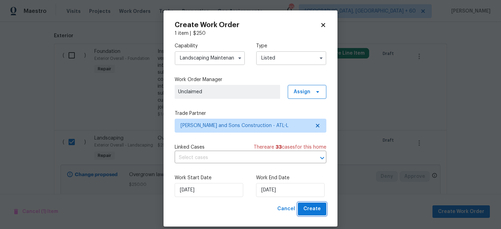
click at [313, 209] on span "Create" at bounding box center [312, 209] width 17 height 9
checkbox input "false"
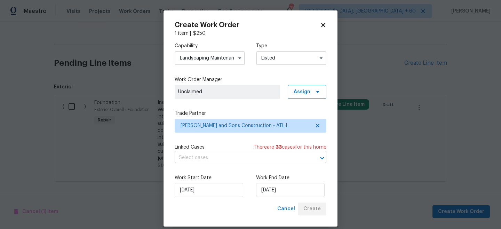
scroll to position [773, 0]
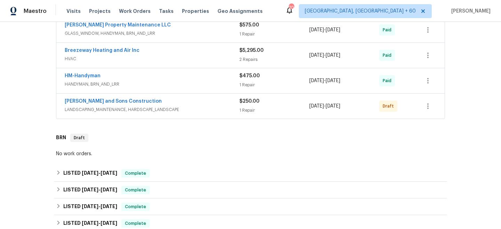
scroll to position [245, 0]
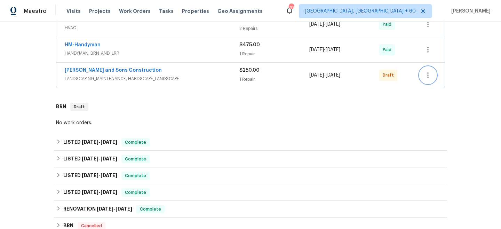
click at [427, 82] on button "button" at bounding box center [428, 75] width 17 height 17
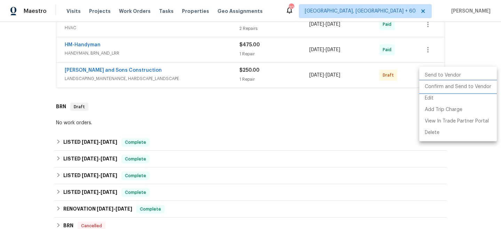
click at [455, 87] on li "Confirm and Send to Vendor" at bounding box center [459, 86] width 78 height 11
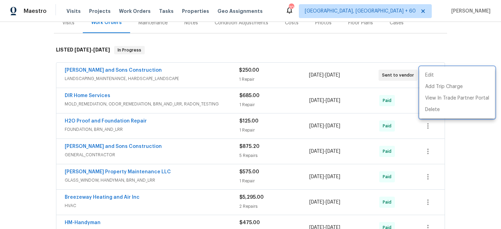
click at [155, 26] on div at bounding box center [250, 114] width 501 height 229
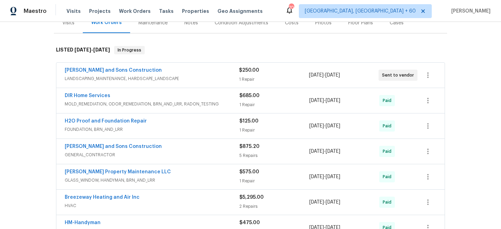
click at [153, 24] on div "Maintenance" at bounding box center [153, 22] width 29 height 7
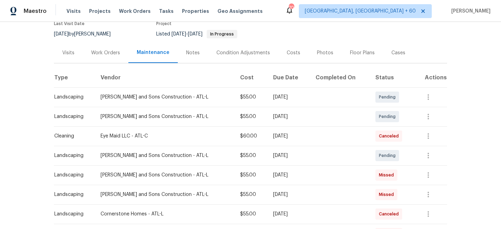
scroll to position [63, 0]
click at [425, 152] on button "button" at bounding box center [428, 155] width 17 height 17
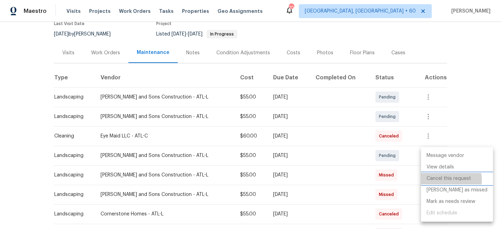
click at [448, 180] on li "Cancel this request" at bounding box center [457, 178] width 72 height 11
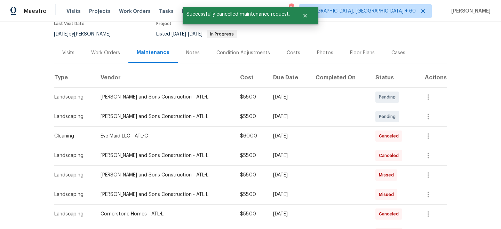
click at [477, 115] on div "Back to all projects 720 Smithstone Rd SE, Marietta, GA 30067 3 Beds | 2 Baths …" at bounding box center [250, 125] width 501 height 207
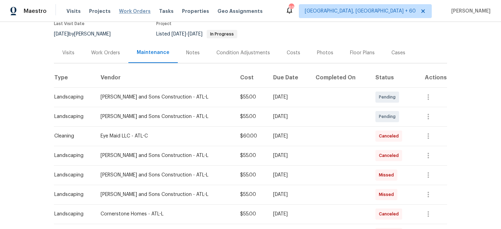
click at [133, 11] on span "Work Orders" at bounding box center [135, 11] width 32 height 7
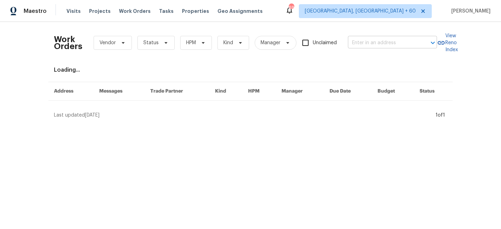
click at [382, 42] on input "text" at bounding box center [383, 43] width 70 height 11
paste input "50 Lipizzan Trl, Saint Augustine, FL 32095"
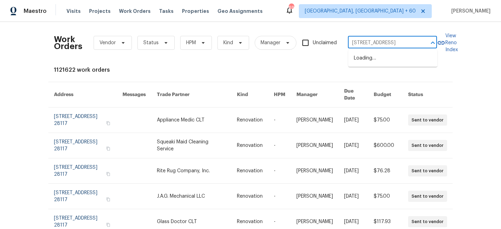
type input "50 Lipizzan Trl, Saint Augustine, FL 32095"
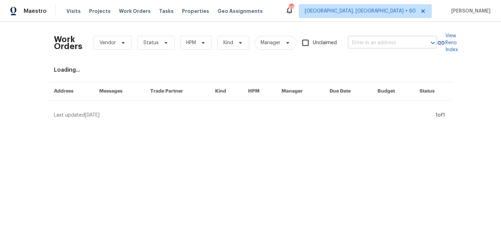
click at [378, 43] on input "text" at bounding box center [383, 43] width 70 height 11
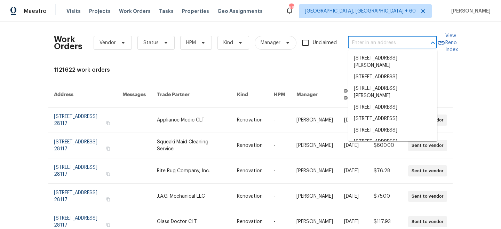
paste input "50 Lipizzan Trl, Saint Augustine, FL 32095"
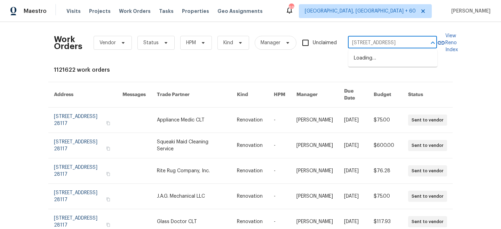
scroll to position [0, 30]
type input "50 Lipizzan Trl, Saint Augustine, FL 32095"
click at [375, 60] on li "50 Lipizzan Trl, Saint Augustine, FL 32095" at bounding box center [393, 58] width 89 height 11
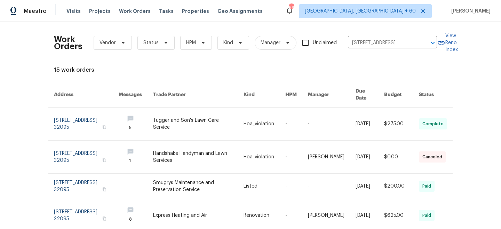
click at [225, 120] on link at bounding box center [198, 124] width 91 height 33
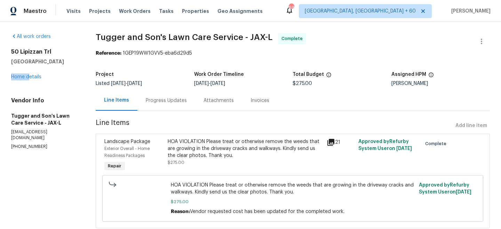
click at [30, 73] on div "50 Lipizzan Trl Saint Augustine, FL 32095 Home details" at bounding box center [45, 64] width 68 height 32
click at [32, 78] on link "Home details" at bounding box center [26, 77] width 30 height 5
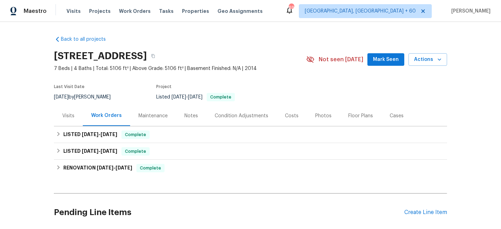
click at [156, 117] on div "Maintenance" at bounding box center [153, 115] width 29 height 7
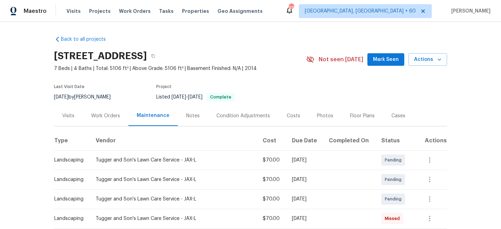
click at [106, 113] on div "Work Orders" at bounding box center [105, 115] width 29 height 7
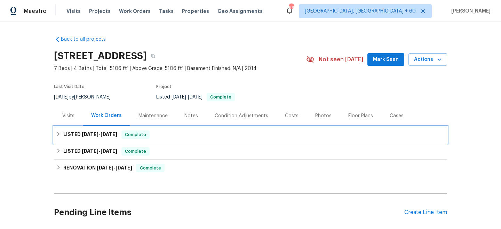
click at [154, 139] on div "LISTED 8/19/25 - 8/25/25 Complete" at bounding box center [250, 134] width 393 height 17
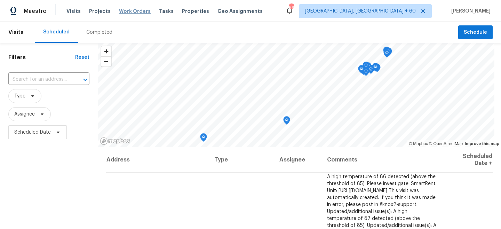
click at [132, 10] on span "Work Orders" at bounding box center [135, 11] width 32 height 7
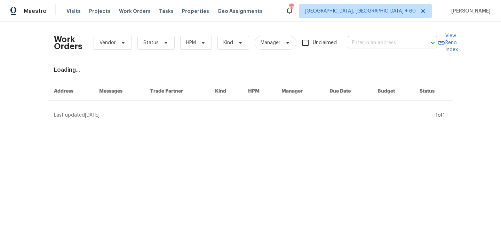
click at [363, 39] on input "text" at bounding box center [383, 43] width 70 height 11
paste input "[STREET_ADDRESS]"
type input "[STREET_ADDRESS]"
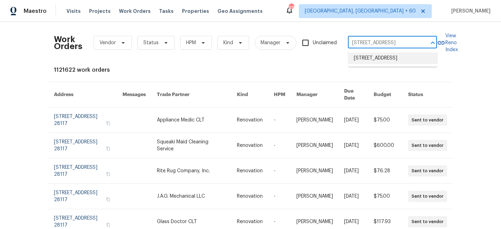
click at [389, 57] on li "[STREET_ADDRESS]" at bounding box center [393, 58] width 89 height 11
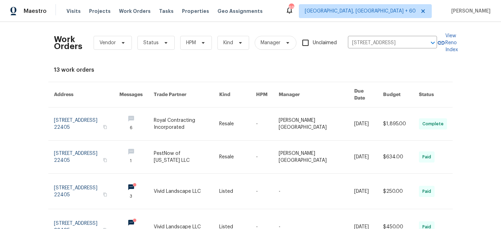
click at [216, 118] on link at bounding box center [186, 124] width 65 height 33
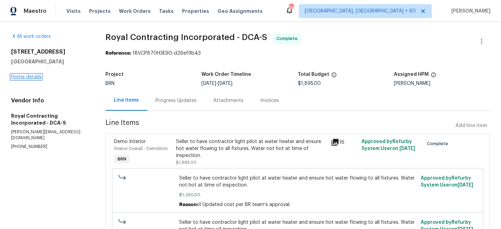
click at [23, 77] on link "Home details" at bounding box center [26, 77] width 30 height 5
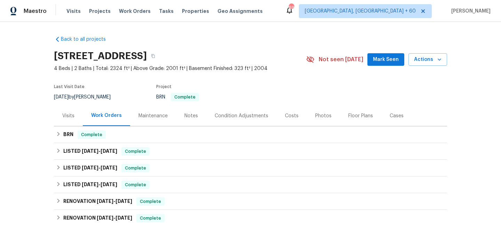
click at [159, 118] on div "Maintenance" at bounding box center [153, 115] width 29 height 7
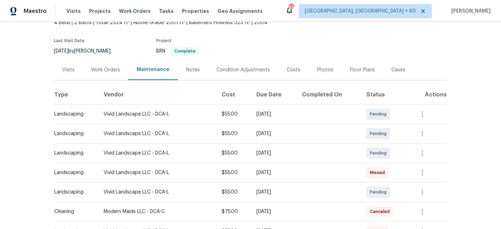
scroll to position [87, 0]
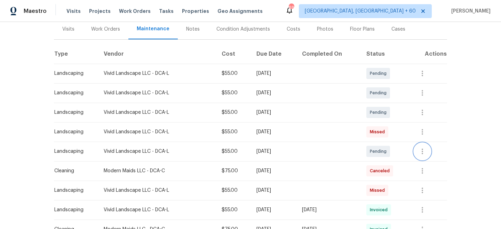
click at [419, 153] on button "button" at bounding box center [422, 151] width 17 height 17
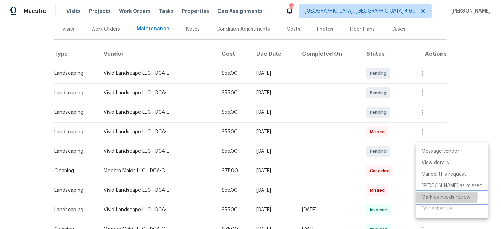
click at [447, 197] on li "Mark as needs review" at bounding box center [452, 197] width 72 height 11
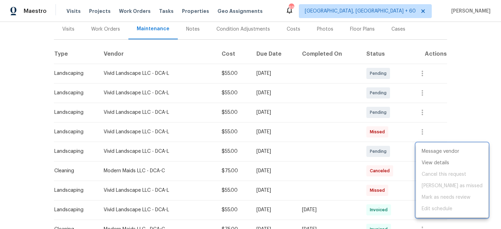
click at [472, 93] on div at bounding box center [250, 114] width 501 height 229
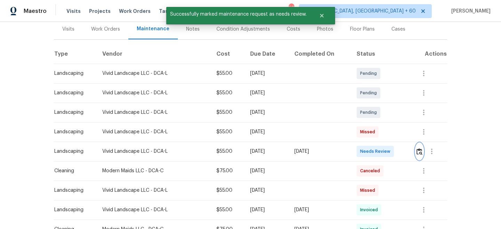
click at [421, 153] on img "button" at bounding box center [420, 151] width 6 height 7
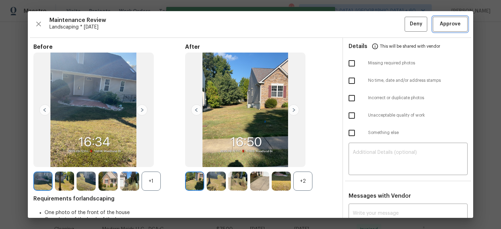
click at [454, 25] on span "Approve" at bounding box center [450, 24] width 21 height 9
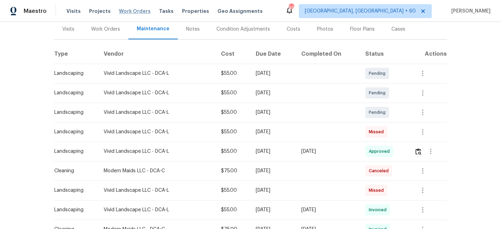
click at [133, 14] on span "Work Orders" at bounding box center [135, 11] width 32 height 7
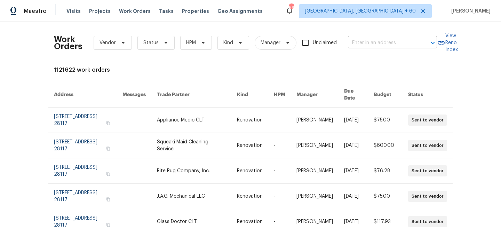
click at [374, 44] on input "text" at bounding box center [383, 43] width 70 height 11
paste input "[STREET_ADDRESS]"
type input "[STREET_ADDRESS]"
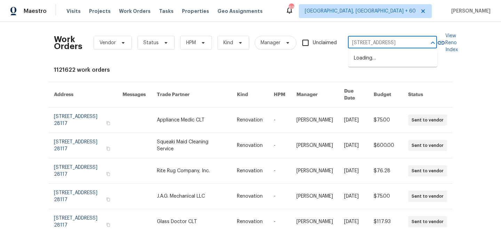
scroll to position [0, 23]
click at [386, 64] on li "[STREET_ADDRESS]" at bounding box center [393, 58] width 89 height 11
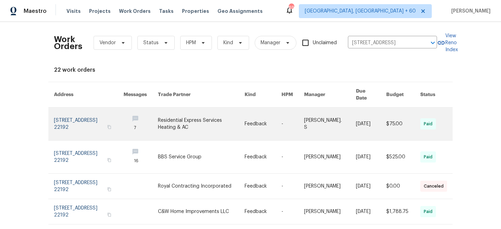
click at [205, 119] on link at bounding box center [201, 124] width 87 height 33
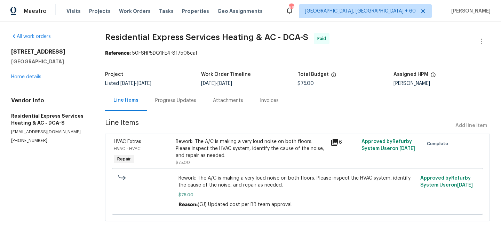
click at [25, 80] on div "[STREET_ADDRESS][PERSON_NAME] Home details" at bounding box center [49, 64] width 77 height 32
click at [25, 78] on link "Home details" at bounding box center [26, 77] width 30 height 5
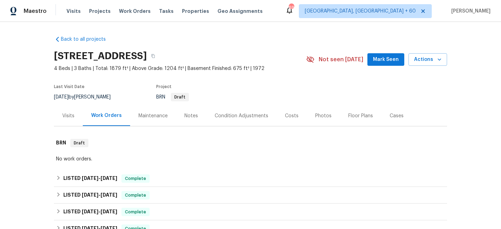
click at [148, 116] on div "Maintenance" at bounding box center [153, 115] width 29 height 7
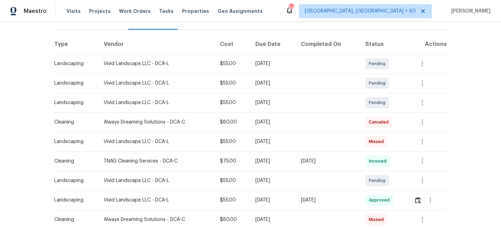
scroll to position [97, 0]
click at [423, 175] on button "button" at bounding box center [422, 179] width 17 height 17
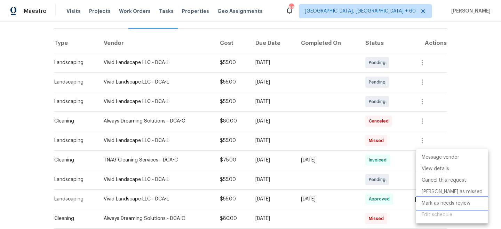
click at [454, 205] on li "Mark as needs review" at bounding box center [452, 203] width 72 height 11
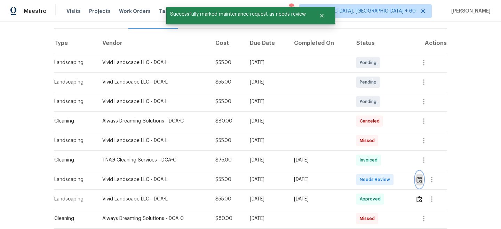
click at [419, 177] on img "button" at bounding box center [420, 180] width 6 height 7
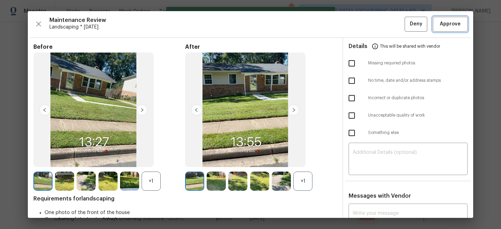
click at [452, 20] on span "Approve" at bounding box center [450, 24] width 21 height 9
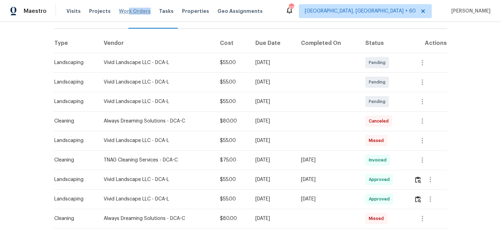
click at [125, 14] on div "Visits Projects Work Orders Tasks Properties Geo Assignments" at bounding box center [169, 11] width 205 height 14
click at [126, 10] on span "Work Orders" at bounding box center [135, 11] width 32 height 7
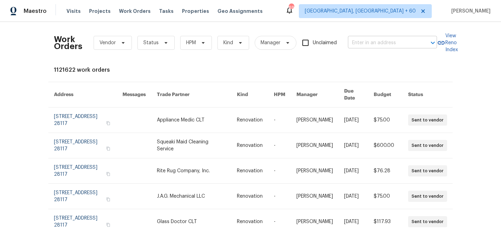
click at [367, 45] on input "text" at bounding box center [383, 43] width 70 height 11
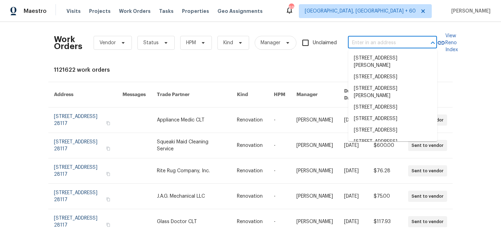
paste input "[STREET_ADDRESS]"
type input "[STREET_ADDRESS]"
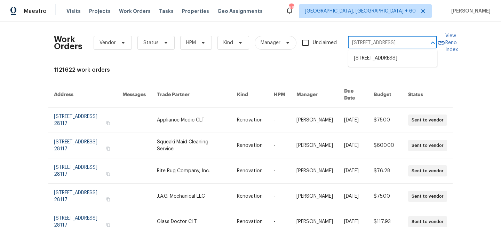
click at [379, 63] on li "[STREET_ADDRESS]" at bounding box center [393, 58] width 89 height 11
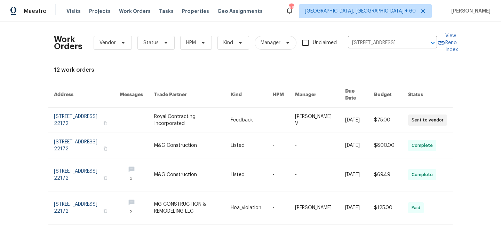
click at [205, 115] on link at bounding box center [192, 120] width 77 height 25
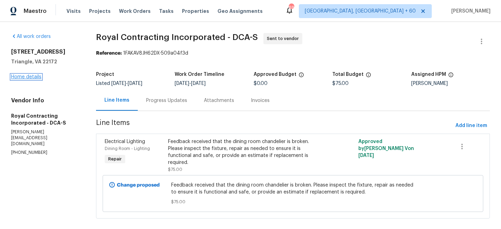
click at [26, 79] on link "Home details" at bounding box center [26, 77] width 30 height 5
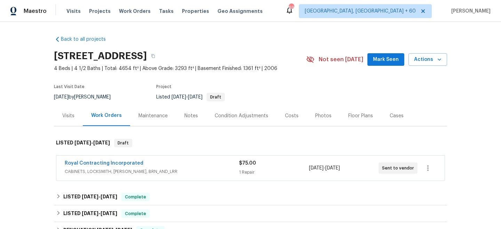
click at [158, 118] on div "Maintenance" at bounding box center [153, 115] width 29 height 7
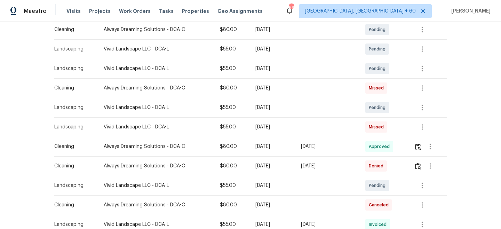
scroll to position [173, 0]
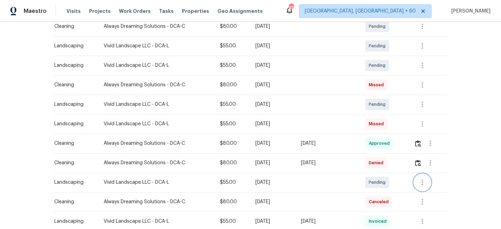
click at [425, 178] on icon "button" at bounding box center [423, 182] width 8 height 8
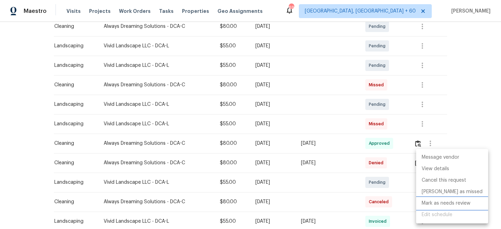
click at [444, 203] on li "Mark as needs review" at bounding box center [452, 203] width 72 height 11
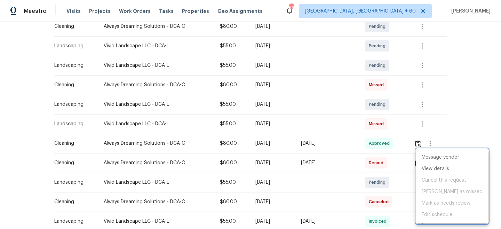
click at [470, 105] on div at bounding box center [250, 114] width 501 height 229
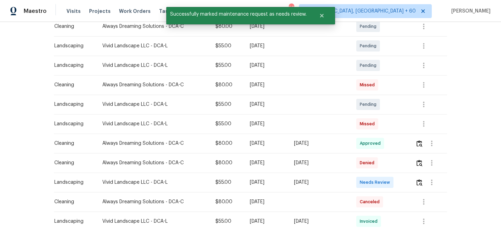
click at [416, 186] on td at bounding box center [428, 182] width 37 height 19
click at [422, 182] on img "button" at bounding box center [420, 182] width 6 height 7
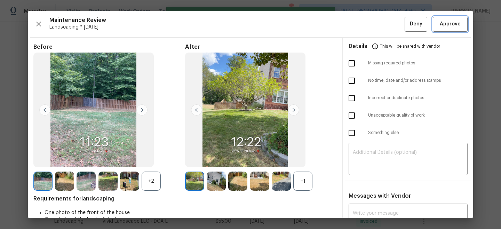
click at [457, 20] on span "Approve" at bounding box center [450, 24] width 21 height 9
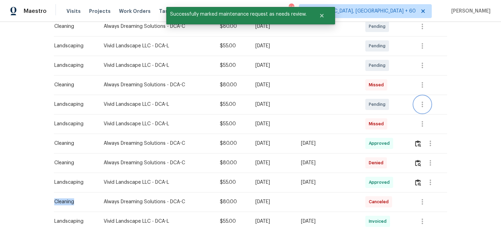
click at [427, 108] on icon "button" at bounding box center [423, 104] width 8 height 8
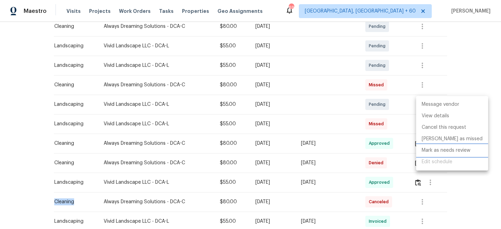
click at [446, 151] on li "Mark as needs review" at bounding box center [452, 150] width 72 height 11
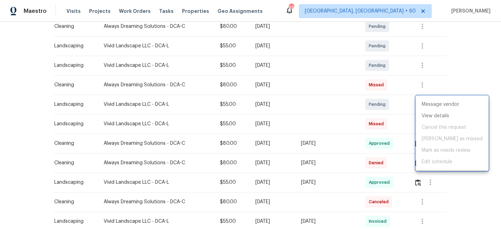
click at [469, 49] on div at bounding box center [250, 114] width 501 height 229
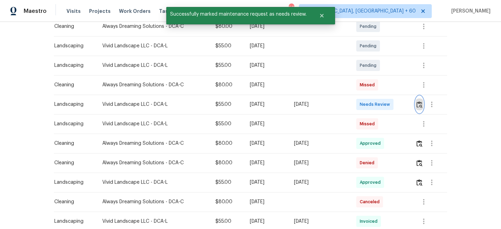
click at [420, 102] on img "button" at bounding box center [420, 104] width 6 height 7
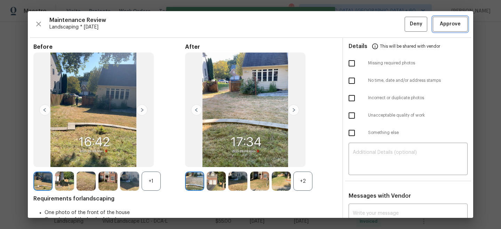
click at [444, 22] on span "Approve" at bounding box center [450, 24] width 21 height 9
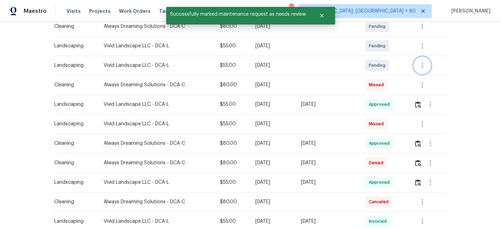
click at [423, 66] on icon "button" at bounding box center [423, 65] width 8 height 8
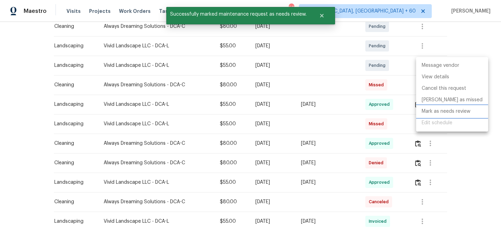
click at [434, 111] on li "Mark as needs review" at bounding box center [452, 111] width 72 height 11
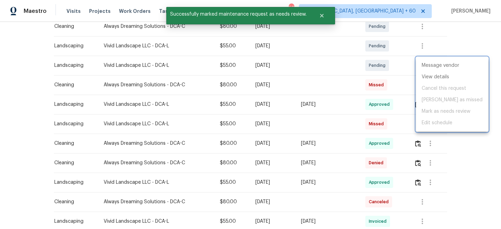
click at [465, 42] on div at bounding box center [250, 114] width 501 height 229
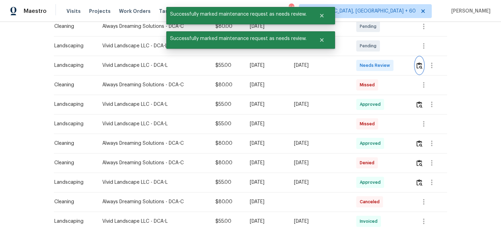
click at [419, 68] on img "button" at bounding box center [420, 65] width 6 height 7
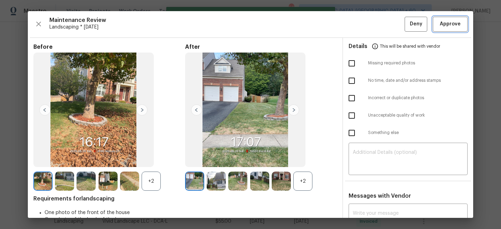
click at [444, 23] on span "Approve" at bounding box center [450, 24] width 21 height 9
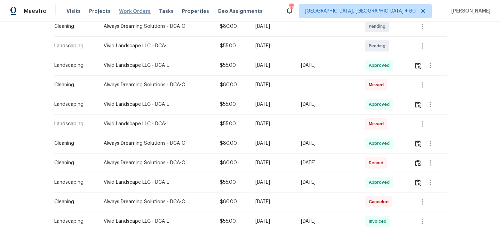
click at [124, 11] on span "Work Orders" at bounding box center [135, 11] width 32 height 7
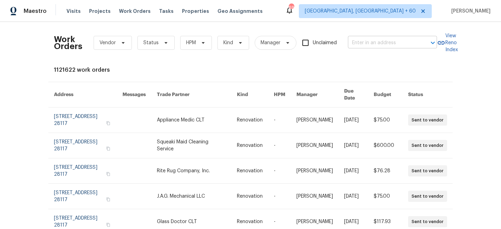
click at [408, 44] on input "text" at bounding box center [383, 43] width 70 height 11
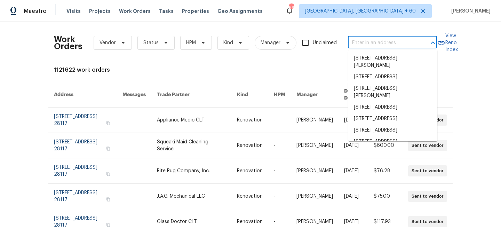
paste input "[STREET_ADDRESS]"
type input "[STREET_ADDRESS]"
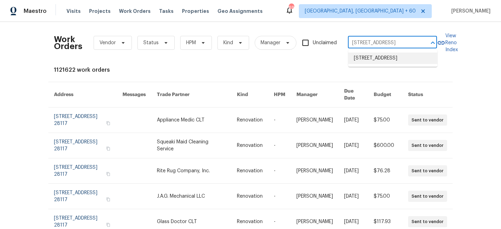
click at [389, 60] on li "[STREET_ADDRESS]" at bounding box center [393, 58] width 89 height 11
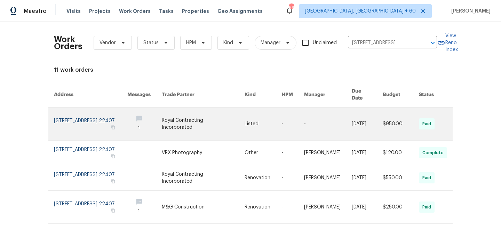
click at [227, 115] on link at bounding box center [203, 124] width 83 height 33
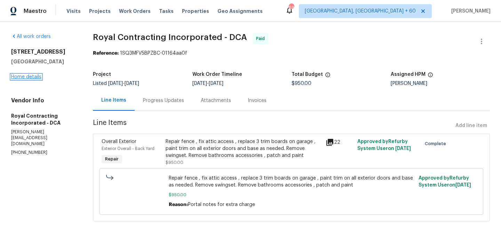
click at [28, 78] on link "Home details" at bounding box center [26, 77] width 30 height 5
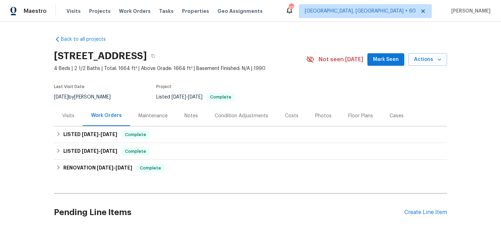
click at [150, 120] on div "Maintenance" at bounding box center [153, 115] width 46 height 21
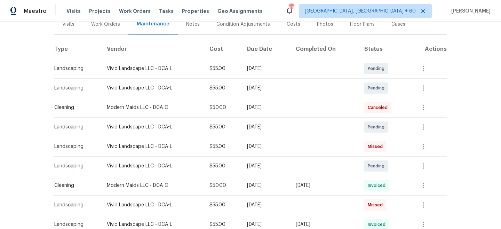
scroll to position [111, 0]
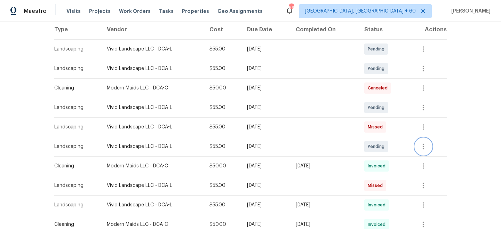
click at [427, 141] on button "button" at bounding box center [423, 146] width 17 height 17
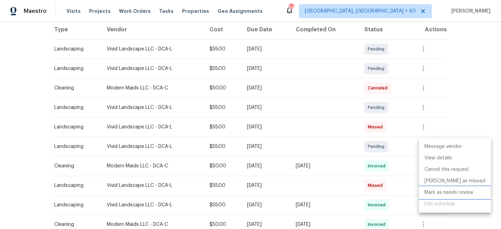
click at [452, 195] on li "Mark as needs review" at bounding box center [455, 192] width 72 height 11
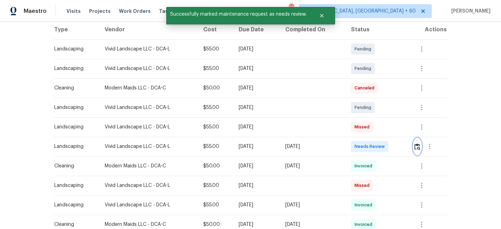
click at [420, 146] on img "button" at bounding box center [418, 146] width 6 height 7
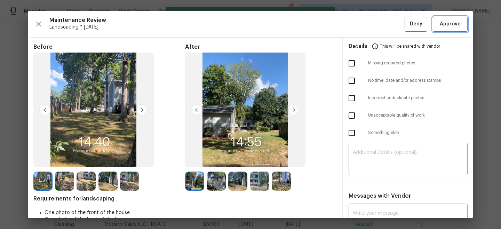
click at [448, 23] on span "Approve" at bounding box center [450, 24] width 21 height 9
